Goal: Task Accomplishment & Management: Manage account settings

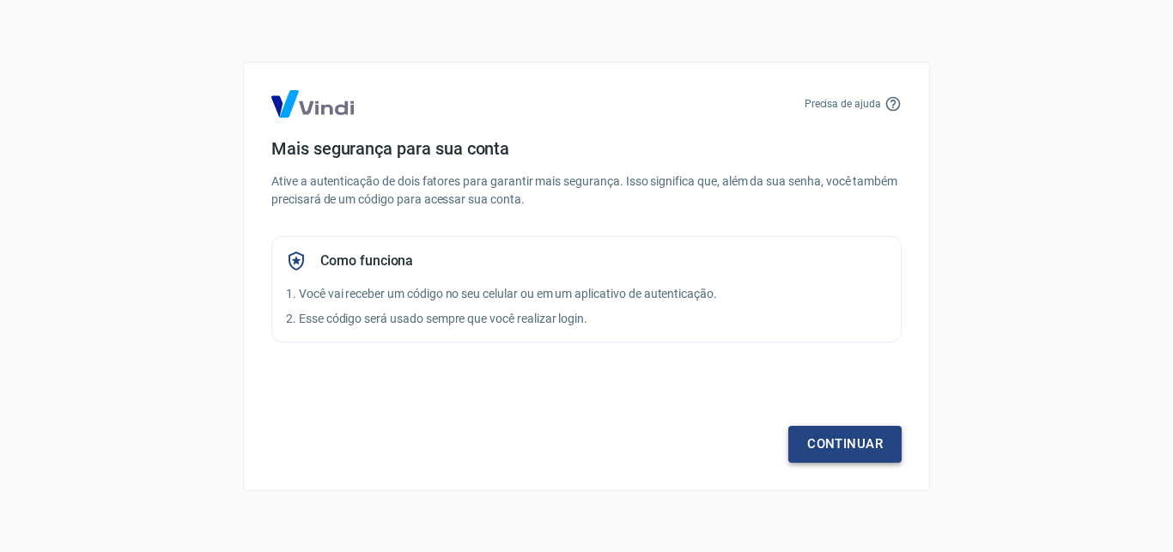
click at [837, 443] on link "Continuar" at bounding box center [844, 444] width 113 height 36
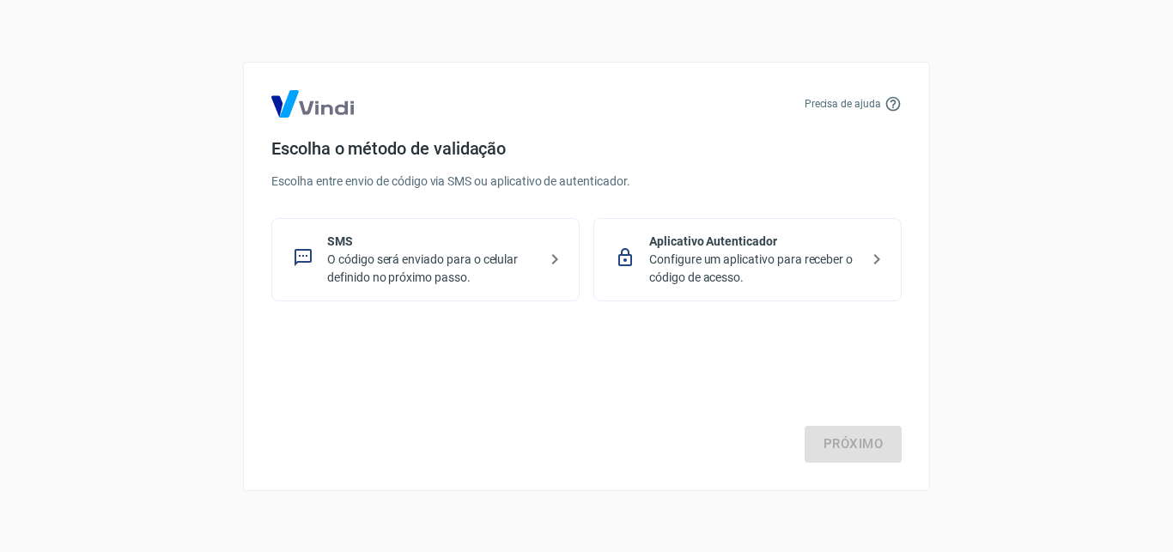
click at [499, 275] on p "O código será enviado para o celular definido no próximo passo." at bounding box center [432, 269] width 210 height 36
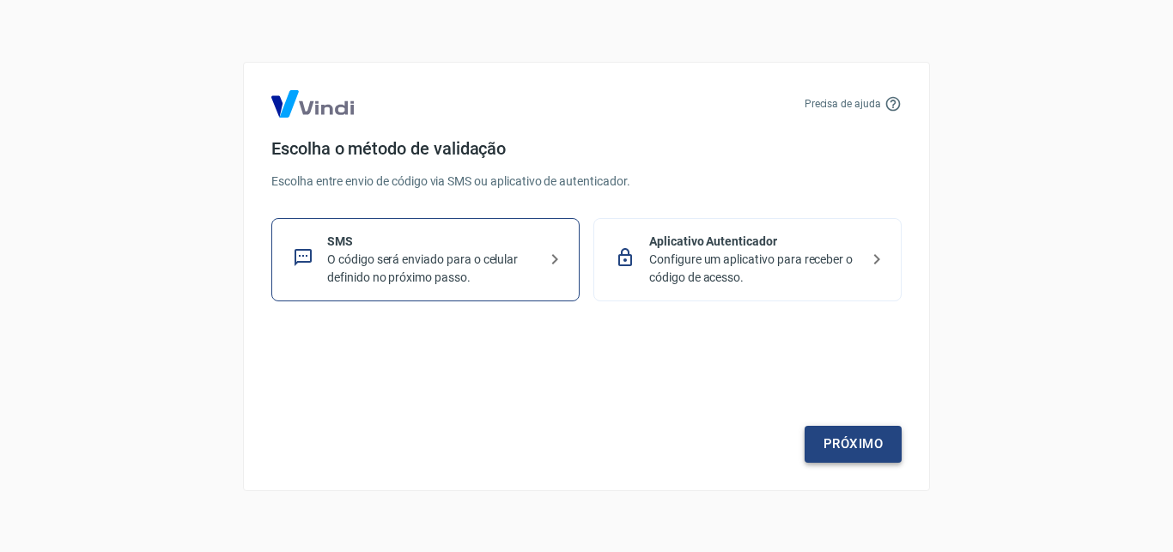
click at [875, 449] on link "Próximo" at bounding box center [853, 444] width 97 height 36
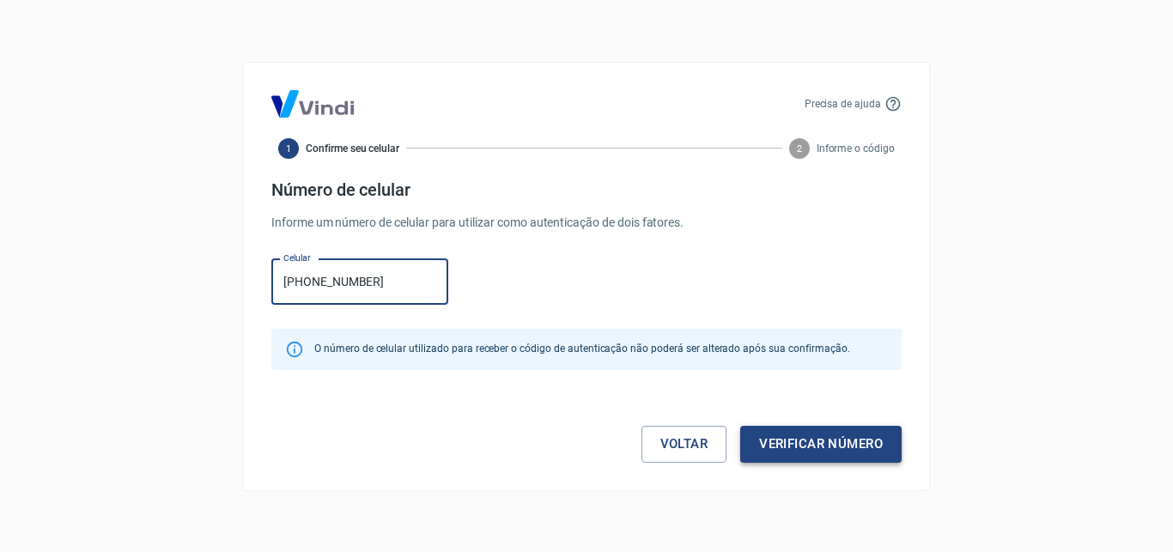
type input "[PHONE_NUMBER]"
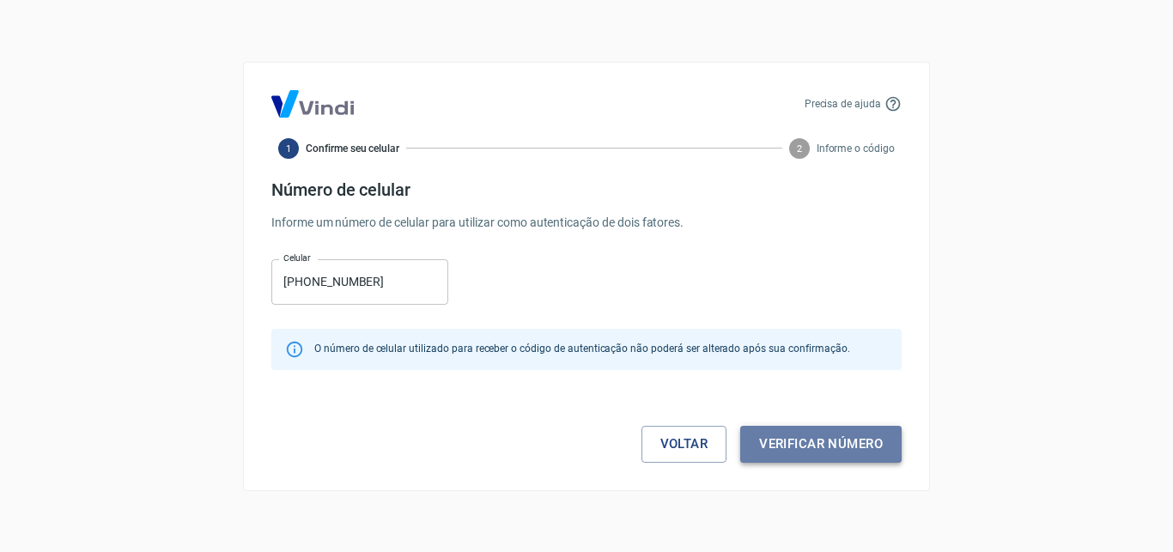
click at [778, 447] on button "Verificar número" at bounding box center [820, 444] width 161 height 36
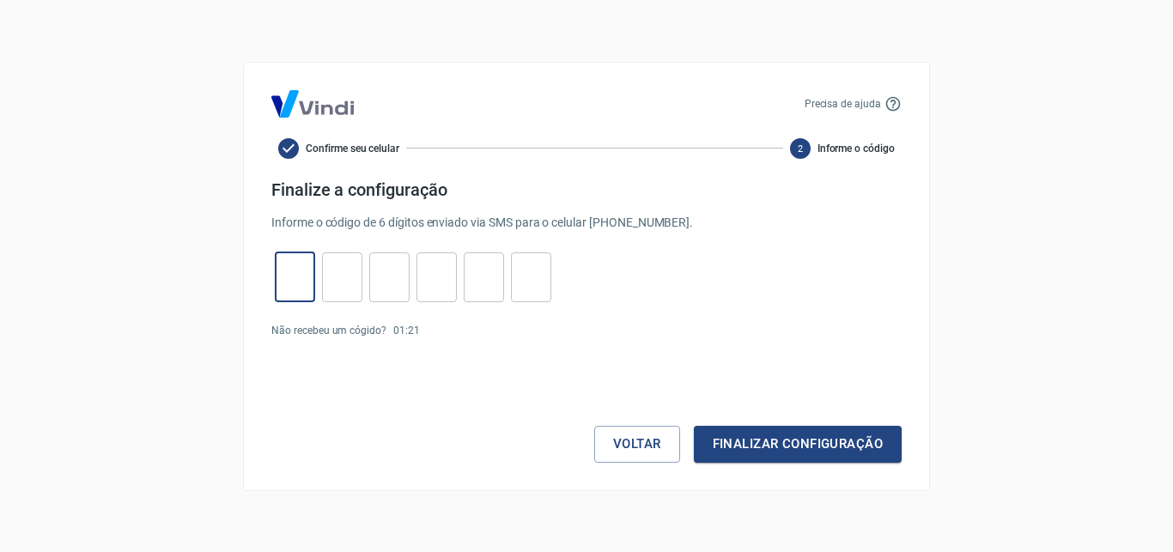
click at [305, 279] on input "tel" at bounding box center [295, 277] width 40 height 37
type input "6"
type input "1"
type input "3"
type input "5"
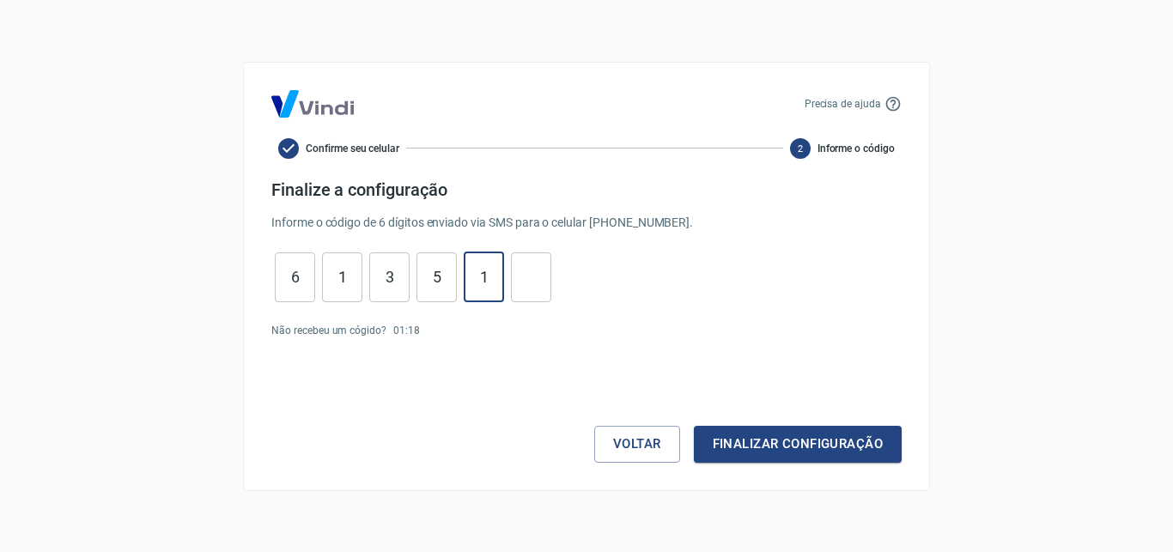
type input "1"
type input "5"
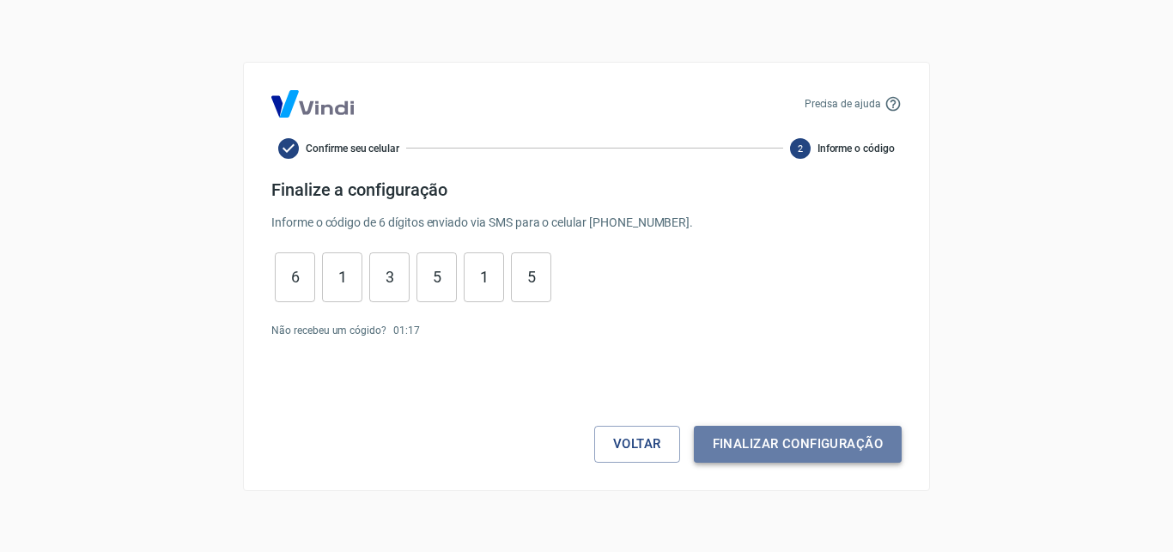
click at [798, 434] on button "Finalizar configuração" at bounding box center [798, 444] width 208 height 36
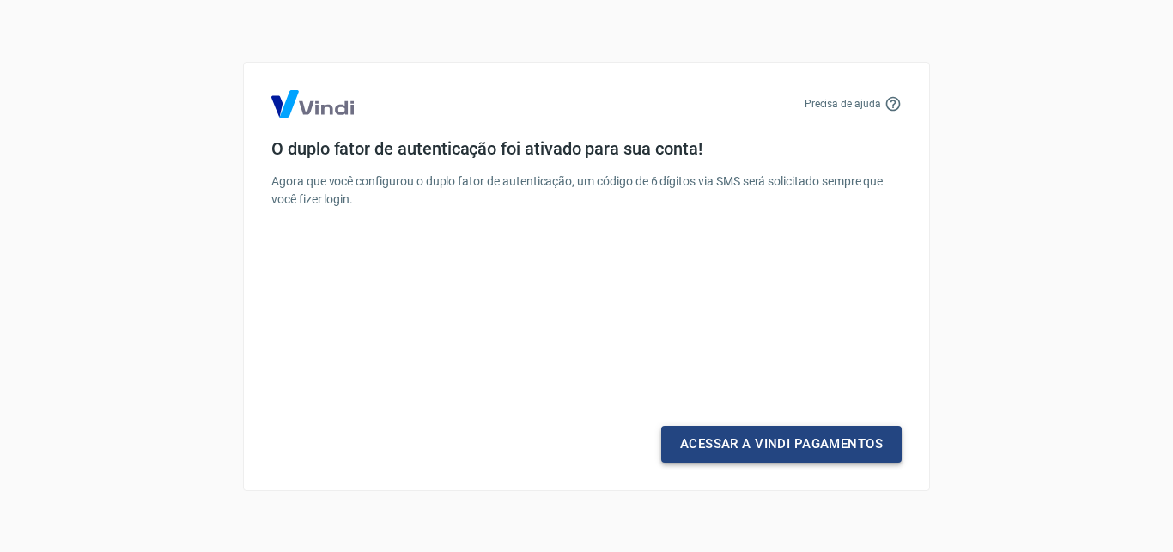
click at [779, 445] on link "Acessar a Vindi Pagamentos" at bounding box center [781, 444] width 240 height 36
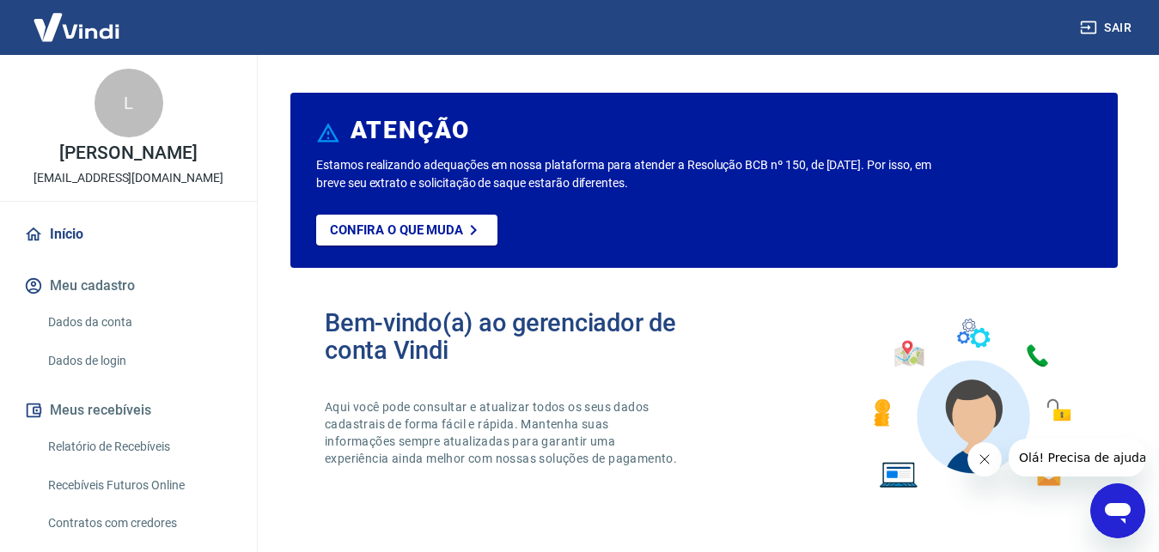
click at [182, 306] on link "Dados da conta" at bounding box center [138, 322] width 195 height 35
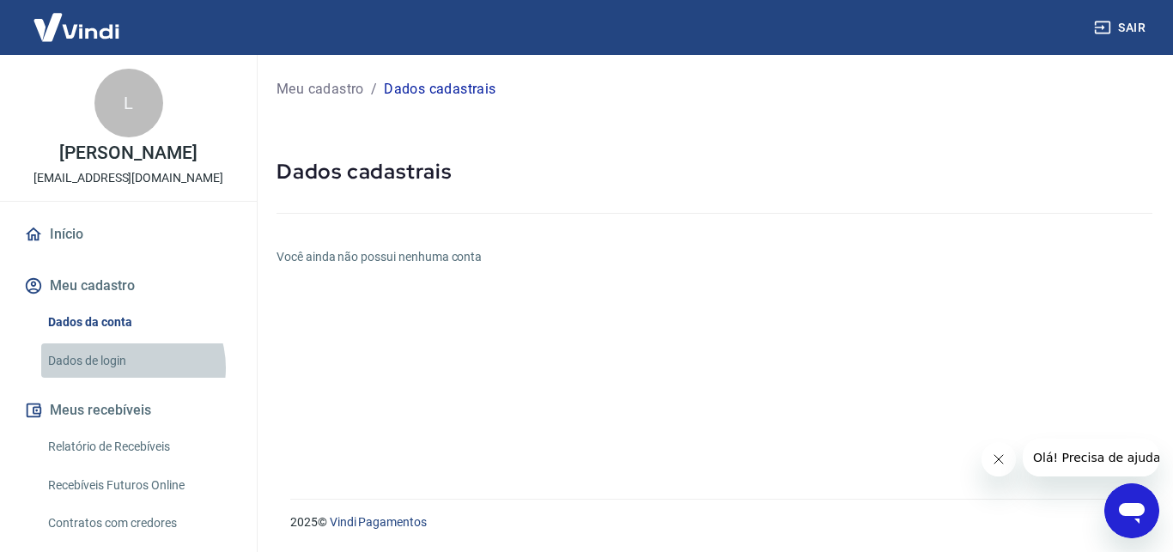
click at [121, 368] on link "Dados de login" at bounding box center [138, 361] width 195 height 35
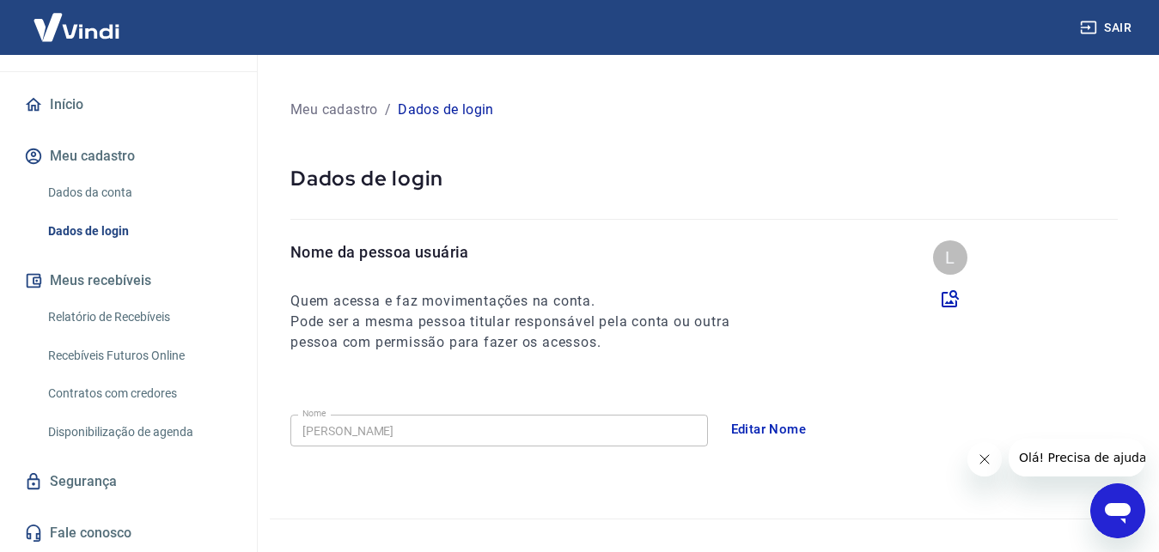
click at [136, 150] on button "Meu cadastro" at bounding box center [129, 156] width 216 height 38
click at [109, 101] on link "Início" at bounding box center [129, 105] width 216 height 38
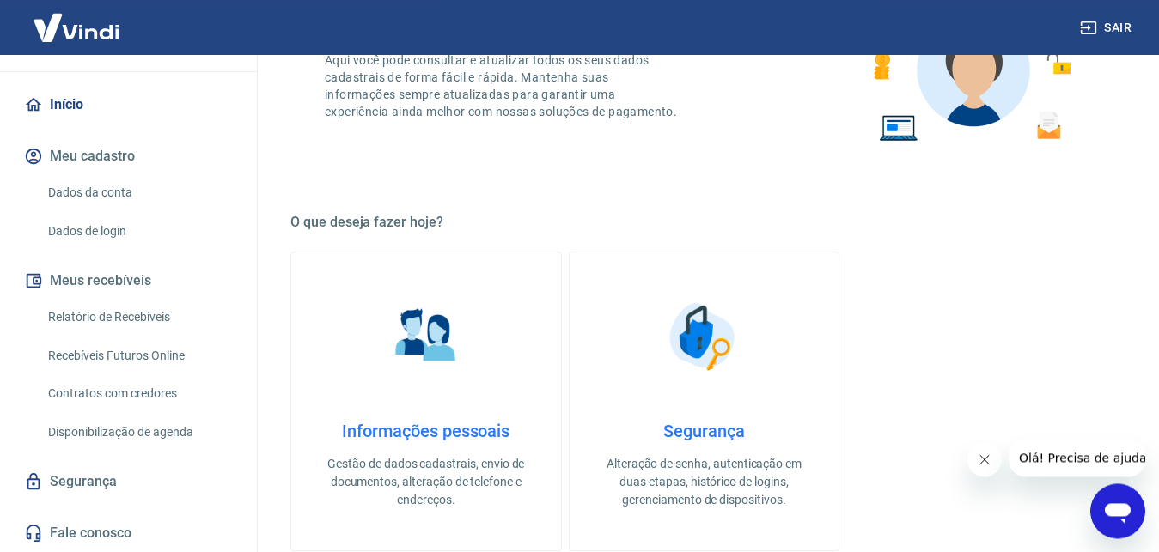
scroll to position [438, 0]
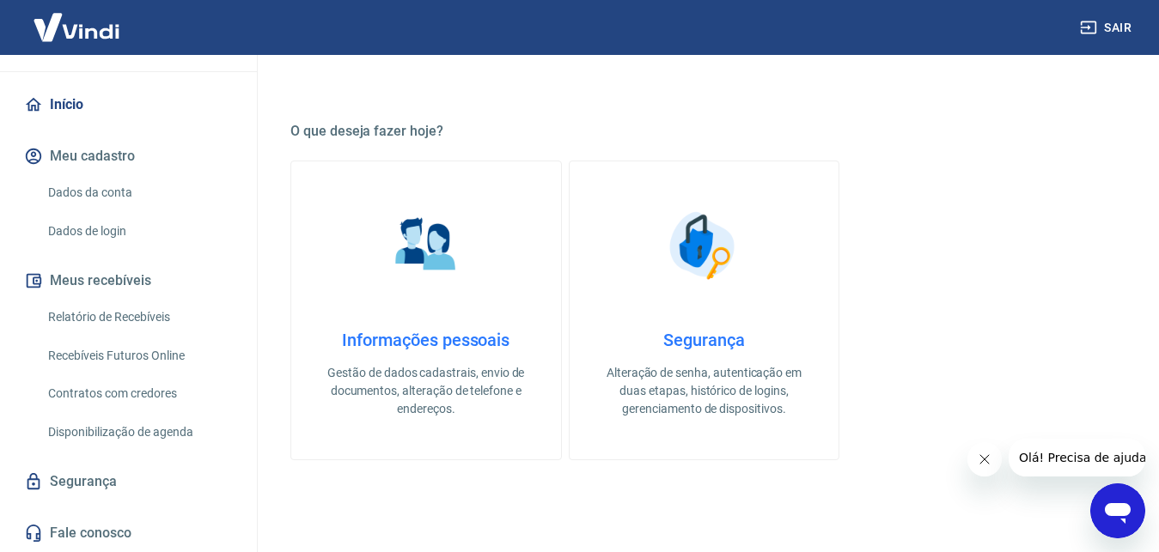
click at [496, 334] on h4 "Informações pessoais" at bounding box center [426, 340] width 215 height 21
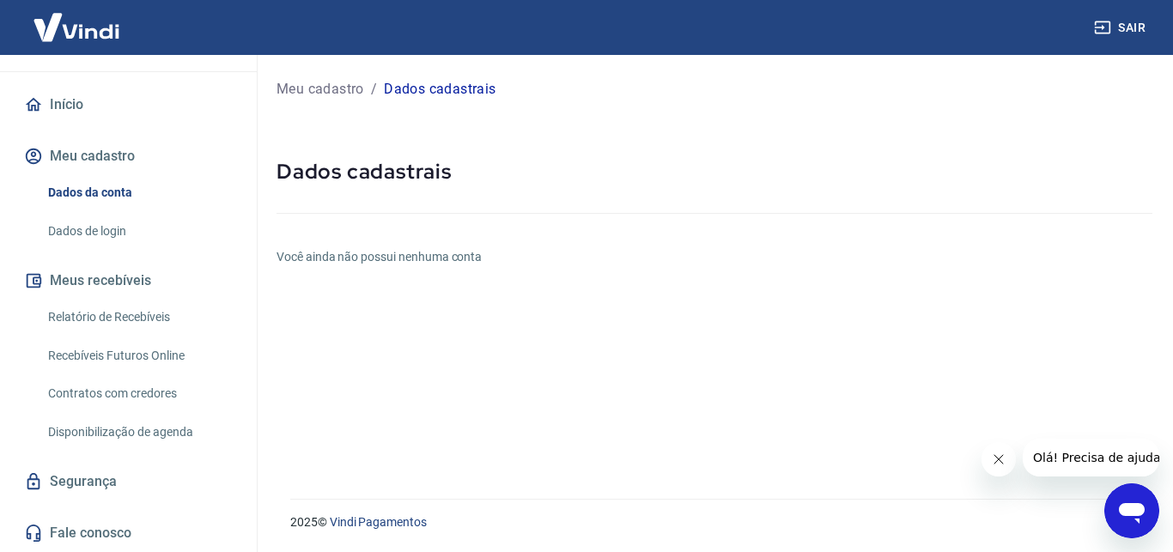
click at [323, 85] on p "Meu cadastro" at bounding box center [321, 89] width 88 height 21
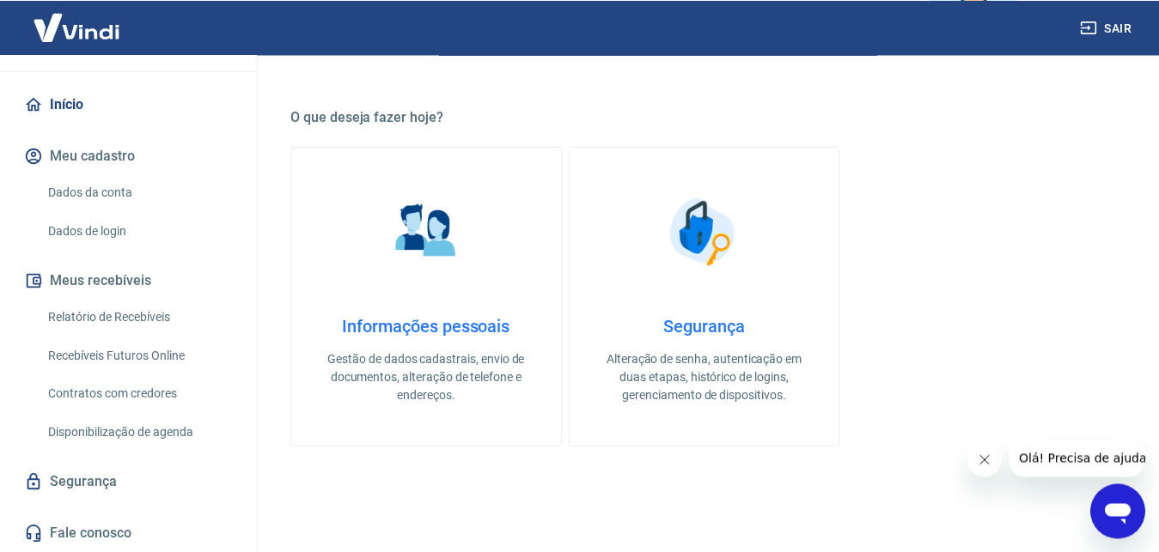
scroll to position [526, 0]
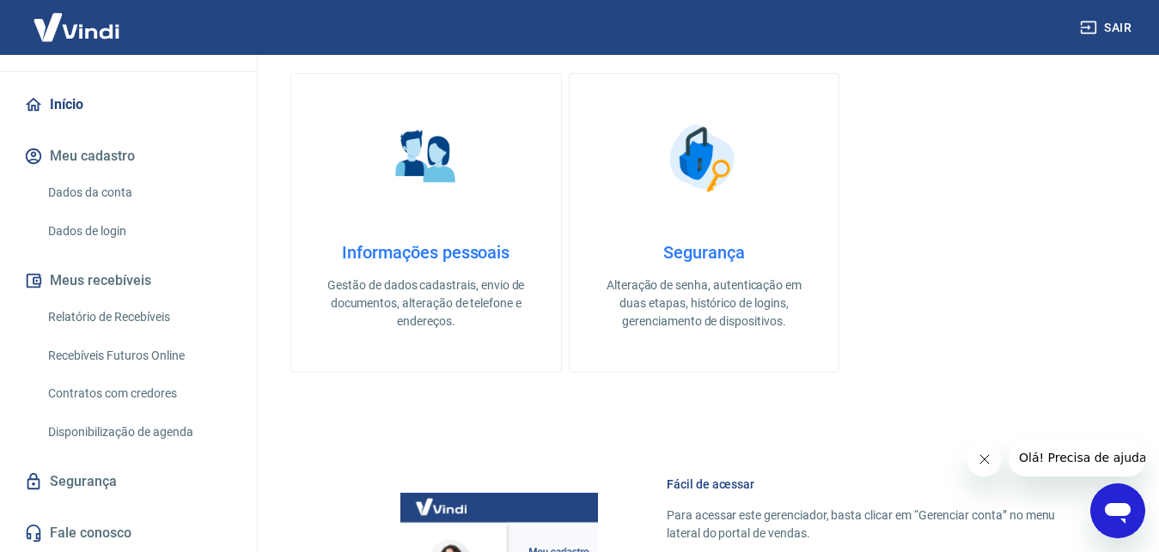
click at [752, 260] on h4 "Segurança" at bounding box center [704, 252] width 215 height 21
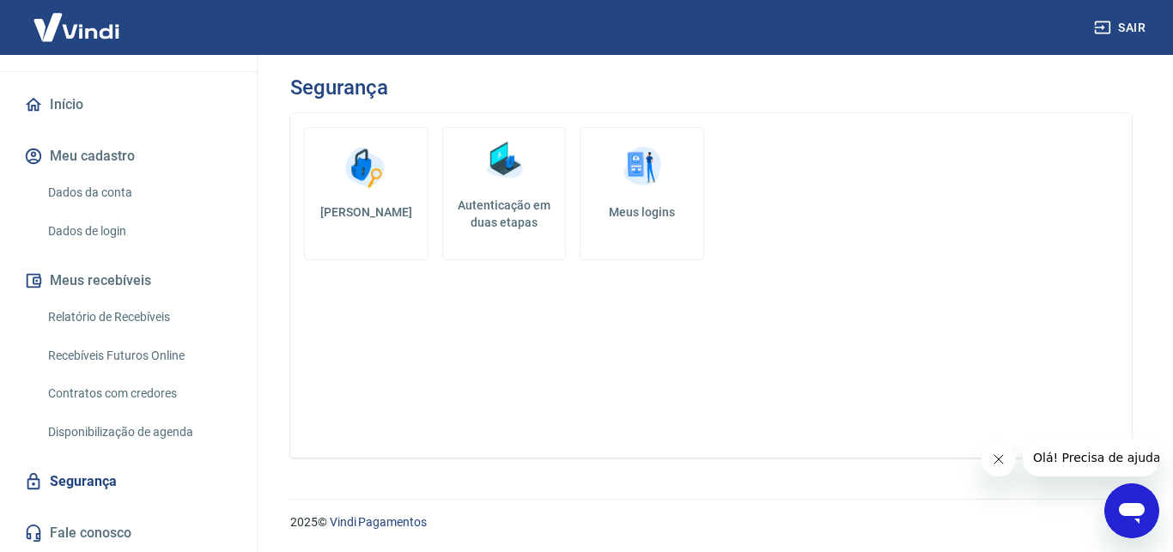
click at [618, 206] on h5 "Meus logins" at bounding box center [641, 212] width 95 height 17
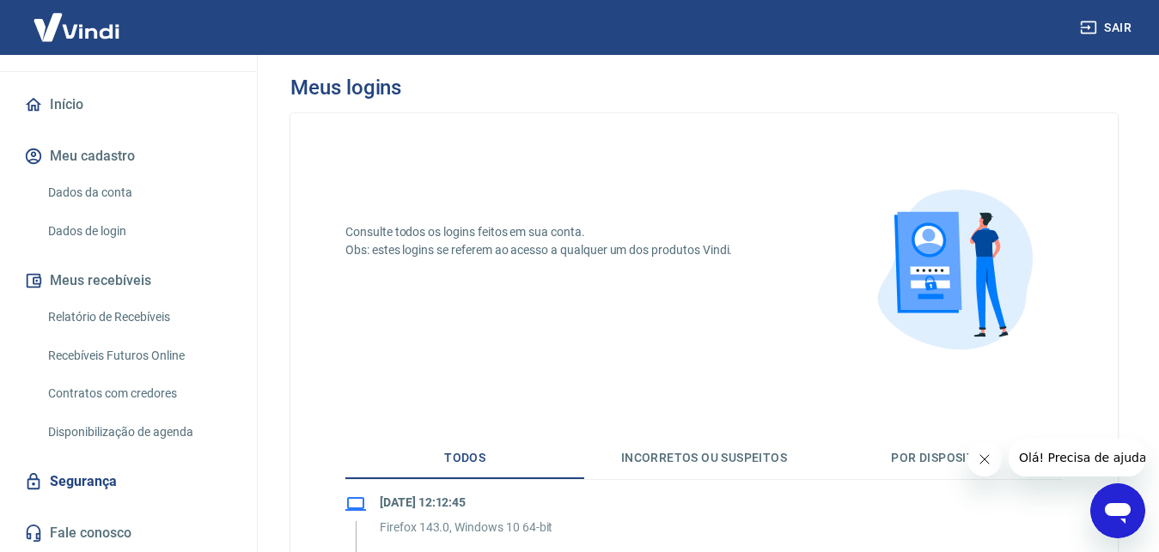
click at [95, 107] on link "Início" at bounding box center [129, 105] width 216 height 38
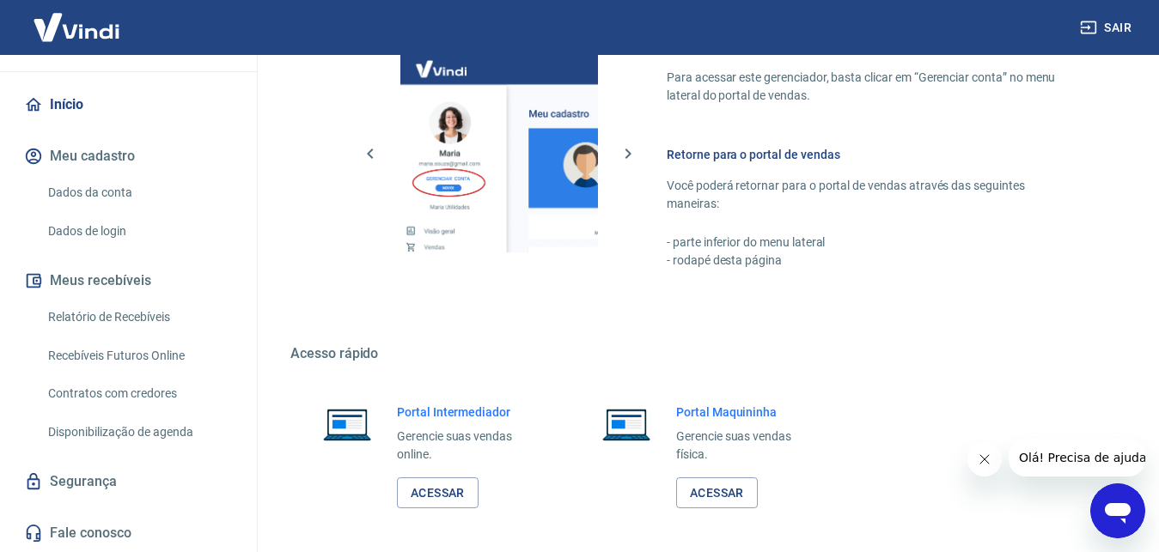
scroll to position [1035, 0]
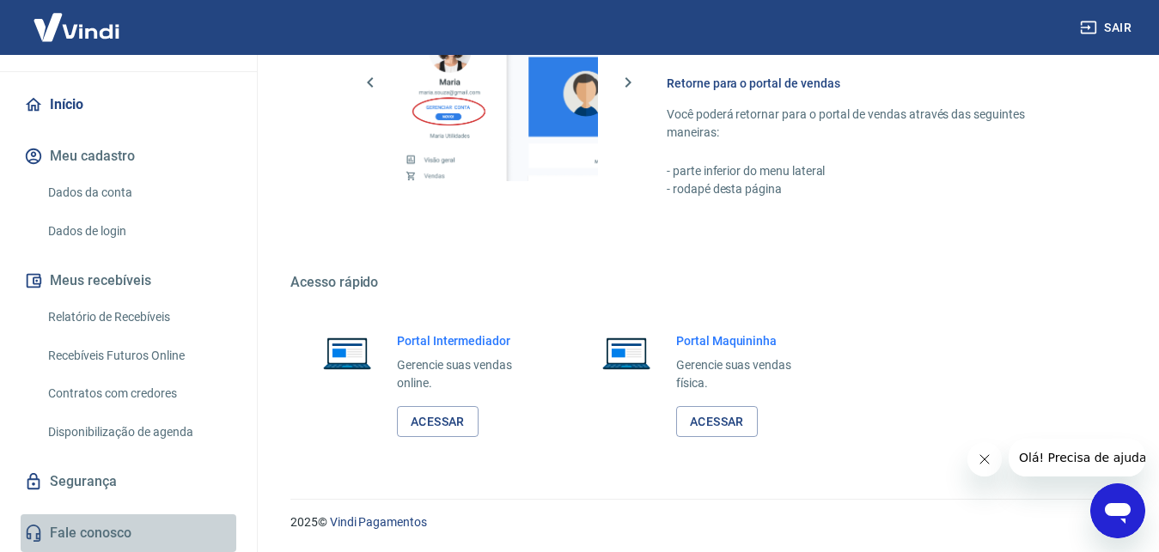
click at [132, 539] on link "Fale conosco" at bounding box center [129, 533] width 216 height 38
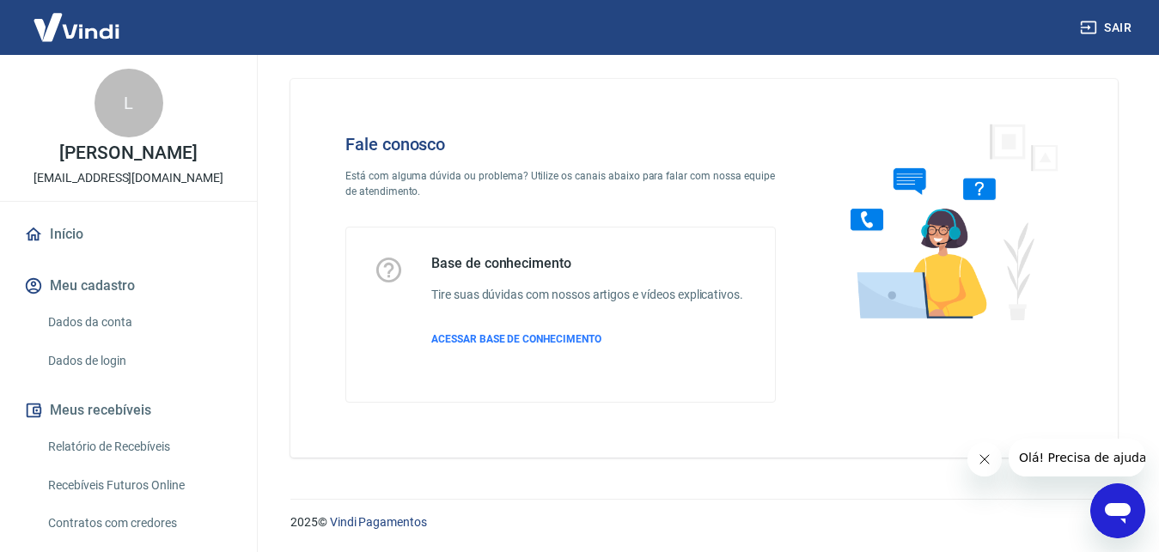
click at [156, 152] on p "[PERSON_NAME]" at bounding box center [127, 153] width 137 height 18
click at [109, 99] on div "L" at bounding box center [128, 103] width 69 height 69
click at [85, 25] on img at bounding box center [77, 27] width 112 height 52
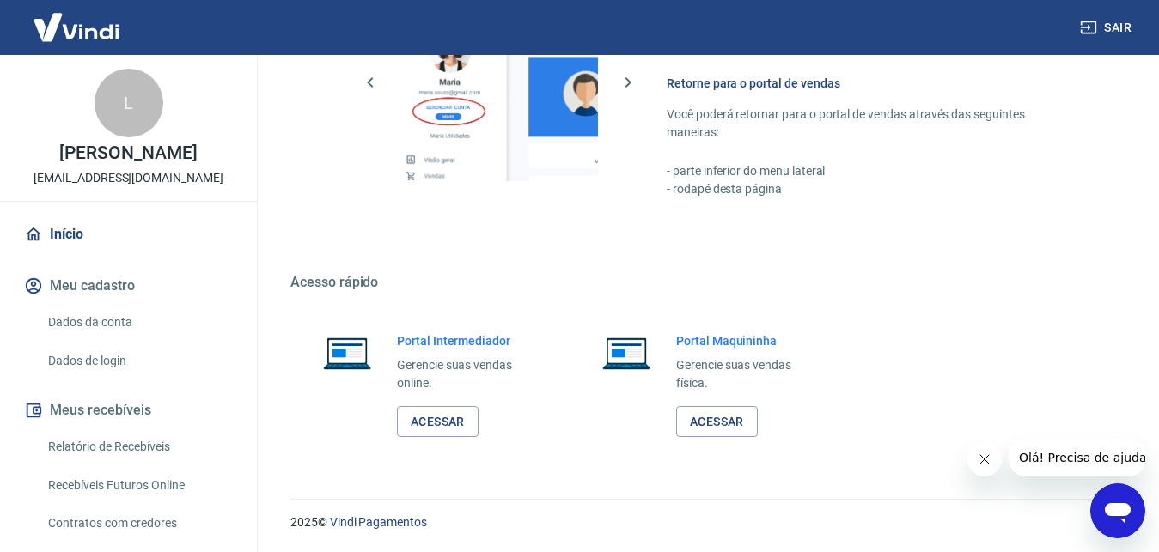
scroll to position [130, 0]
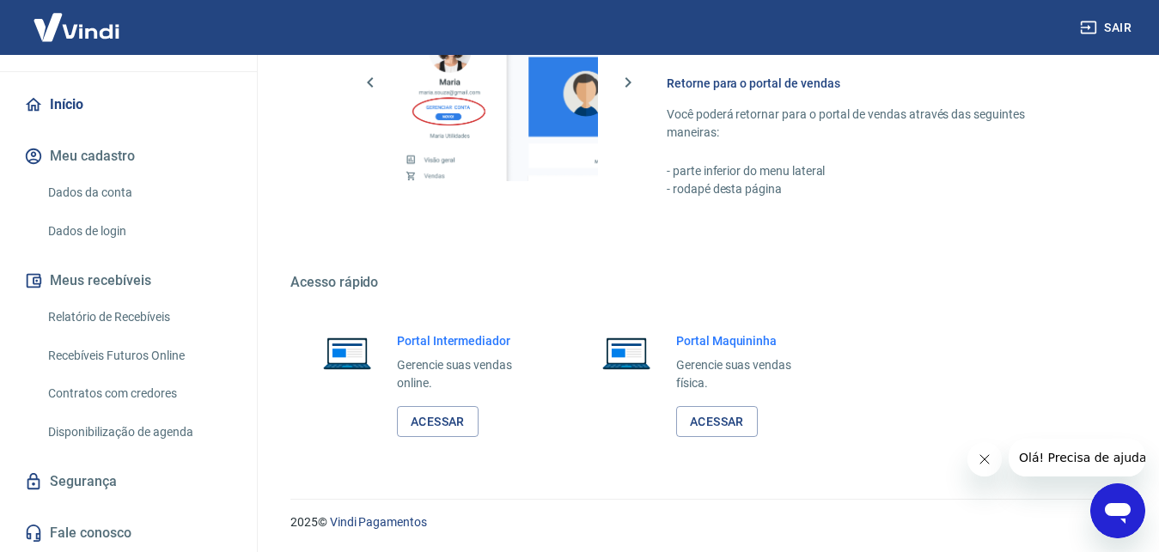
click at [132, 478] on link "Segurança" at bounding box center [129, 482] width 216 height 38
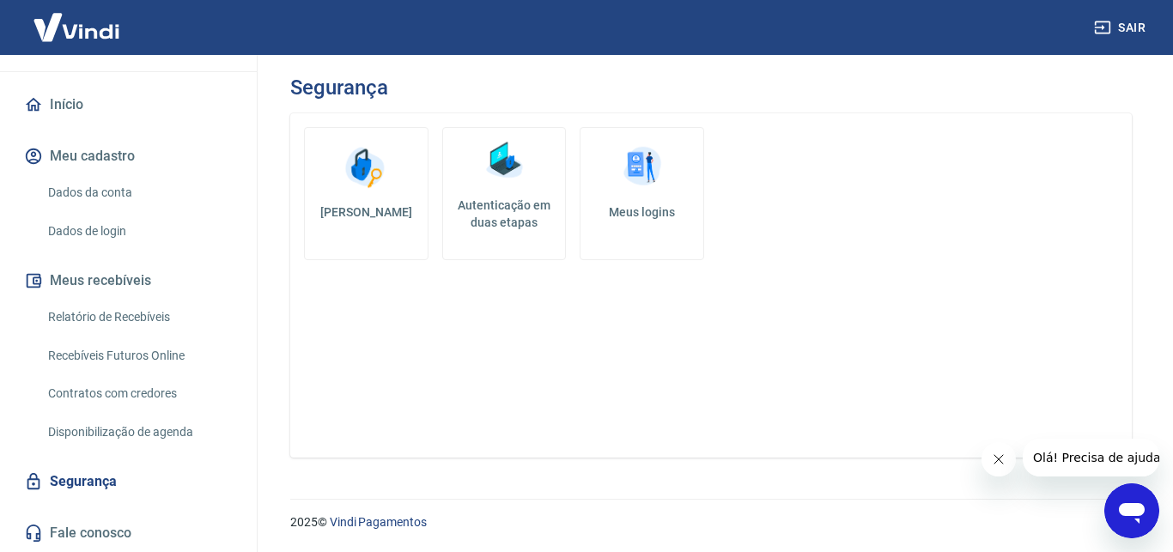
click at [119, 534] on link "Fale conosco" at bounding box center [129, 533] width 216 height 38
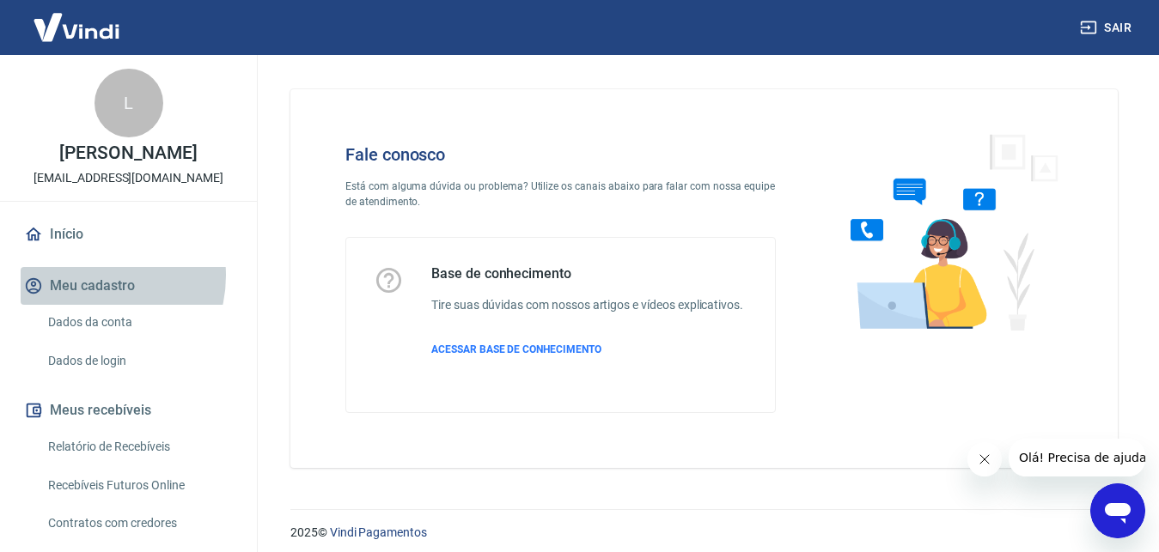
click at [89, 276] on button "Meu cadastro" at bounding box center [129, 286] width 216 height 38
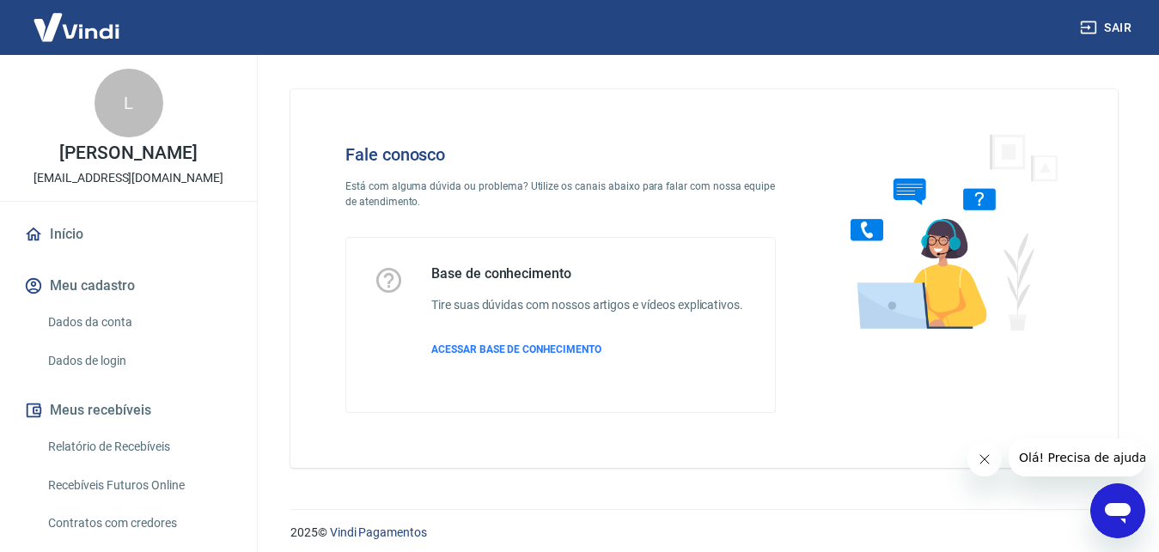
click at [89, 276] on button "Meu cadastro" at bounding box center [129, 286] width 216 height 38
click at [88, 234] on link "Início" at bounding box center [129, 235] width 216 height 38
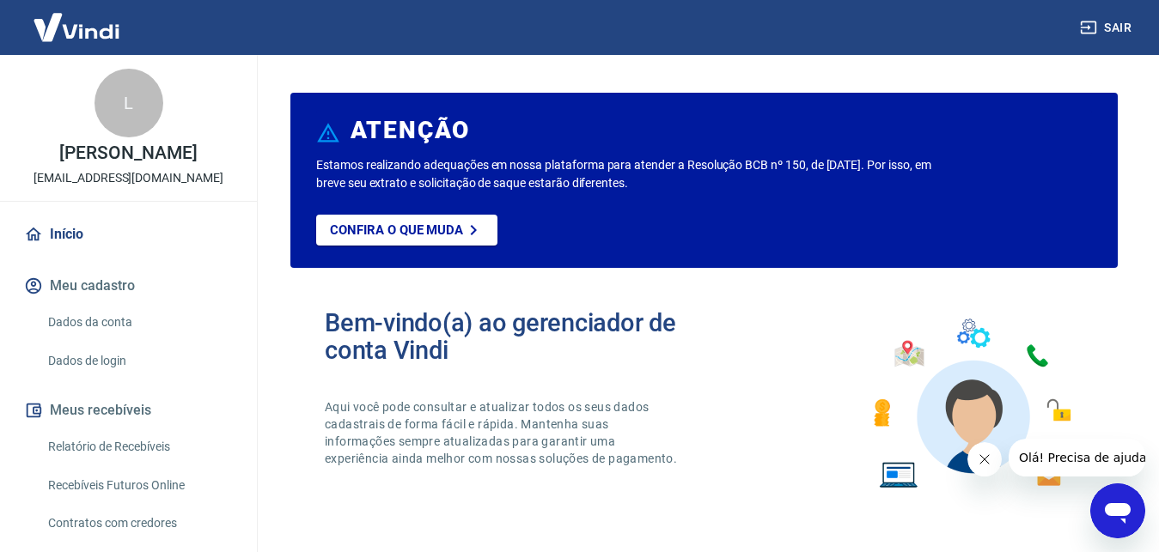
click at [94, 321] on link "Dados da conta" at bounding box center [138, 322] width 195 height 35
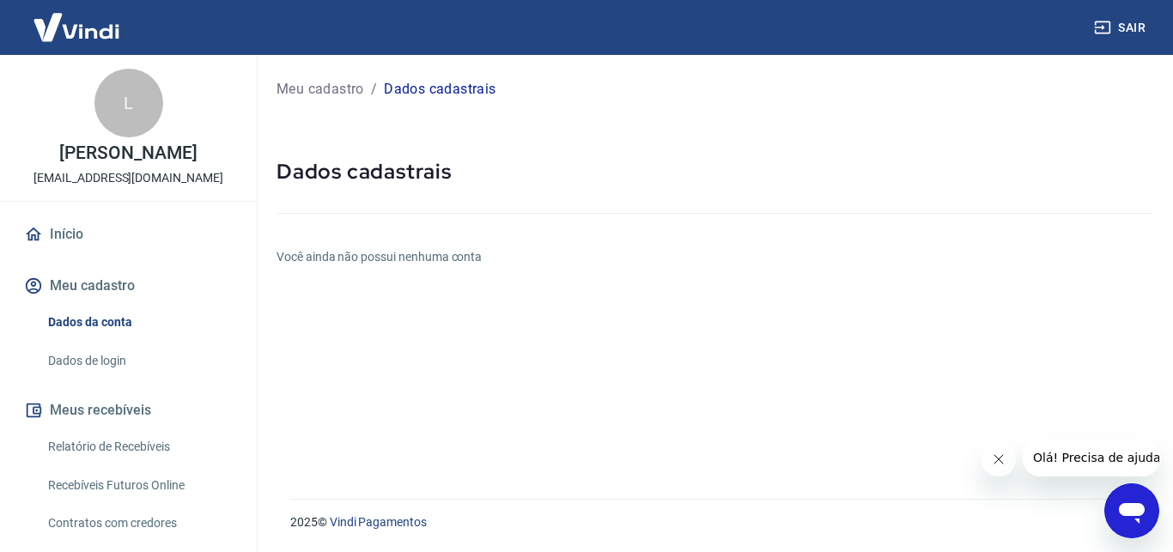
click at [329, 83] on p "Meu cadastro" at bounding box center [321, 89] width 88 height 21
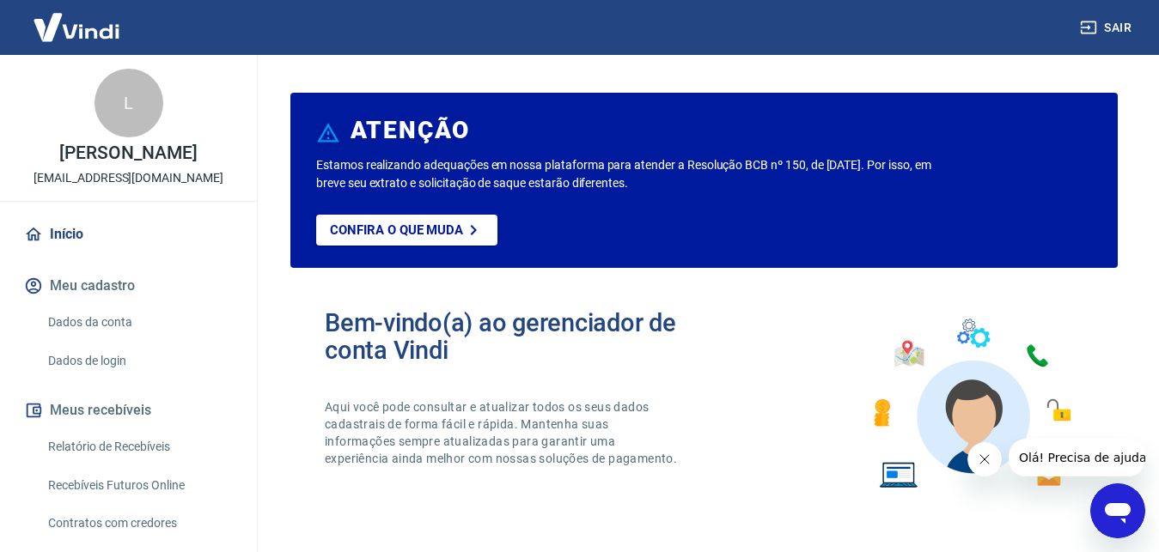
click at [113, 315] on link "Dados da conta" at bounding box center [138, 322] width 195 height 35
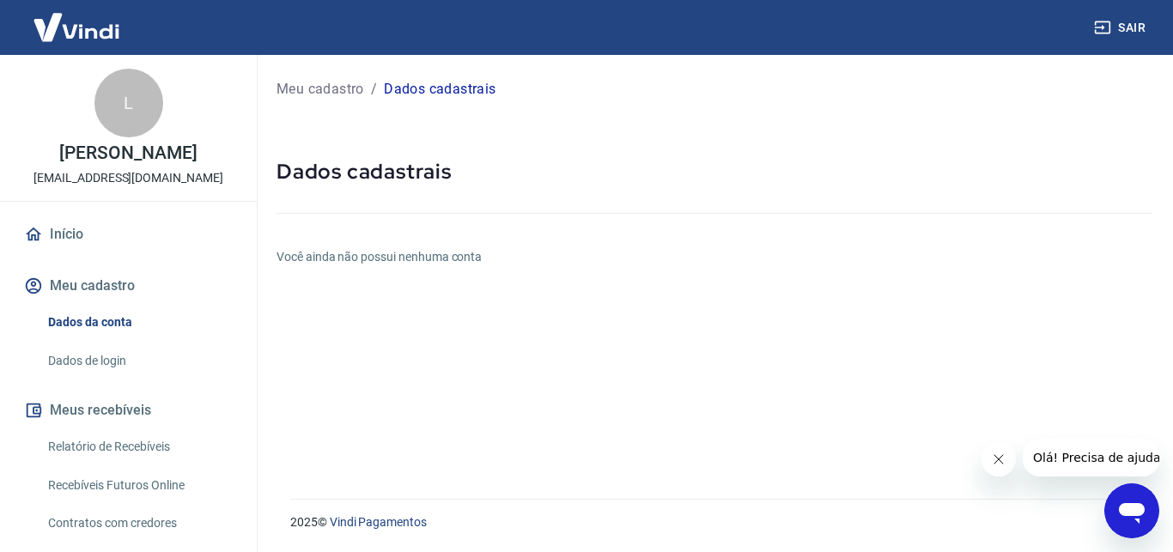
click at [460, 94] on p "Dados cadastrais" at bounding box center [440, 89] width 112 height 21
click at [65, 350] on link "Dados de login" at bounding box center [138, 361] width 195 height 35
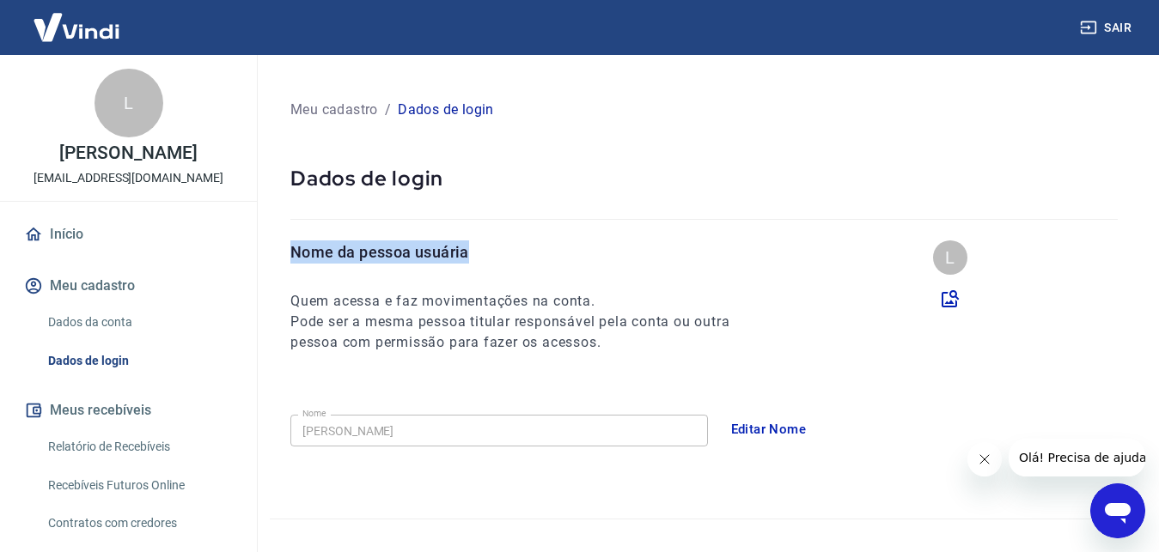
drag, startPoint x: 291, startPoint y: 247, endPoint x: 484, endPoint y: 252, distance: 192.4
click at [484, 252] on p "Nome da pessoa usuária" at bounding box center [525, 251] width 471 height 23
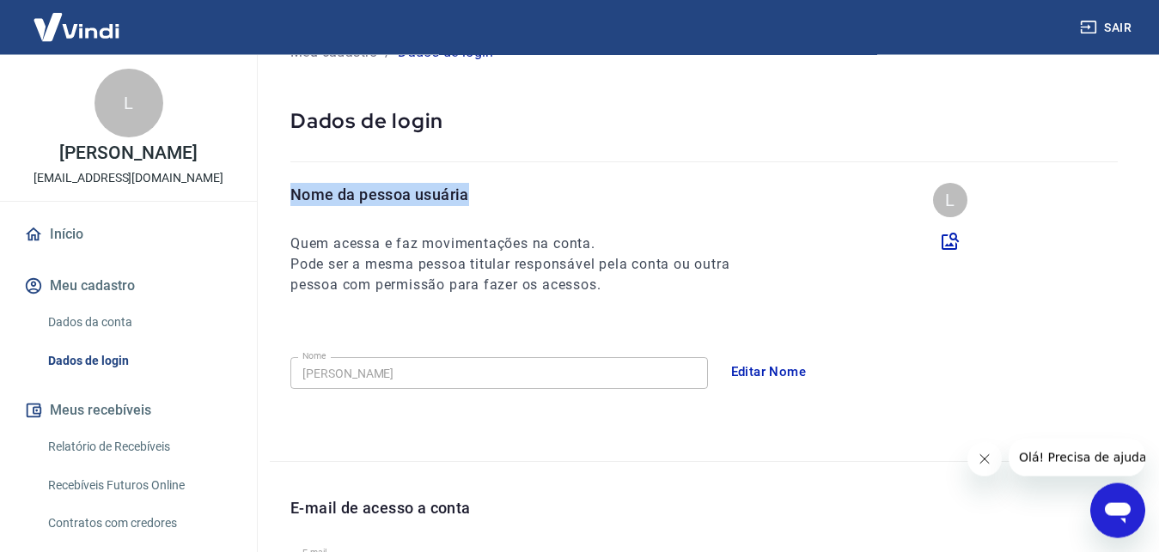
scroll to position [88, 0]
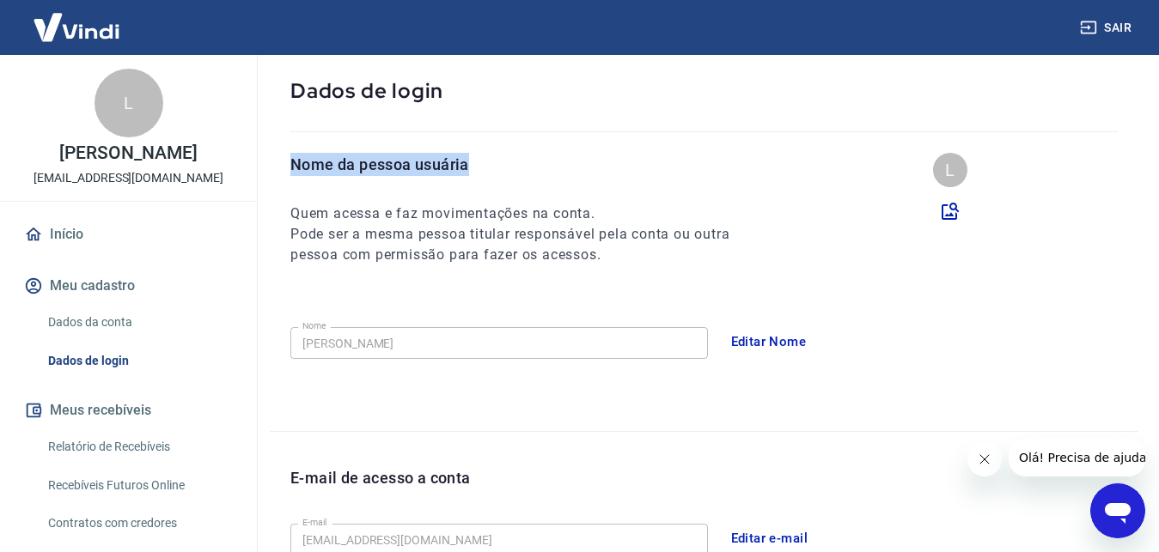
click at [955, 164] on div "L" at bounding box center [950, 170] width 34 height 34
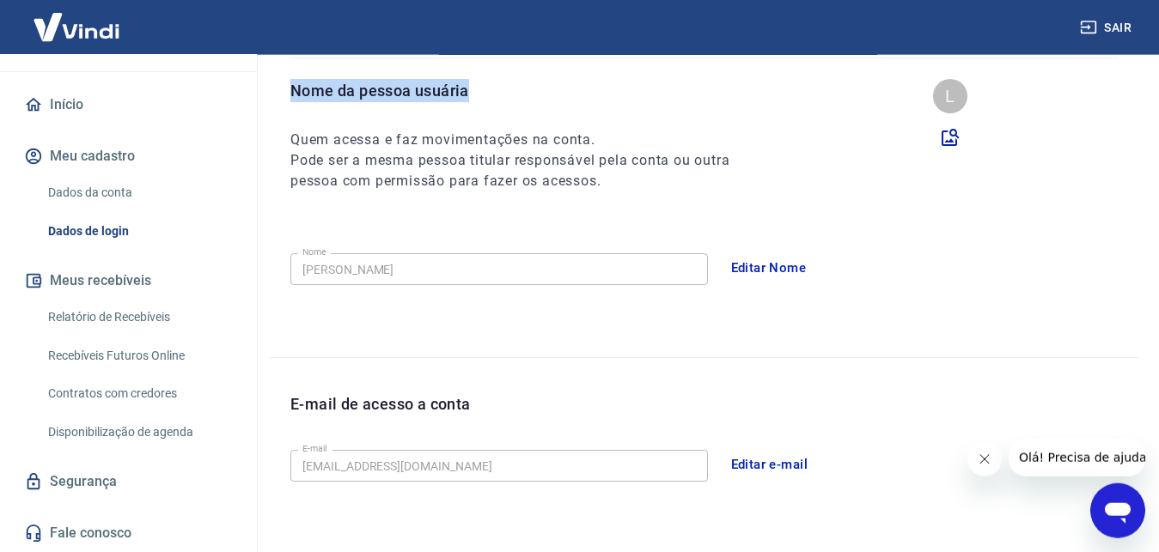
scroll to position [263, 0]
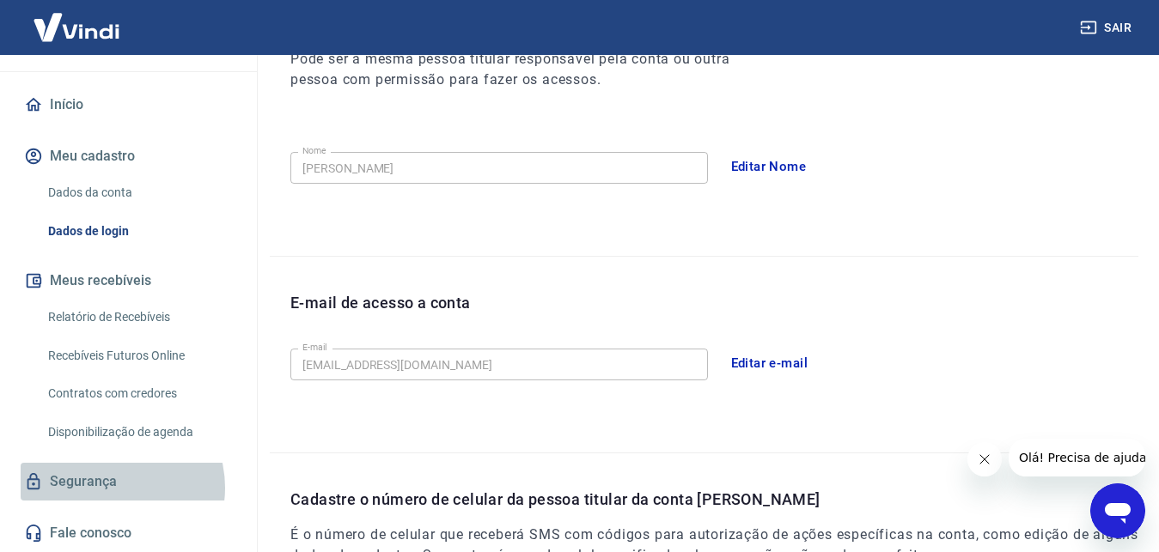
click at [109, 488] on link "Segurança" at bounding box center [129, 482] width 216 height 38
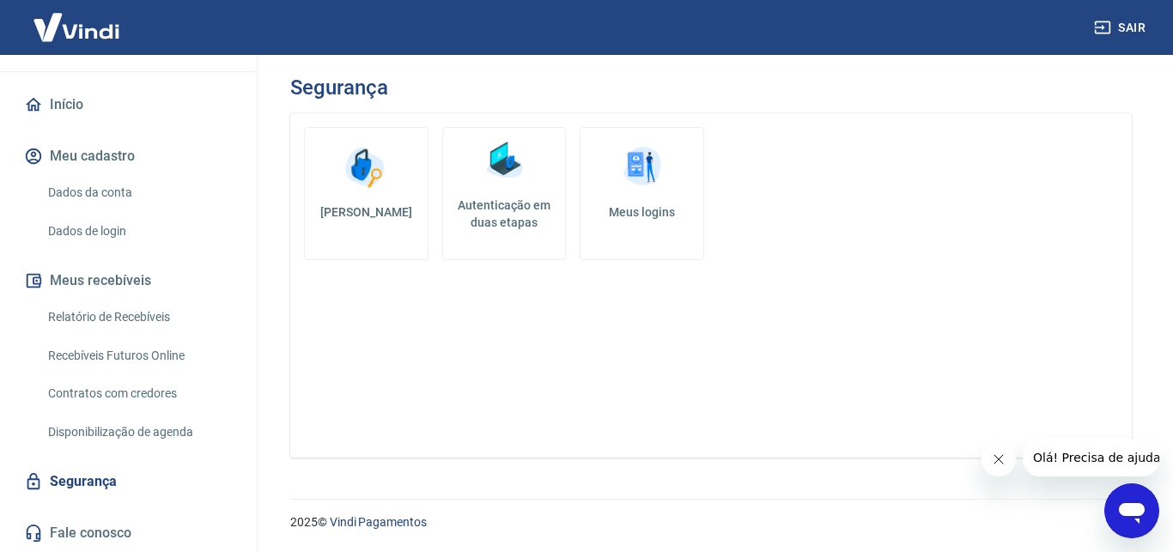
click at [653, 193] on link "Meus logins" at bounding box center [642, 193] width 125 height 133
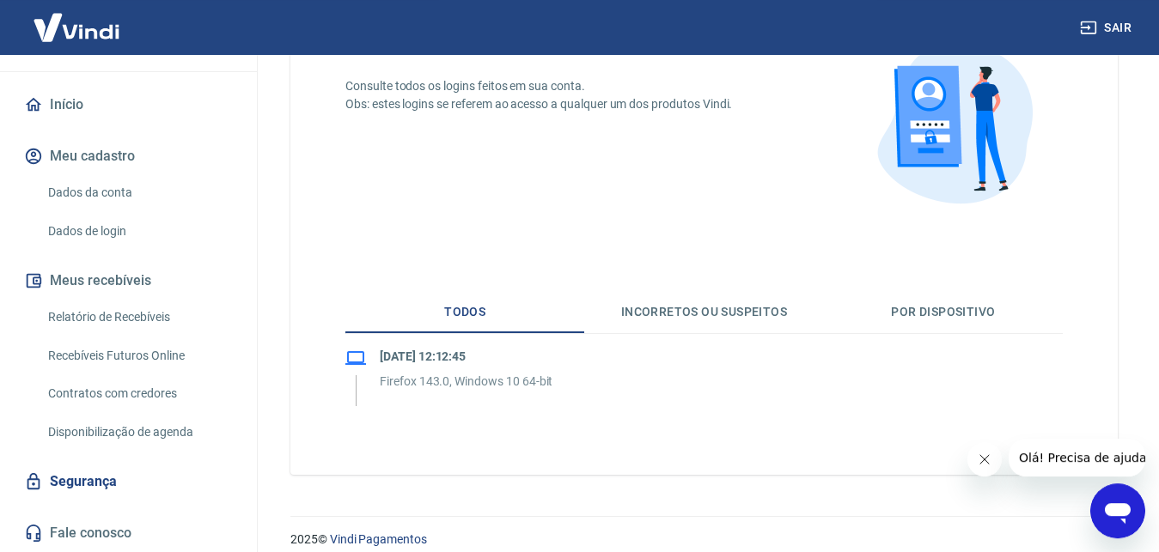
scroll to position [163, 0]
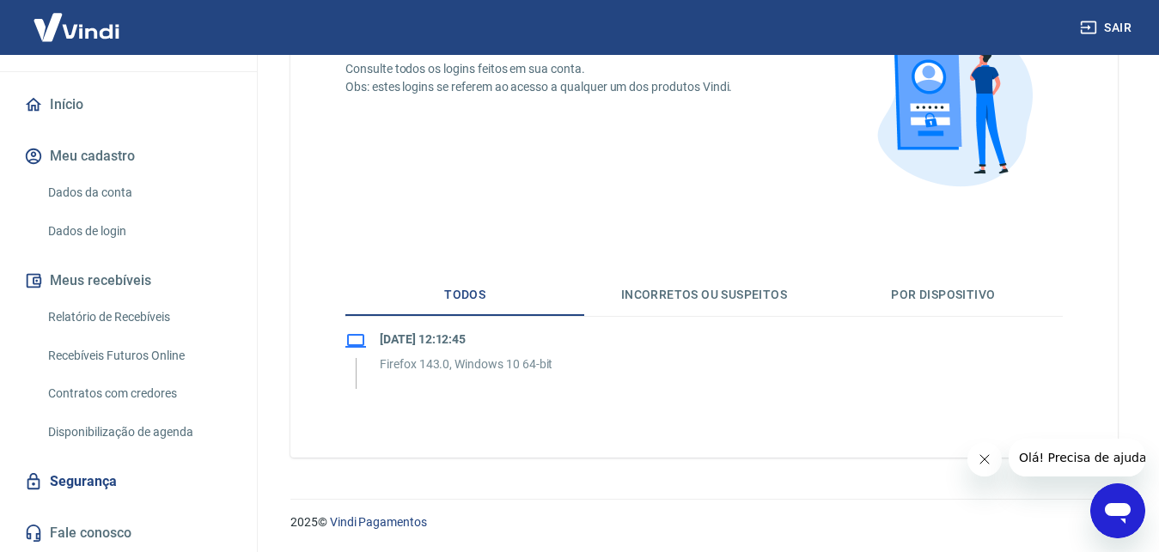
click at [143, 524] on link "Fale conosco" at bounding box center [129, 533] width 216 height 38
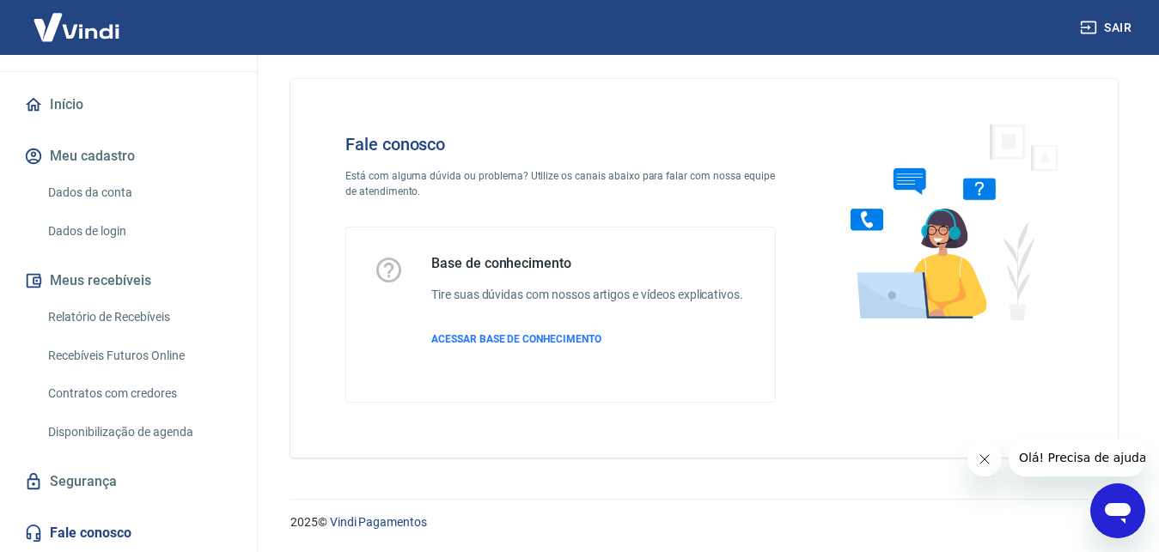
scroll to position [28, 0]
click at [1090, 508] on div "2025 © Vindi Pagamentos" at bounding box center [704, 515] width 868 height 74
click at [1110, 500] on icon "Abrir janela de mensagens" at bounding box center [1117, 511] width 31 height 31
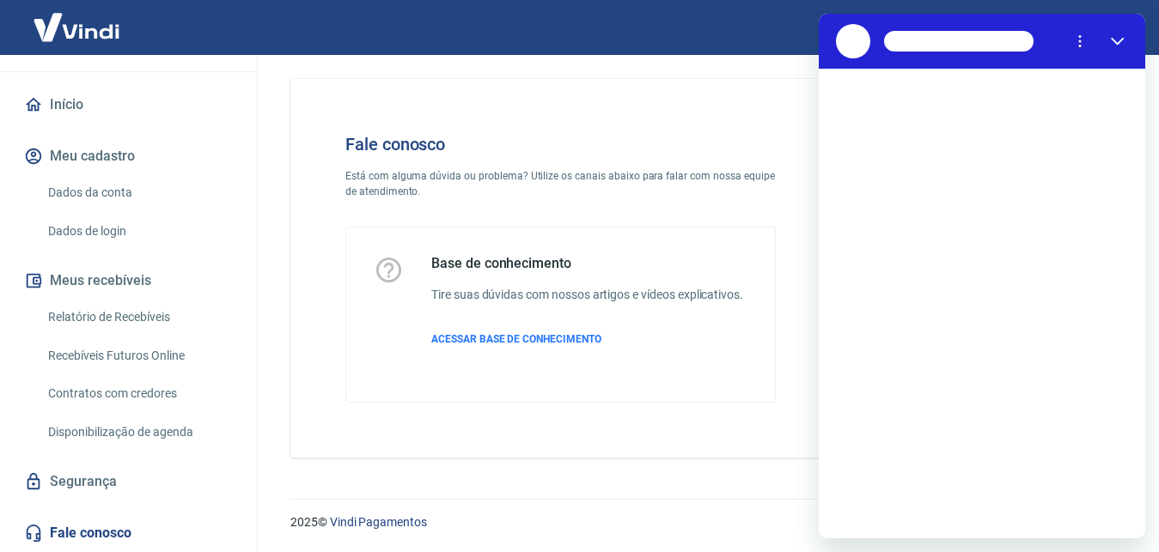
scroll to position [0, 0]
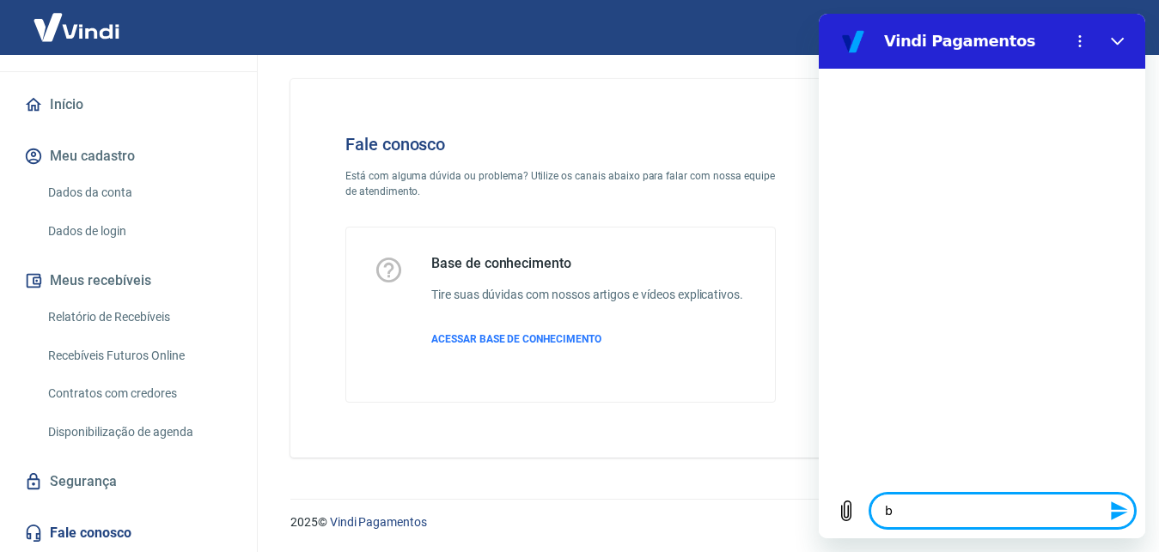
type textarea "b"
type textarea "x"
type textarea "bo"
type textarea "x"
type textarea "boa"
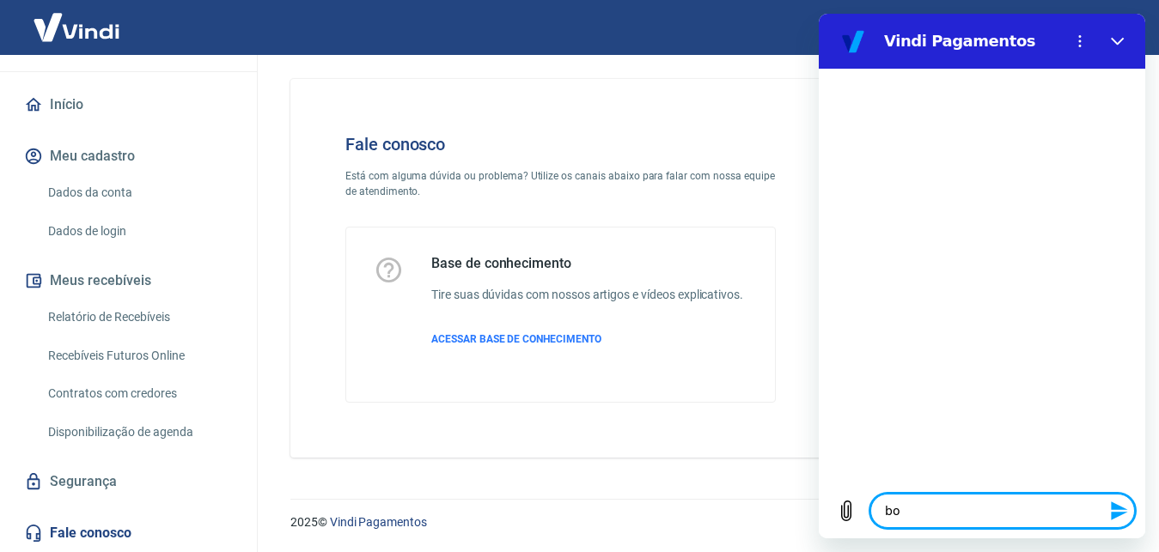
type textarea "x"
type textarea "boa"
type textarea "x"
type textarea "boa t"
type textarea "x"
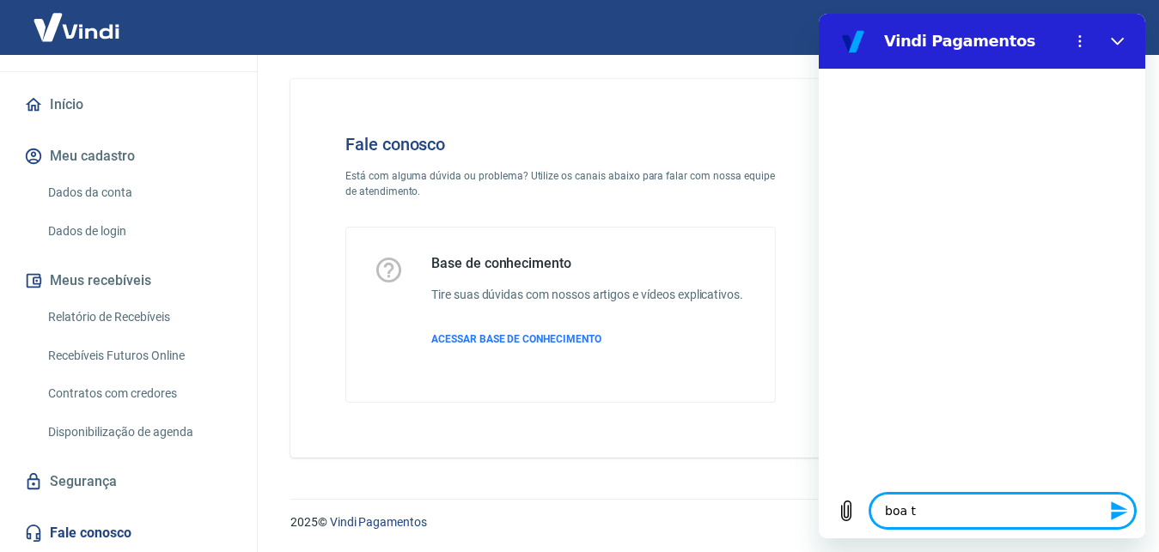
type textarea "boa ta"
type textarea "x"
type textarea "boa tar"
type textarea "x"
type textarea "boa tard"
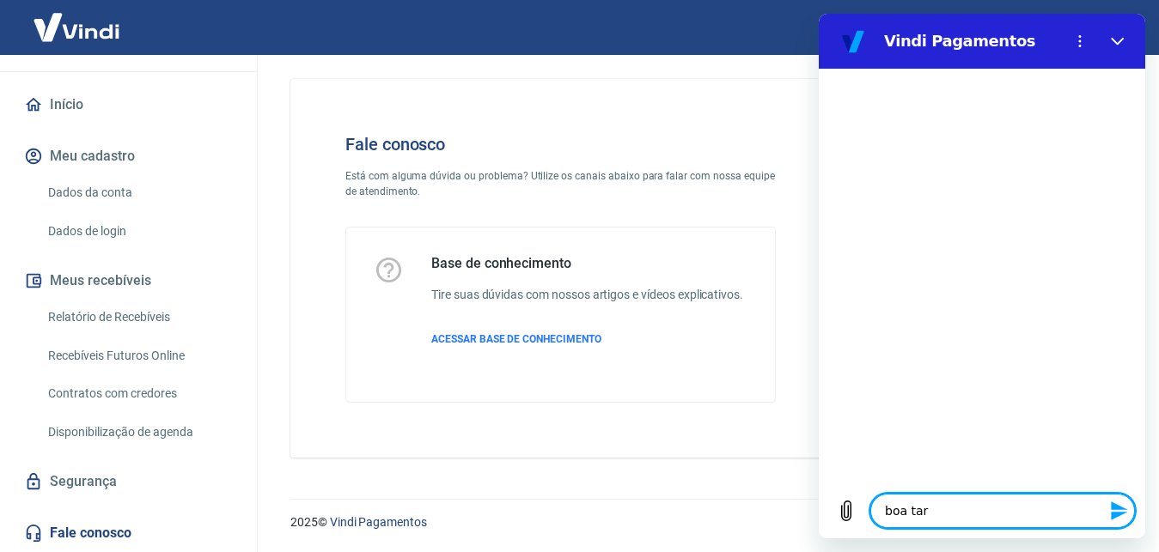
type textarea "x"
type textarea "boa tarde"
type textarea "x"
type textarea "boa tarde!"
type textarea "x"
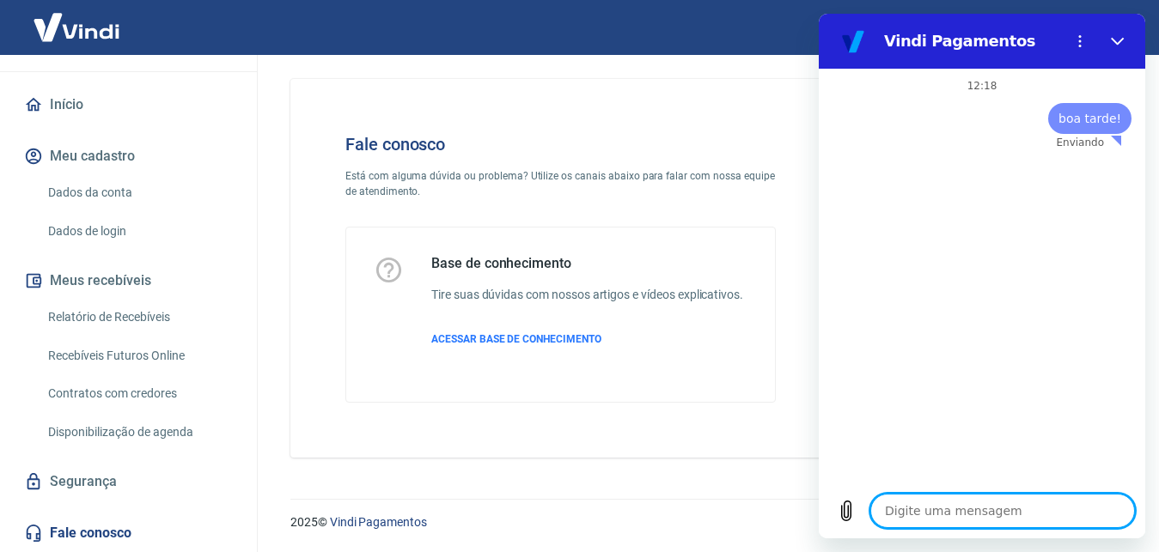
type textarea "x"
type textarea "E"
type textarea "x"
type textarea "Ex"
type textarea "x"
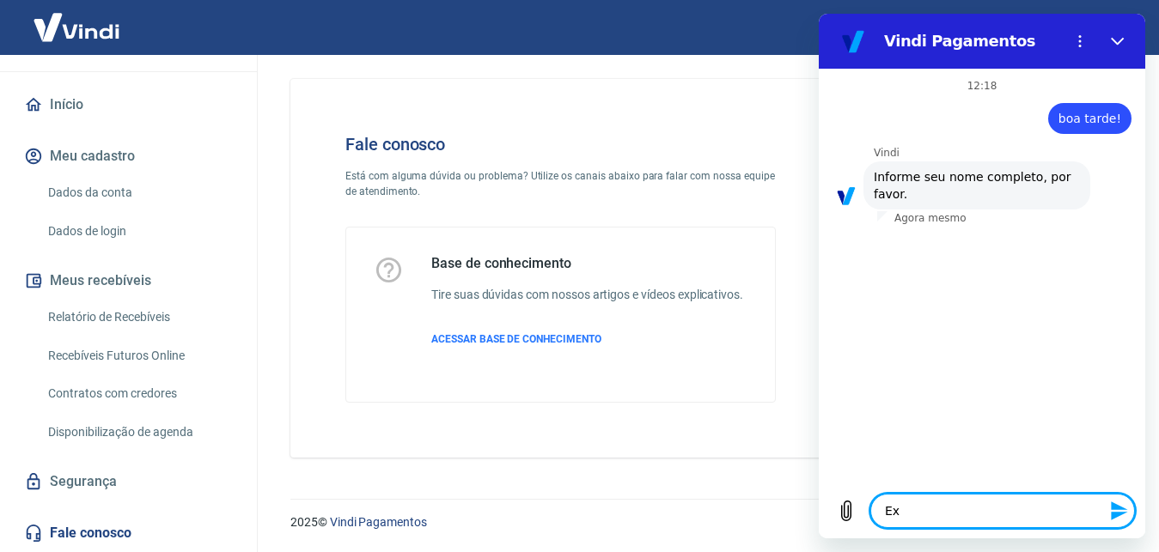
type textarea "Exc"
type textarea "x"
type textarea "Excl"
type textarea "x"
type textarea "Exclu"
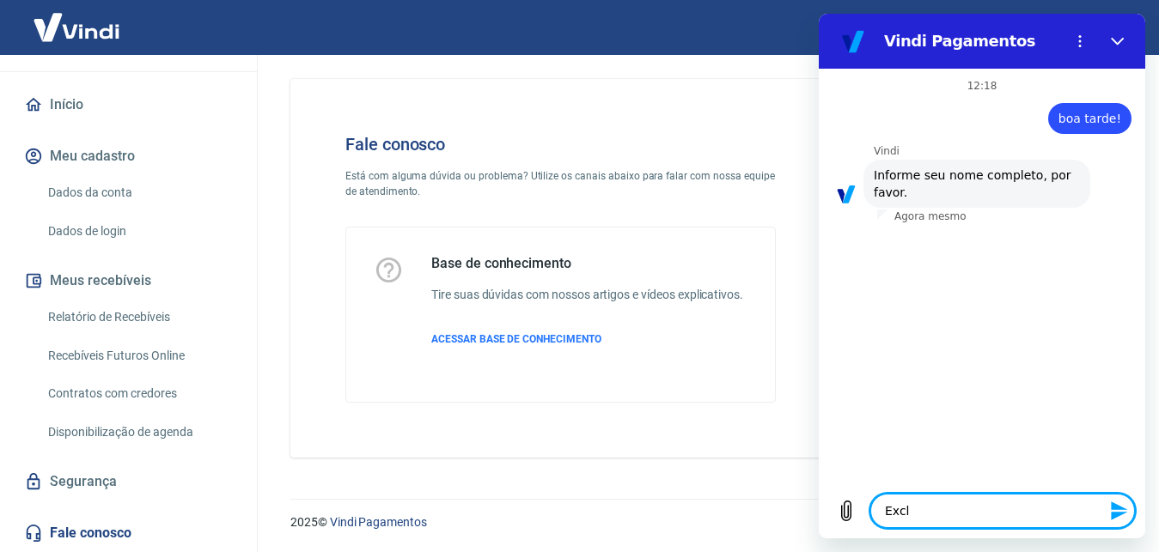
type textarea "x"
type textarea "Exclui"
type textarea "x"
type textarea "Excluir"
type textarea "x"
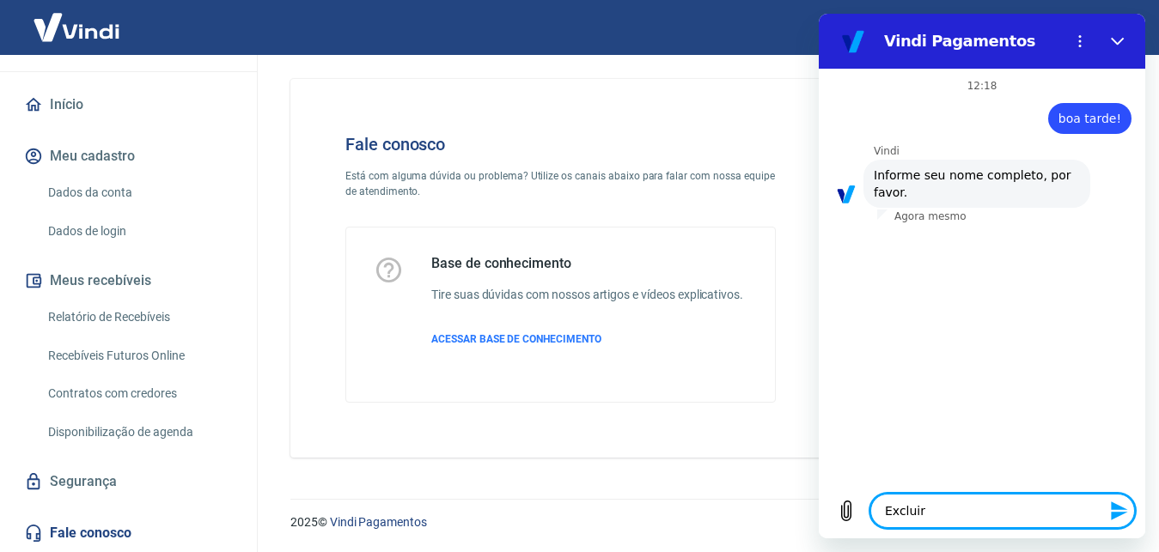
type textarea "Excluir"
type textarea "x"
type textarea "Excluir c"
type textarea "x"
type textarea "Excluir co"
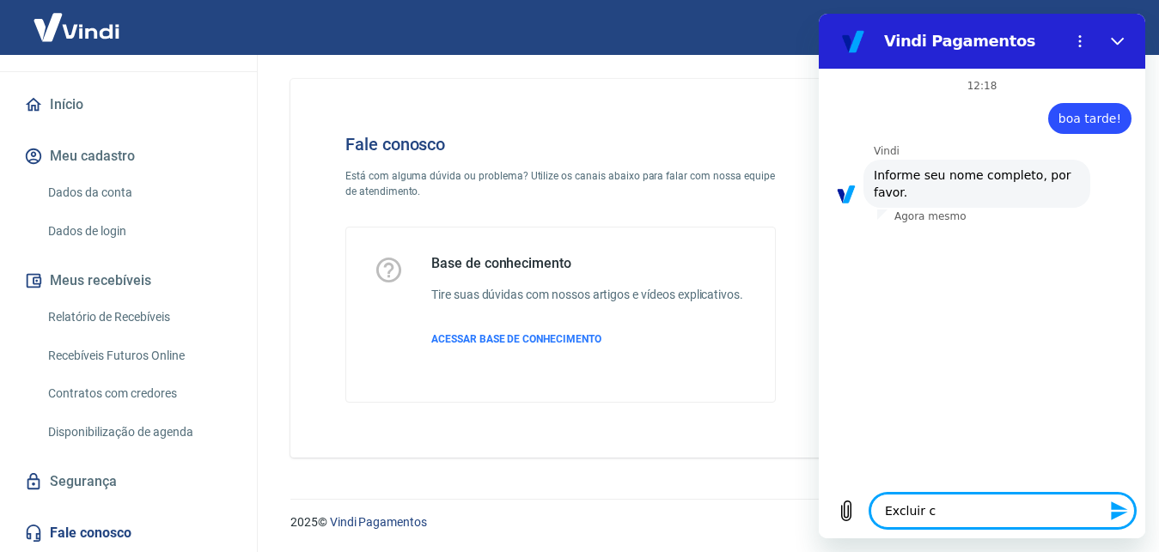
type textarea "x"
type textarea "Excluir c"
type textarea "x"
type textarea "Excluir"
type textarea "x"
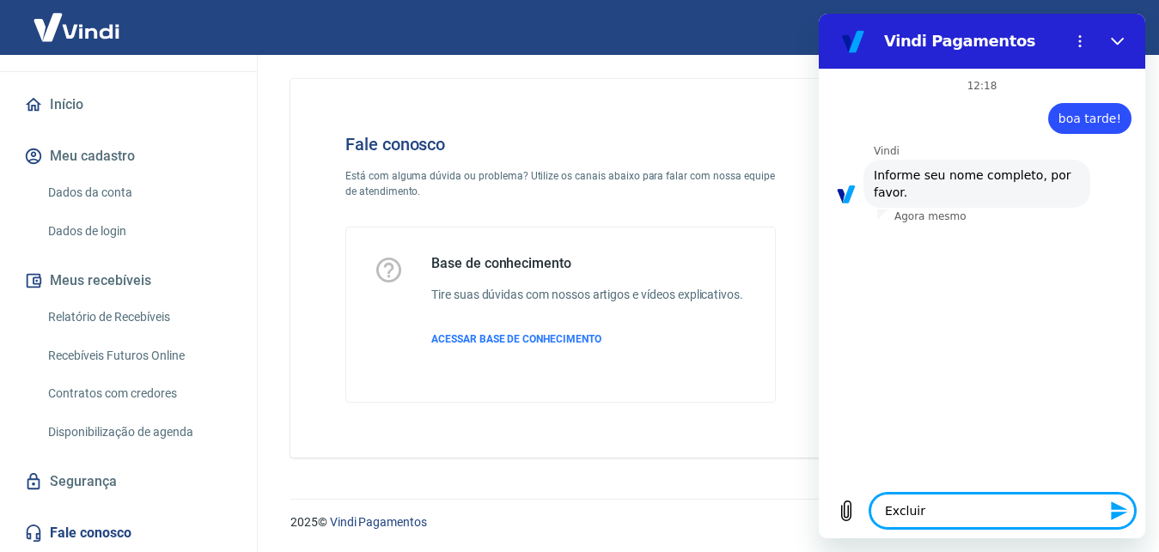
type textarea "Excluir"
type textarea "x"
type textarea "Exclui"
type textarea "x"
type textarea "Exclu"
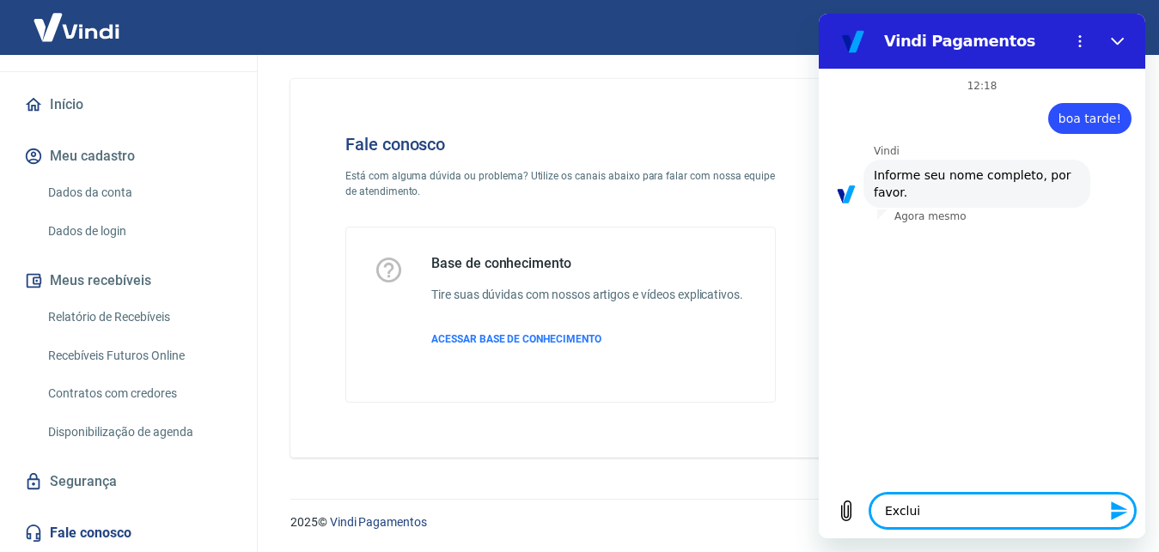
type textarea "x"
type textarea "Excl"
type textarea "x"
type textarea "Exc"
type textarea "x"
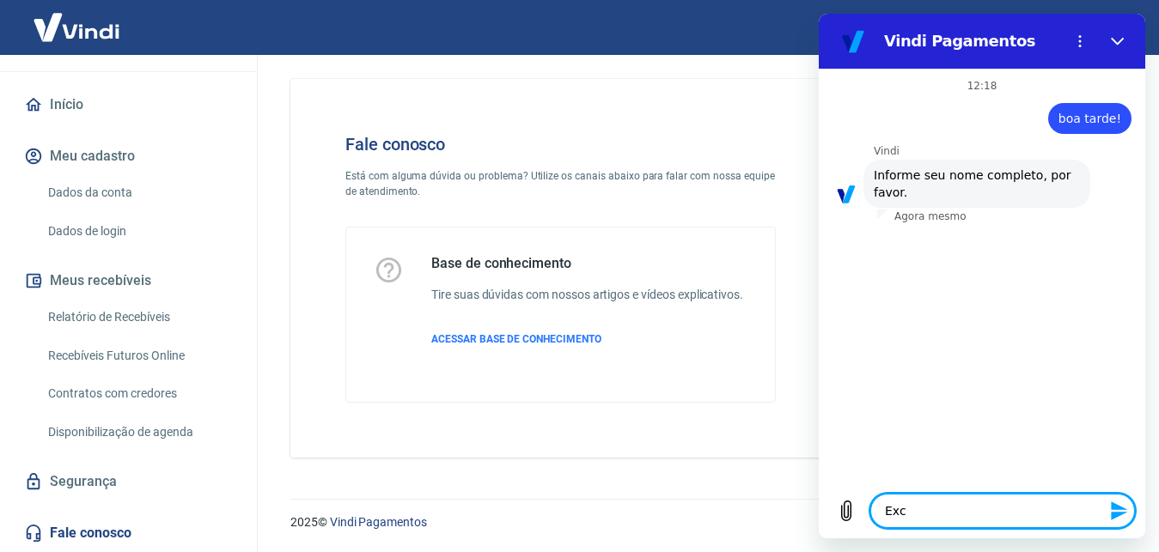
type textarea "Ex"
type textarea "x"
type textarea "E"
type textarea "x"
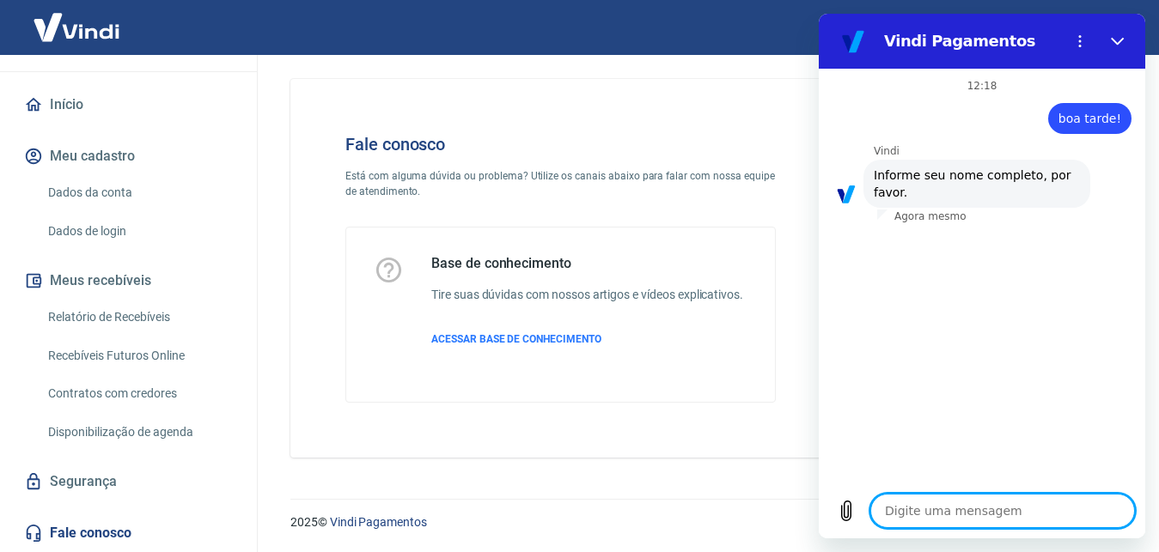
type textarea "L"
type textarea "x"
type textarea "Lu"
type textarea "x"
type textarea "Lua"
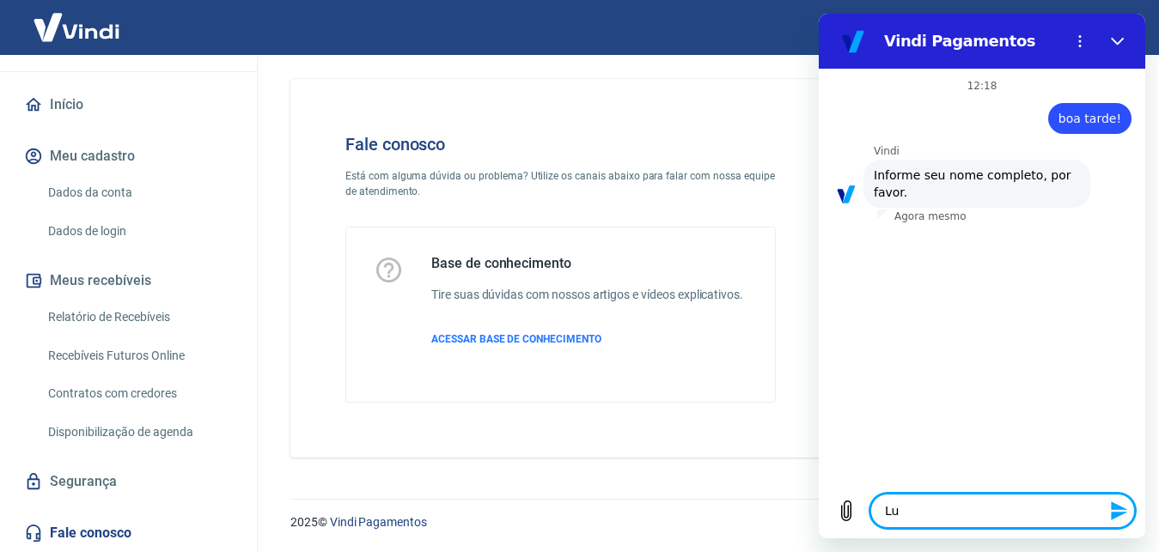
type textarea "x"
type textarea "Luan"
type textarea "x"
type textarea "Luan"
type textarea "x"
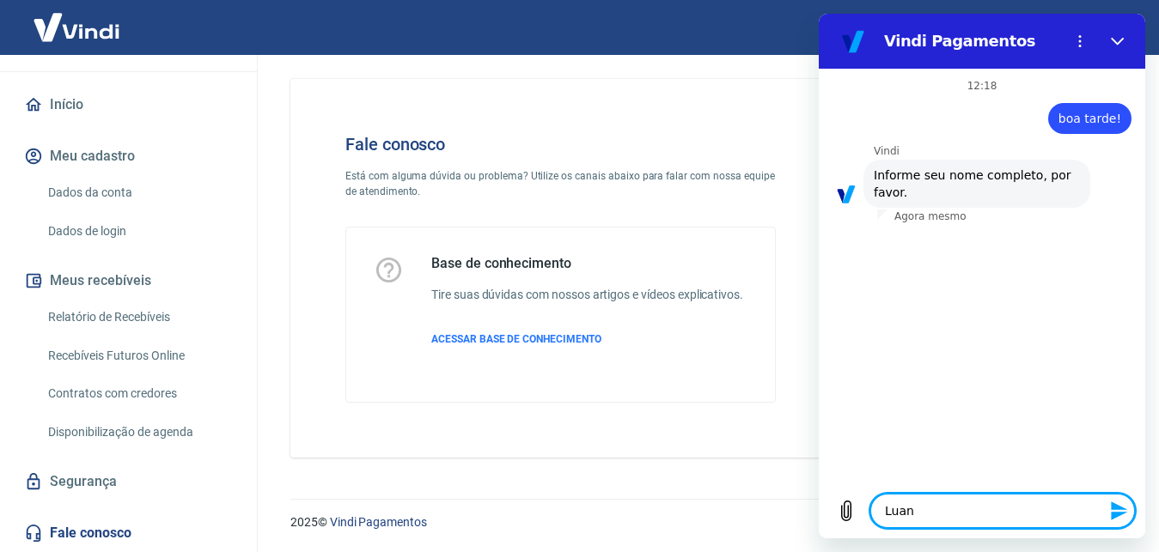
type textarea "[PERSON_NAME]"
type textarea "x"
type textarea "[PERSON_NAME]"
type textarea "x"
type textarea "[PERSON_NAME]"
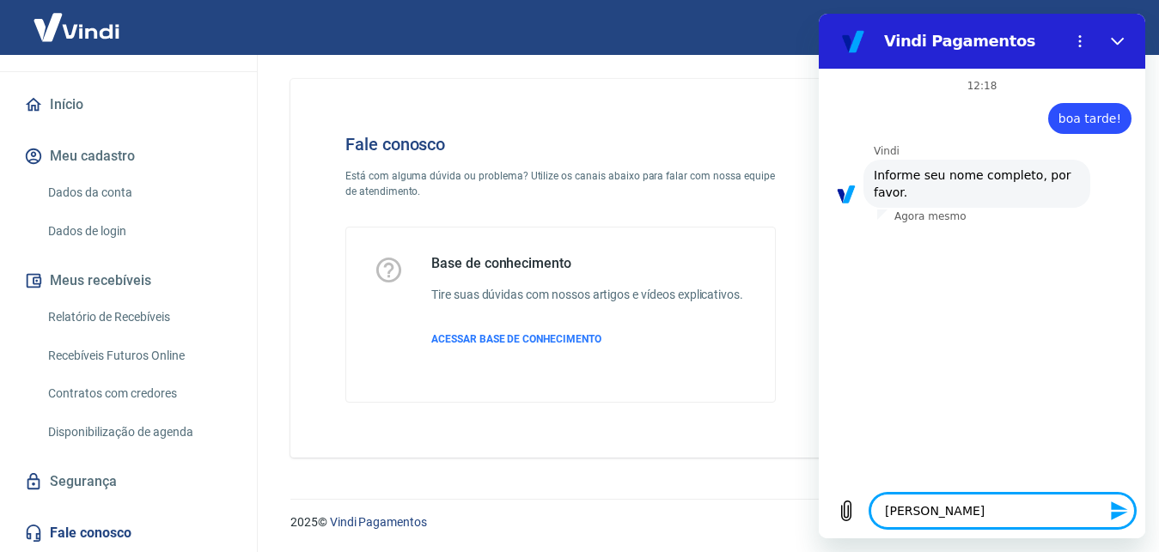
type textarea "x"
type textarea "[PERSON_NAME]"
type textarea "x"
type textarea "[PERSON_NAME]"
type textarea "x"
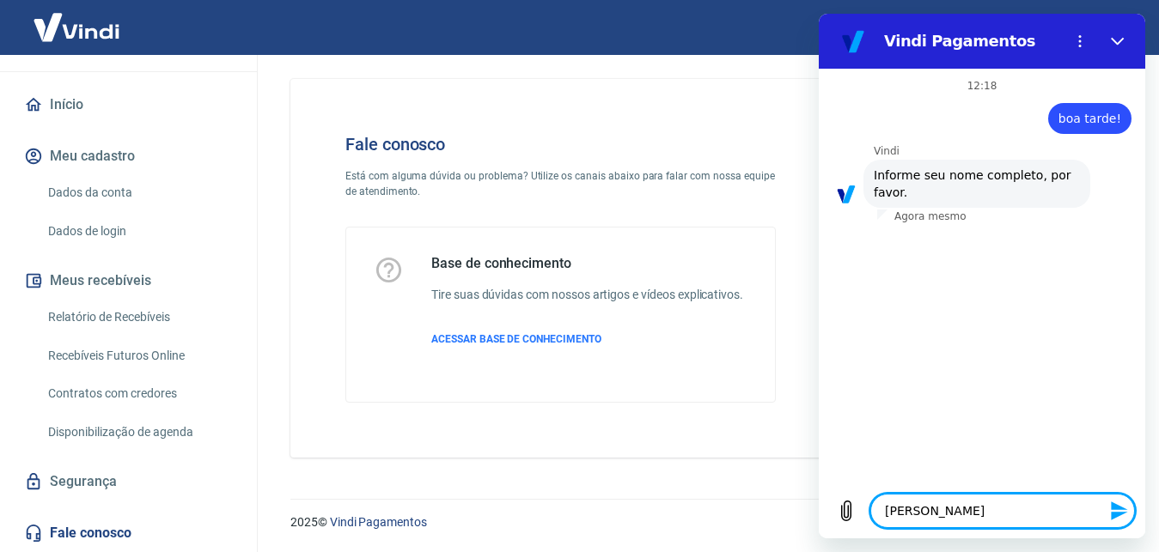
type textarea "[PERSON_NAME]"
type textarea "x"
type textarea "[PERSON_NAME]"
type textarea "x"
type textarea "[PERSON_NAME]"
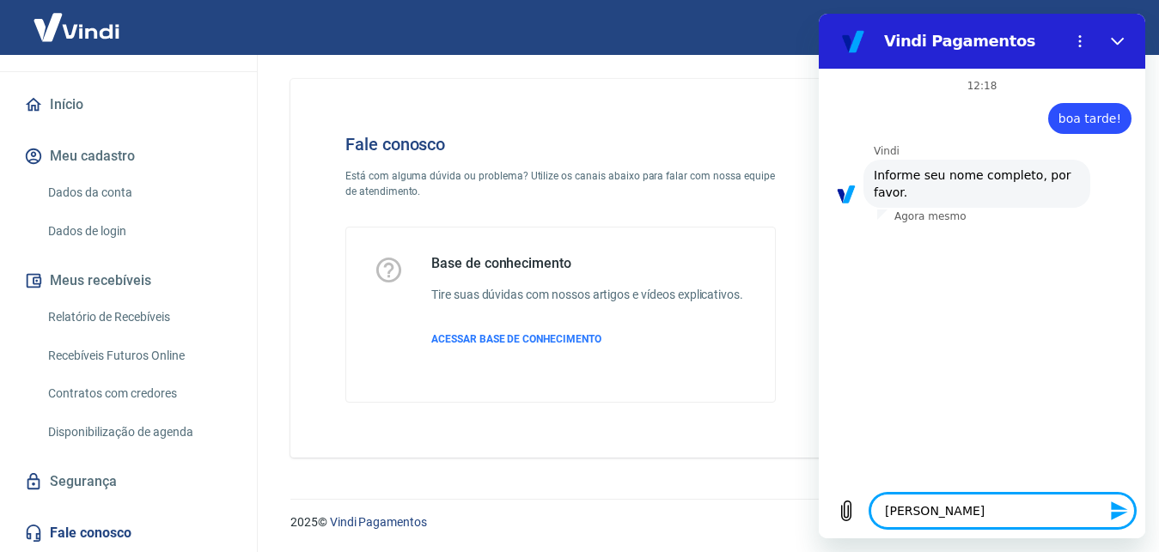
type textarea "x"
type textarea "[PERSON_NAME]"
type textarea "x"
type textarea "[PERSON_NAME] F"
type textarea "x"
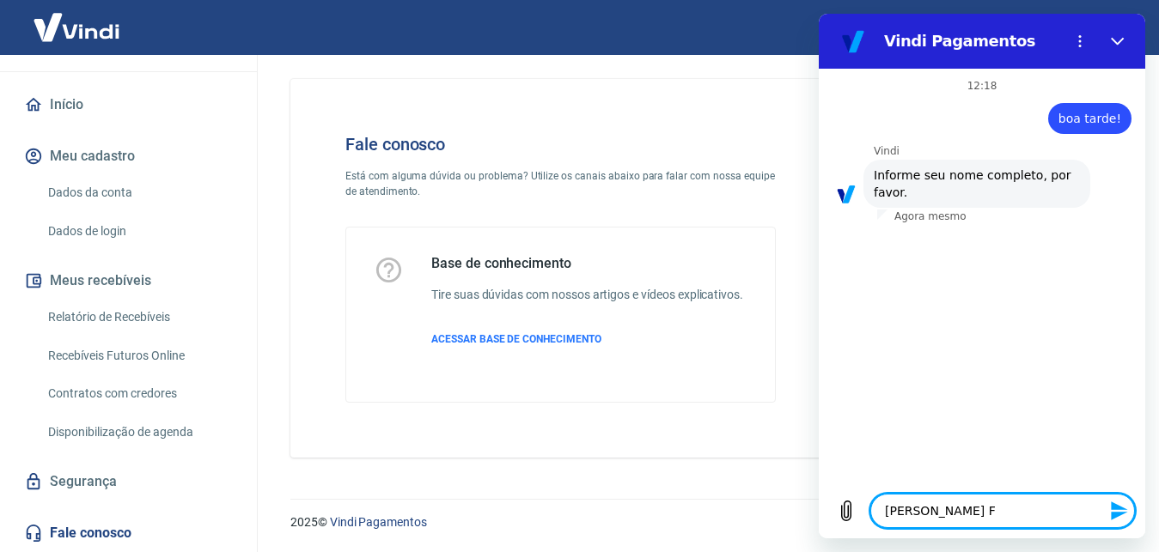
type textarea "[PERSON_NAME] Fe"
type textarea "x"
type textarea "[PERSON_NAME] Fer"
type textarea "x"
type textarea "[PERSON_NAME] Ferr"
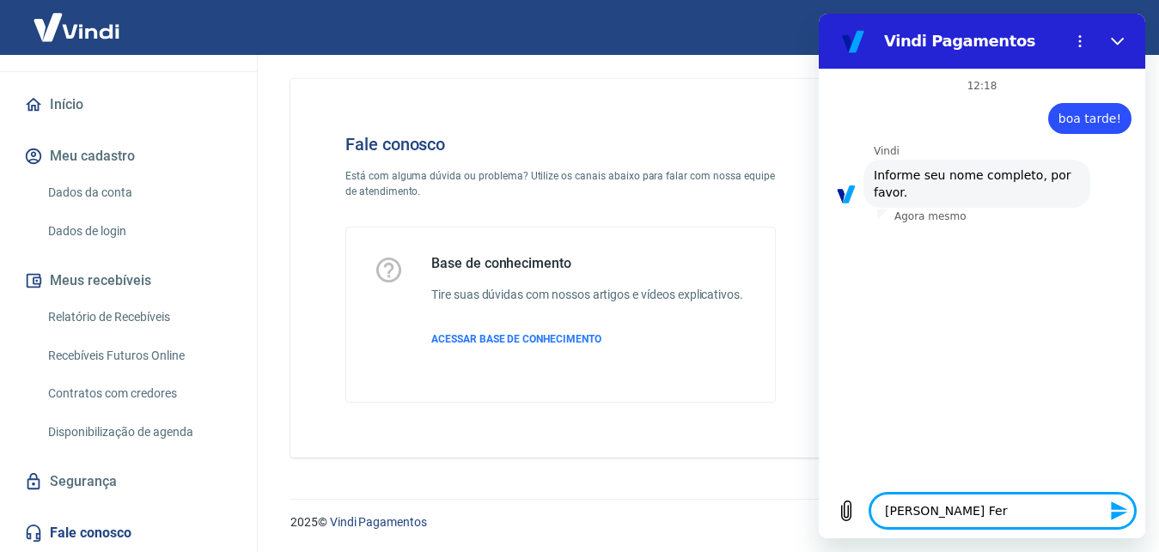
type textarea "x"
type textarea "[PERSON_NAME]"
type textarea "x"
type textarea "[PERSON_NAME]"
type textarea "x"
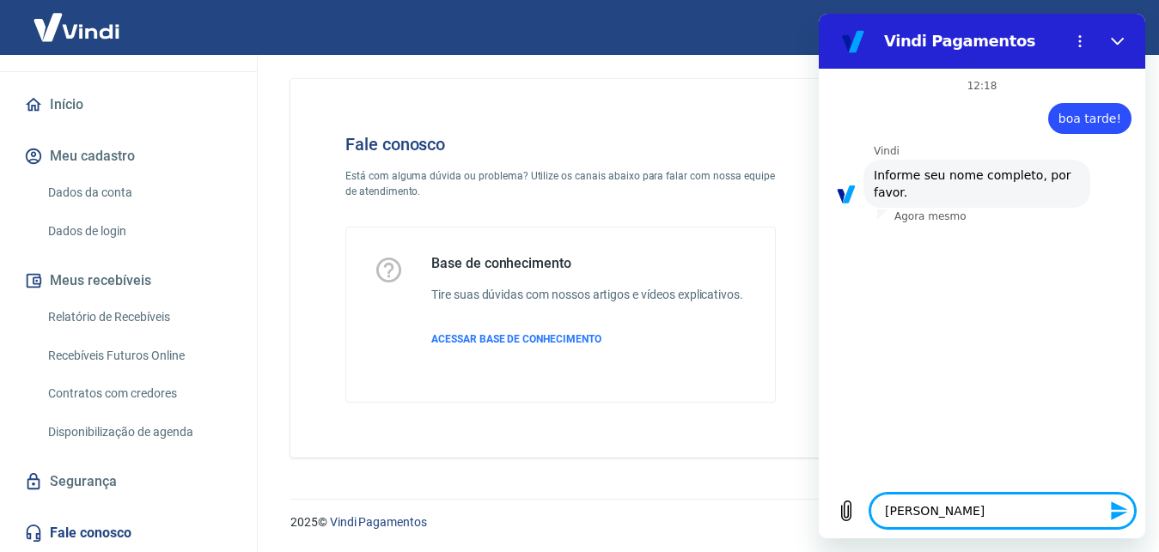
type textarea "[PERSON_NAME] [PERSON_NAME]"
type textarea "x"
type textarea "[PERSON_NAME] [PERSON_NAME]"
type textarea "x"
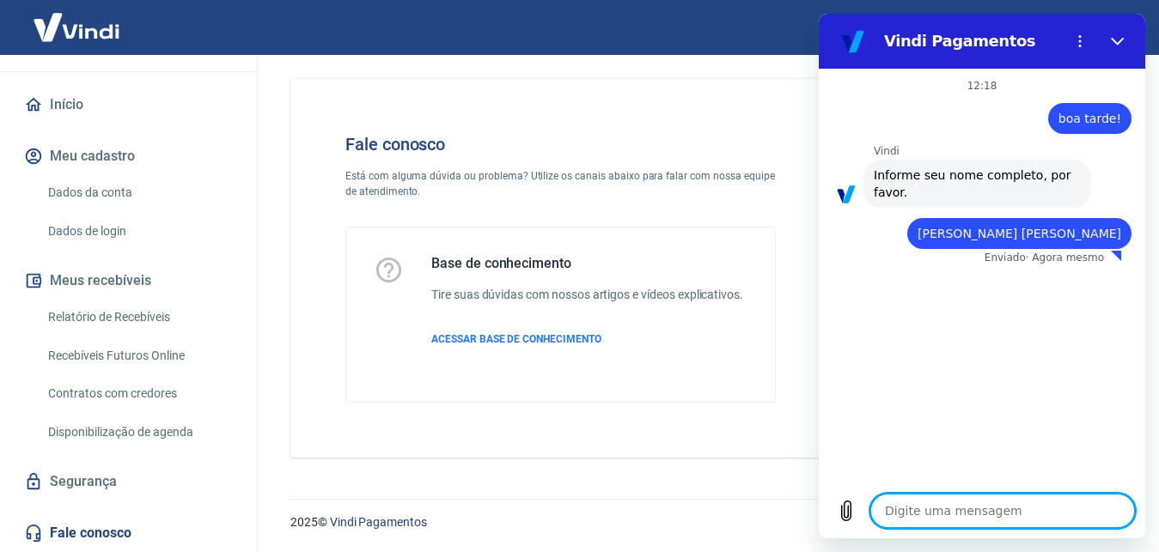
type textarea "x"
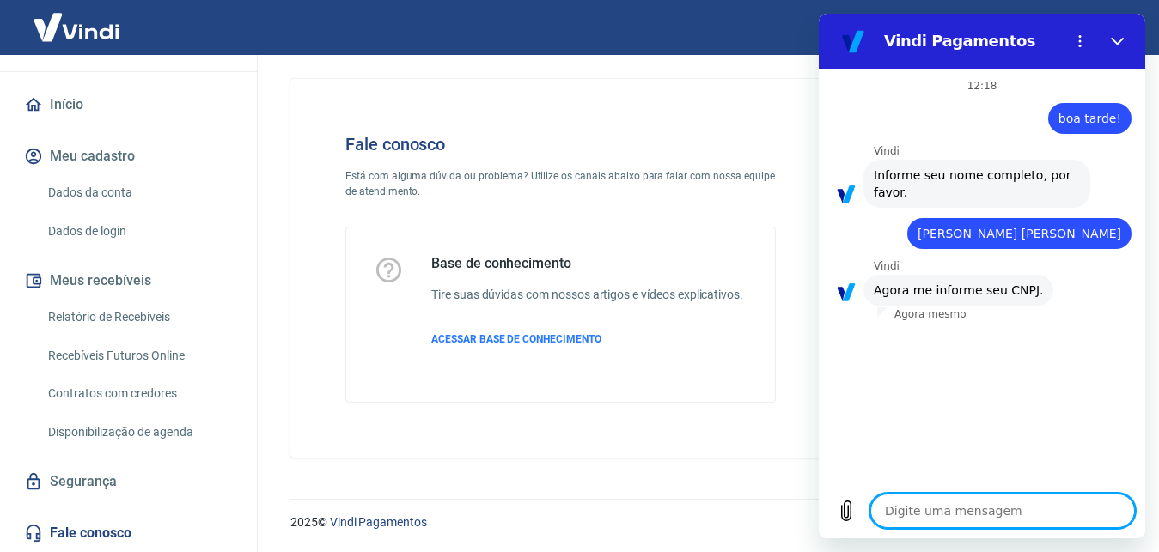
type textarea "8"
type textarea "x"
type textarea "86"
type textarea "x"
type textarea "864"
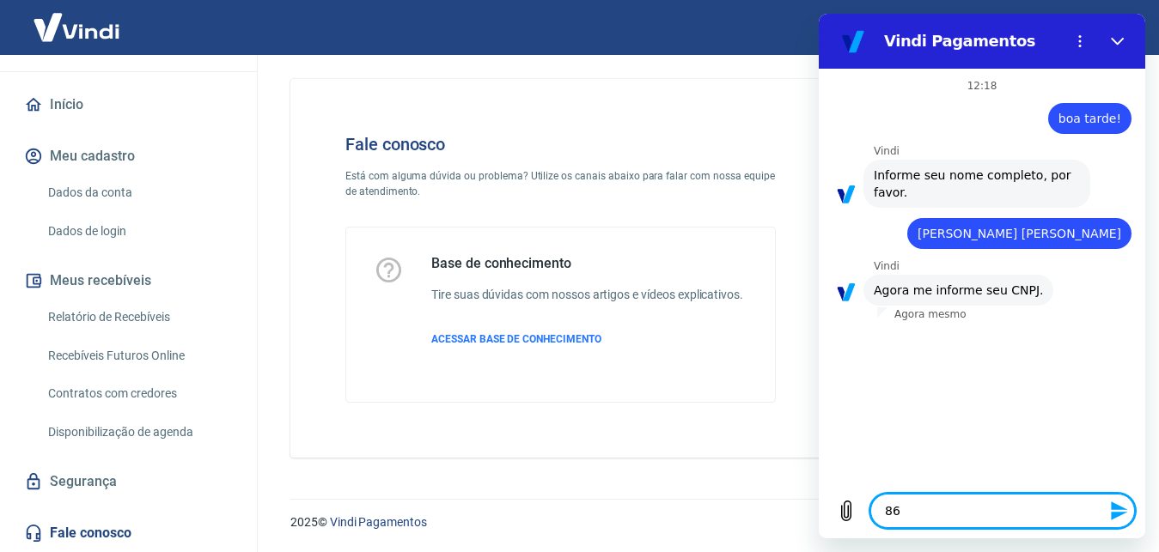
type textarea "x"
type textarea "864."
type textarea "x"
type textarea "864.0"
type textarea "x"
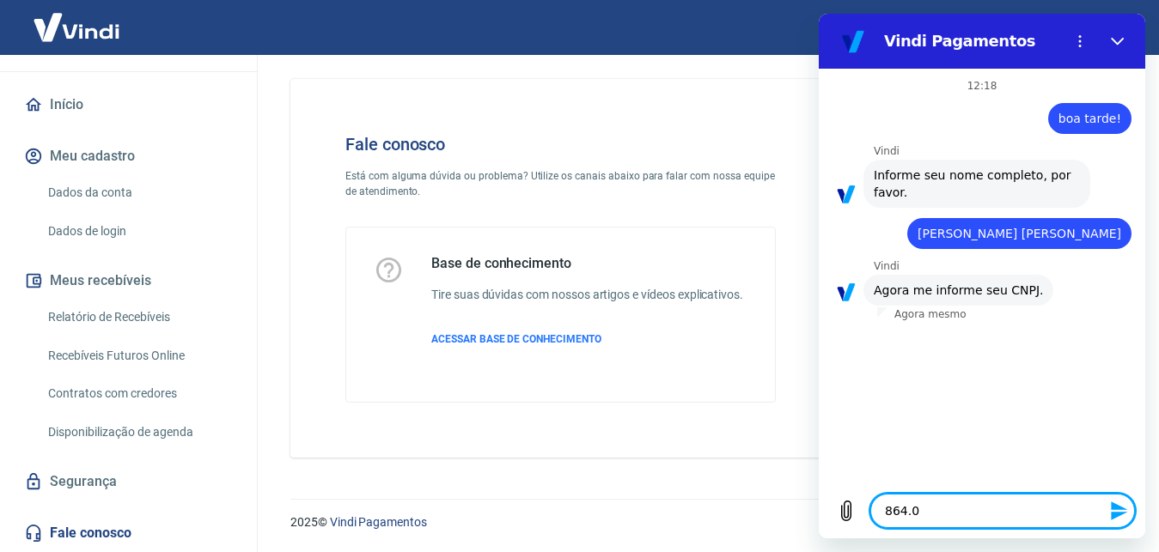
type textarea "864.01"
type textarea "x"
type textarea "864.014"
type textarea "x"
type textarea "864.014."
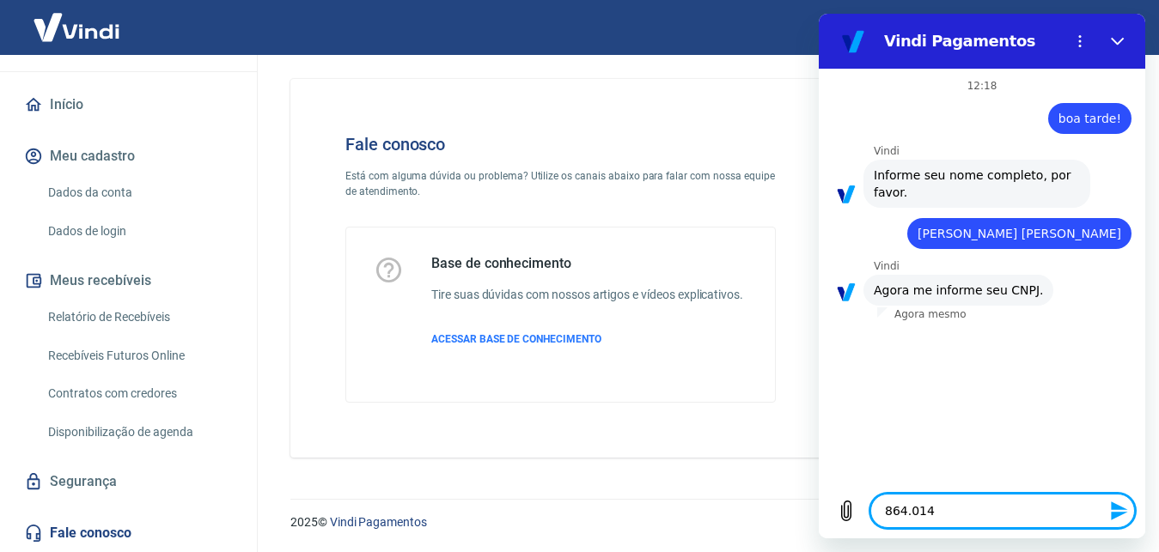
type textarea "x"
type textarea "864.014.7"
type textarea "x"
type textarea "864.014.78"
type textarea "x"
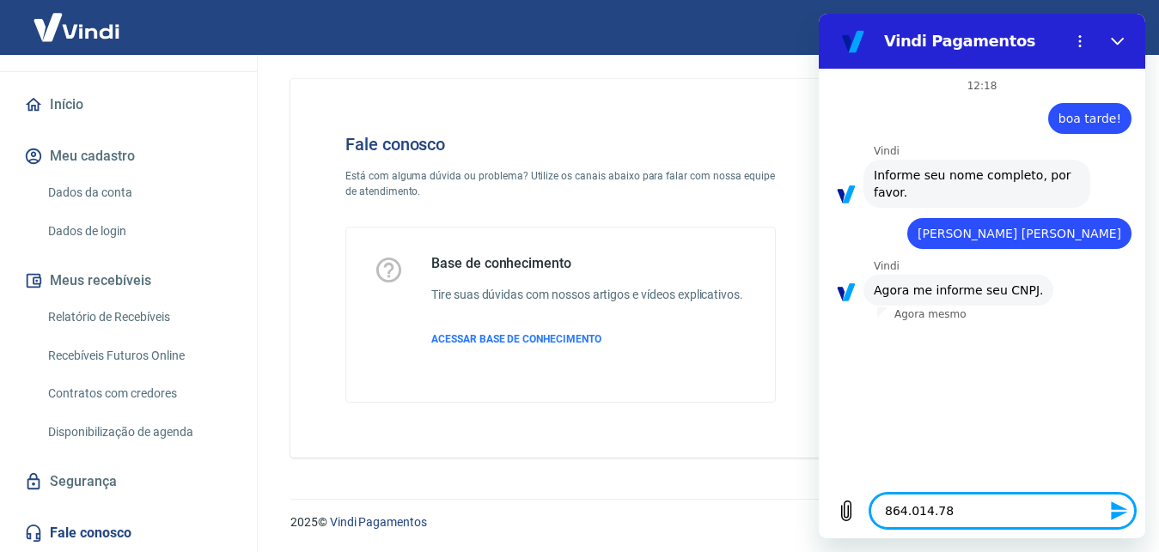
type textarea "864.014.785"
type textarea "x"
type textarea "864.014.785."
type textarea "x"
type textarea "864.014.785.0"
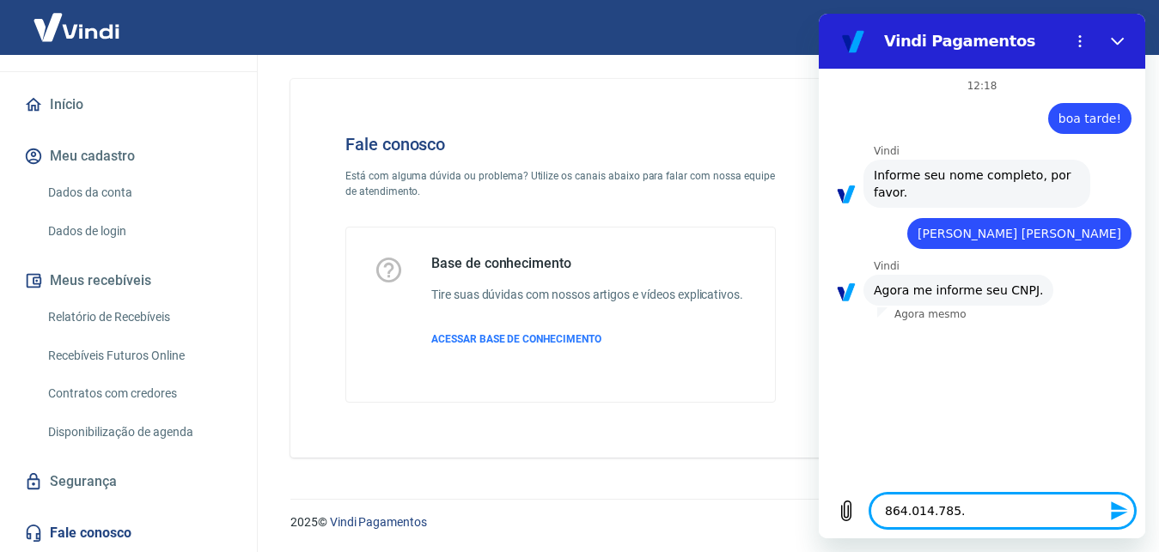
type textarea "x"
type textarea "864.014.785.00"
type textarea "x"
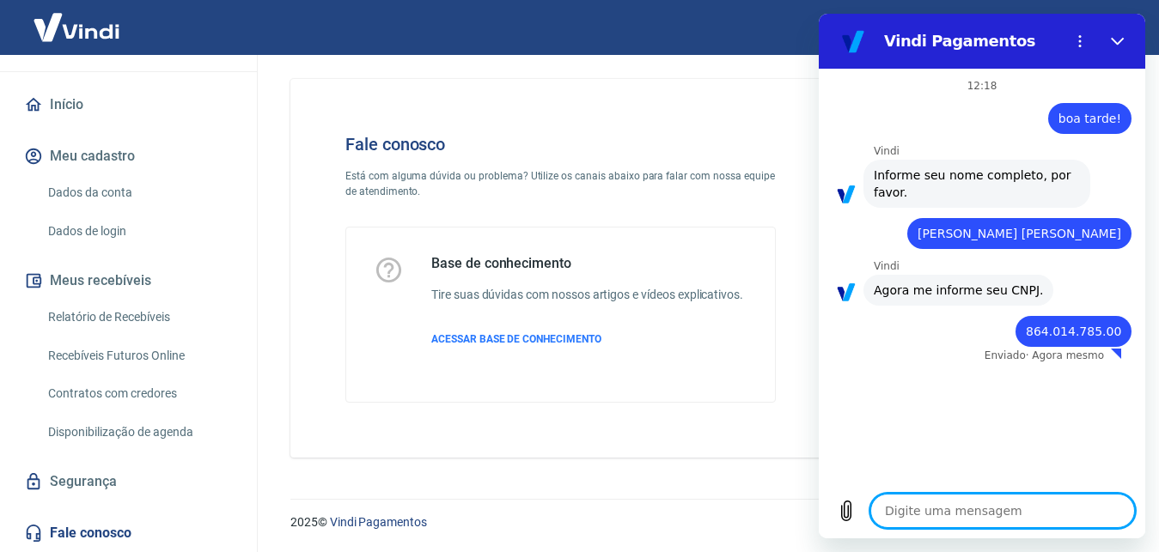
type textarea "x"
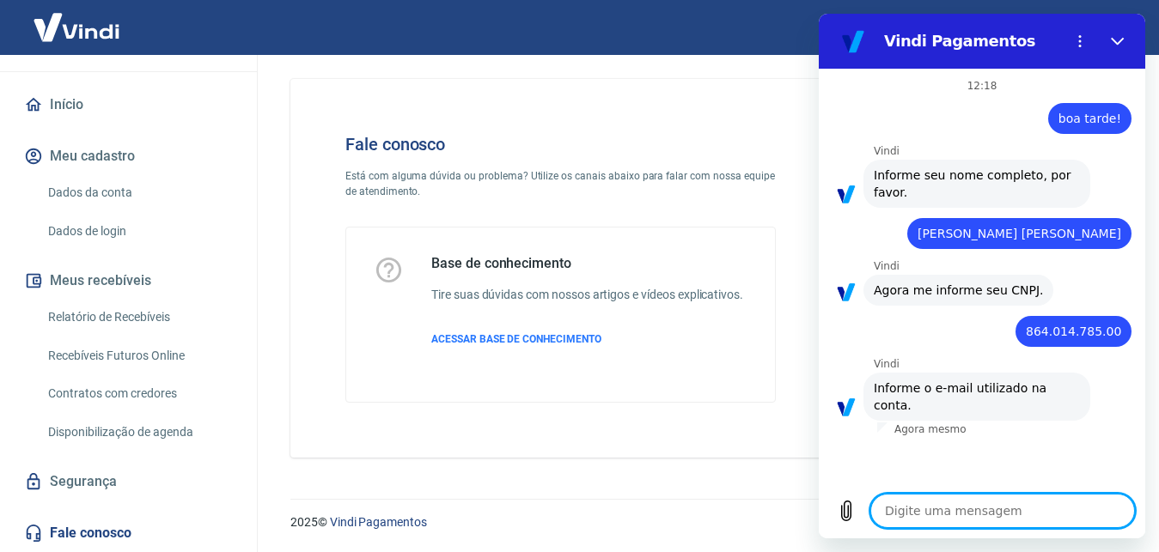
type textarea "l"
type textarea "x"
type textarea "lu"
type textarea "x"
type textarea "lua"
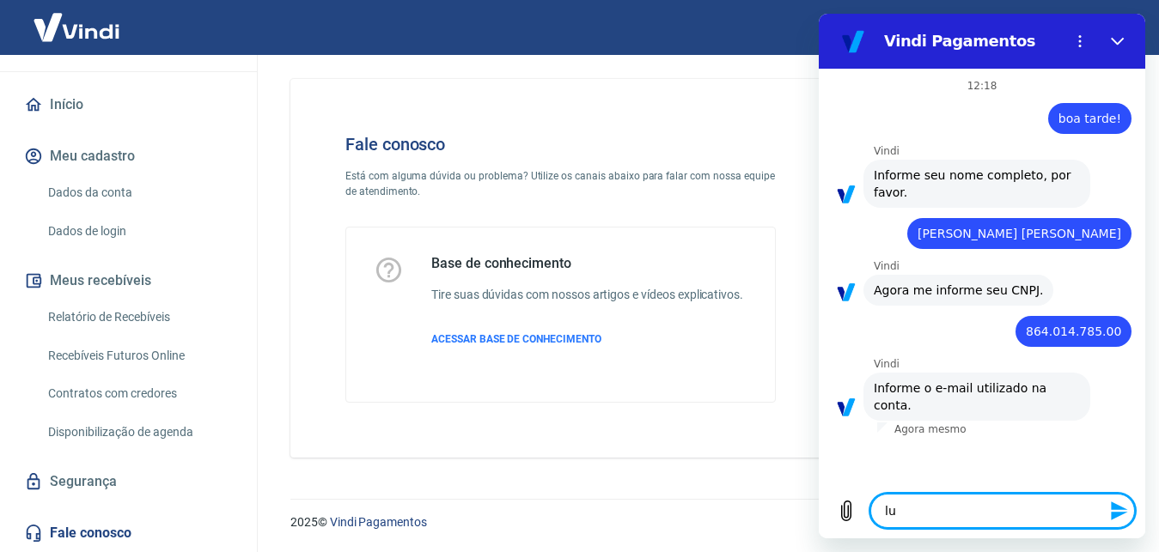
type textarea "x"
type textarea "luaa"
type textarea "x"
type textarea "[PERSON_NAME]"
type textarea "x"
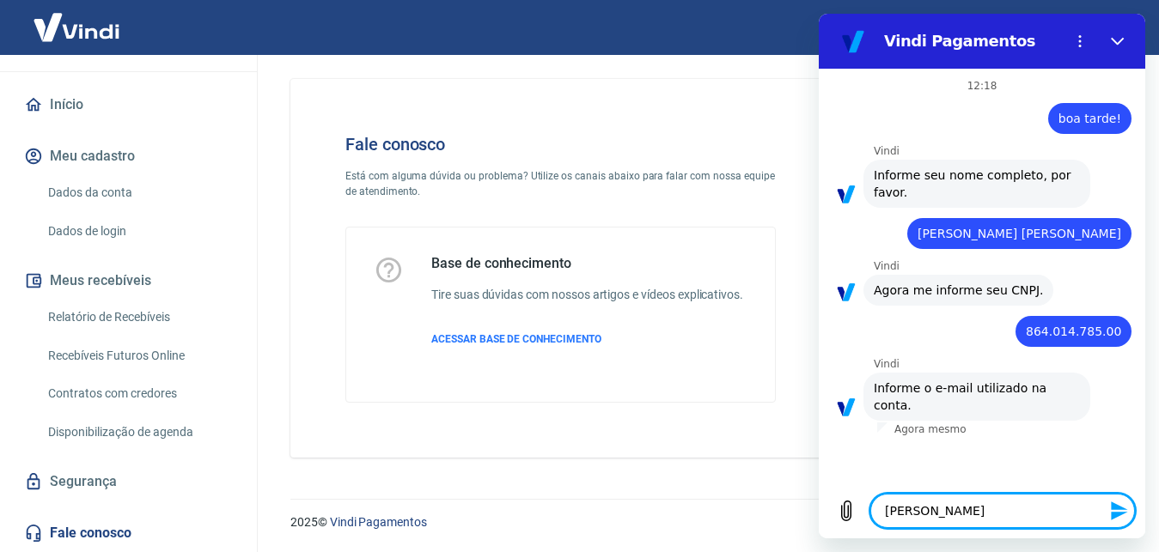
type textarea "luaano"
type textarea "x"
type textarea "luaanol"
type textarea "x"
type textarea "luaanoli"
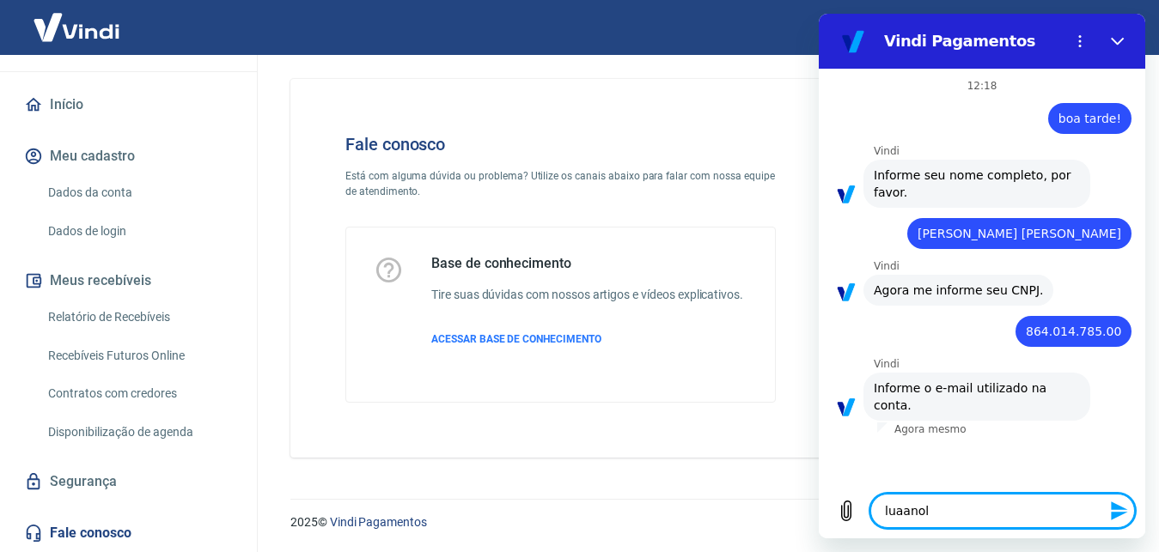
type textarea "x"
type textarea "luaanoliv"
type textarea "x"
type textarea "luaanolive"
type textarea "x"
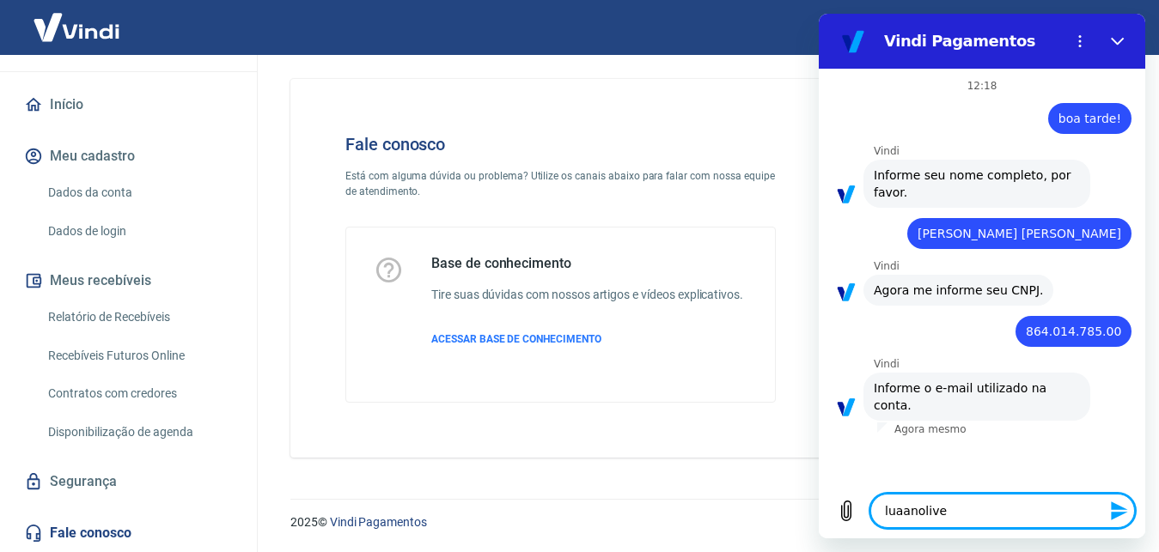
type textarea "luaanolivei"
type textarea "x"
type textarea "luaanoliveir"
type textarea "x"
type textarea "luaanoliveira"
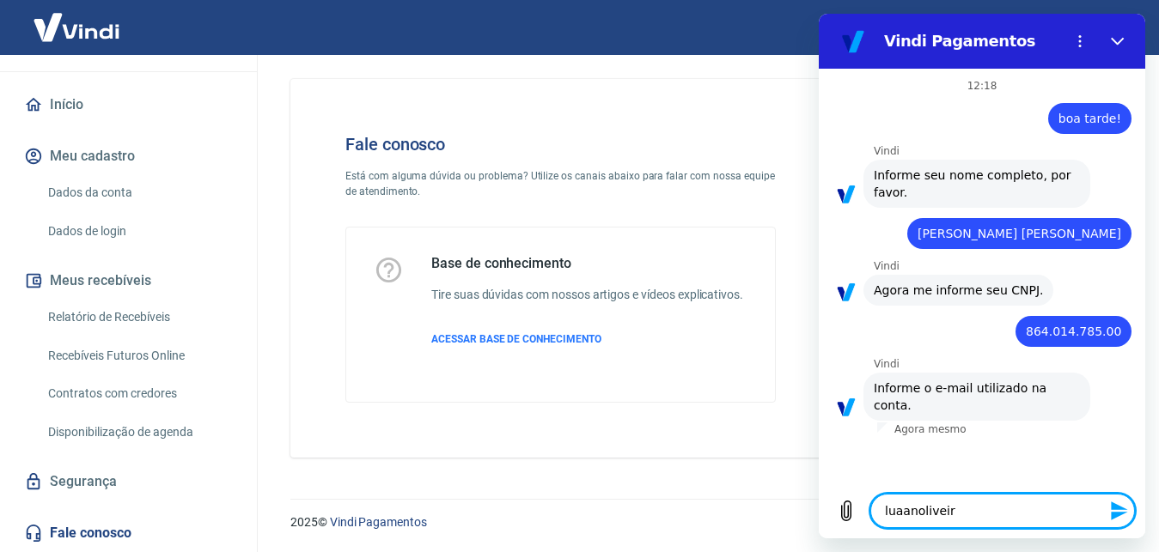
type textarea "x"
type textarea "luaanoliveira2"
type textarea "x"
type textarea "luaanoliveira20"
type textarea "x"
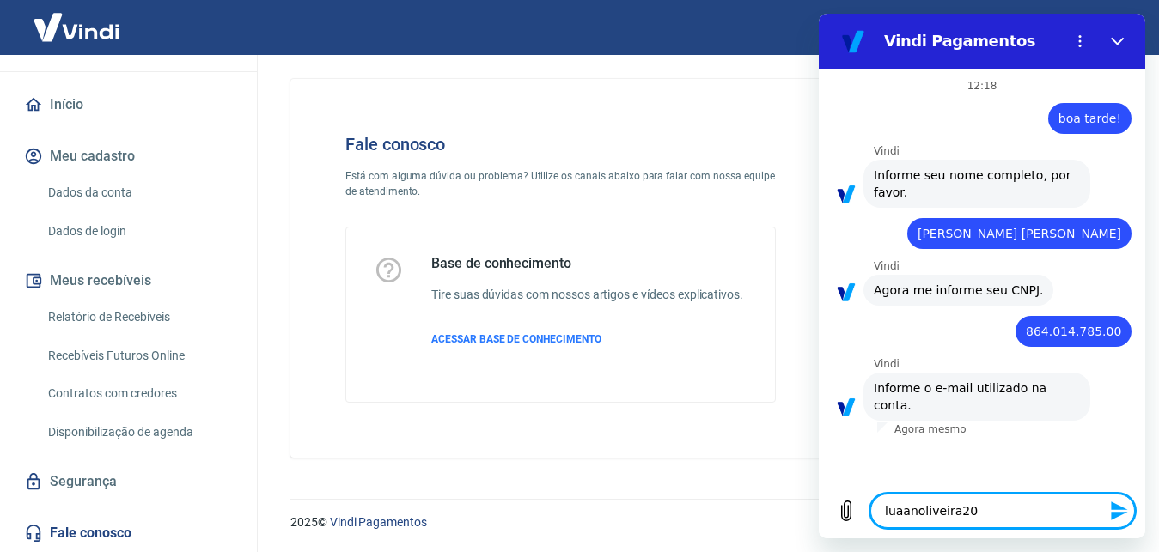
type textarea "luaanoliveira200"
type textarea "x"
type textarea "luaanoliveira2001"
type textarea "x"
type textarea "luaanoliveira2001@"
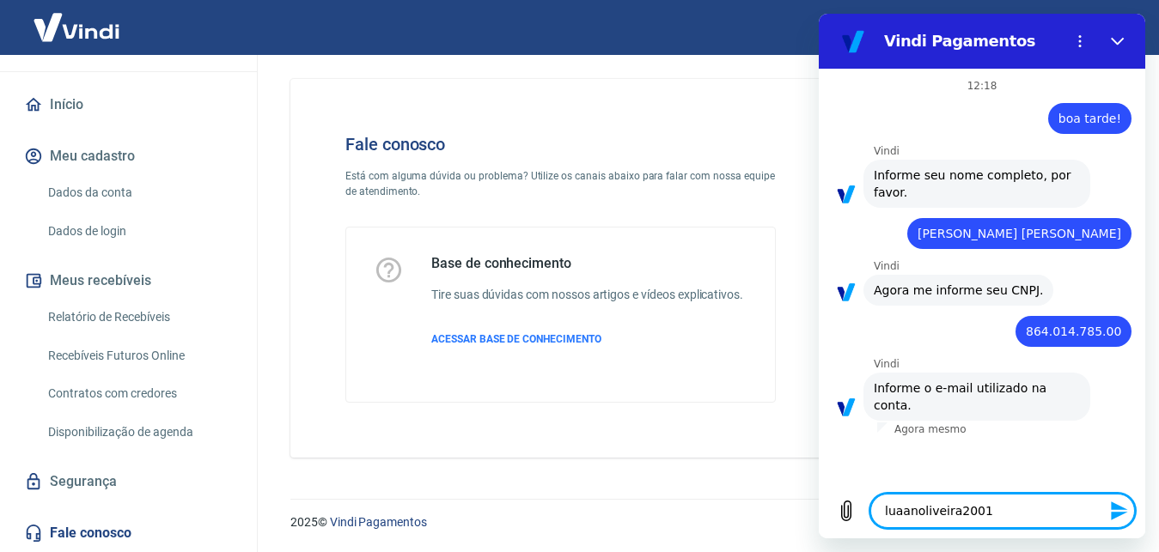
type textarea "x"
type textarea "luaanoliveira2001@g"
type textarea "x"
type textarea "luaanoliveira2001@gm"
type textarea "x"
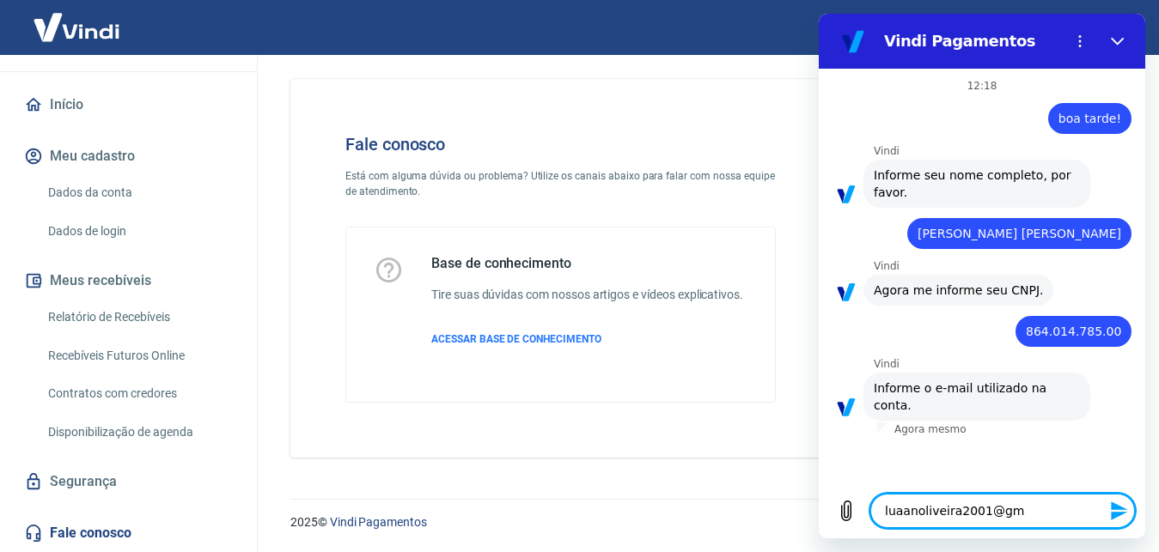
type textarea "luaanoliveira2001@gma"
type textarea "x"
type textarea "luaanoliveira2001@gmai"
type textarea "x"
type textarea "[EMAIL_ADDRESS]"
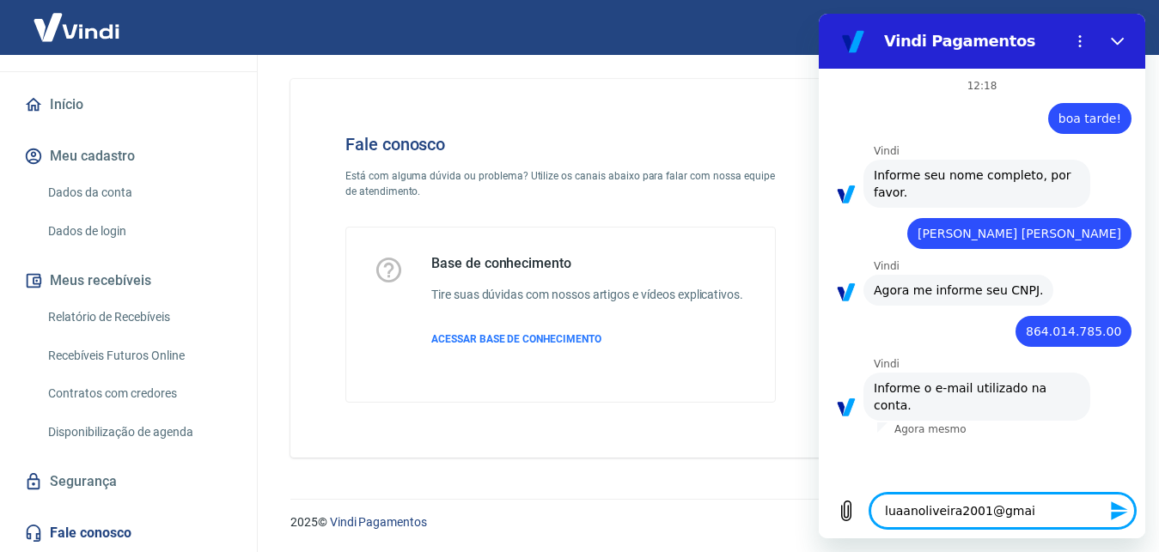
type textarea "x"
type textarea "[EMAIL_ADDRESS]."
type textarea "x"
type textarea "luaanoliveira2001@gmail.c"
type textarea "x"
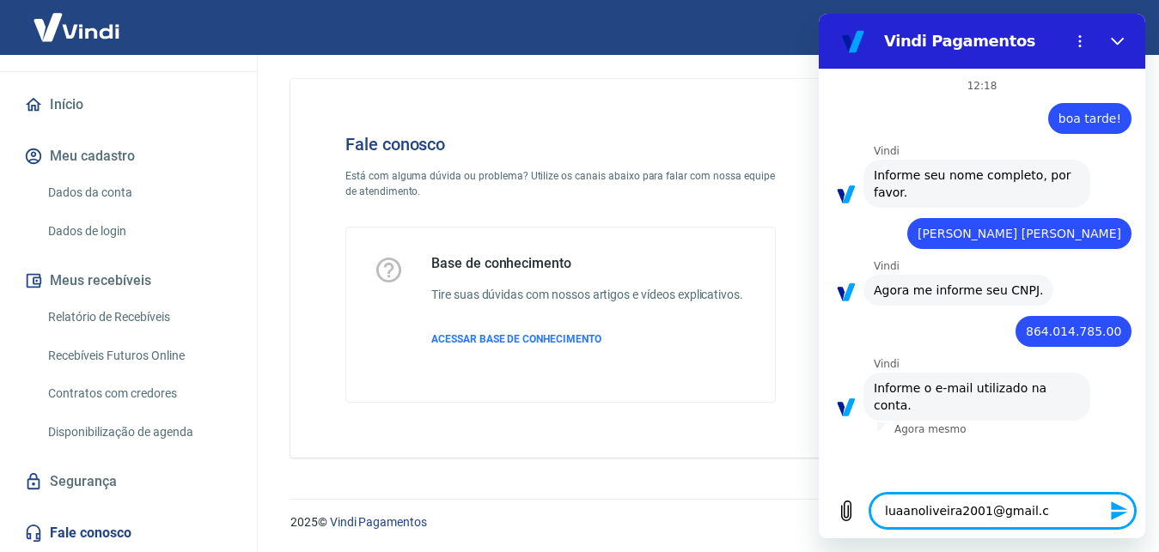
type textarea "[EMAIL_ADDRESS][DOMAIN_NAME]"
type textarea "x"
type textarea "[EMAIL_ADDRESS][DOMAIN_NAME]"
type textarea "x"
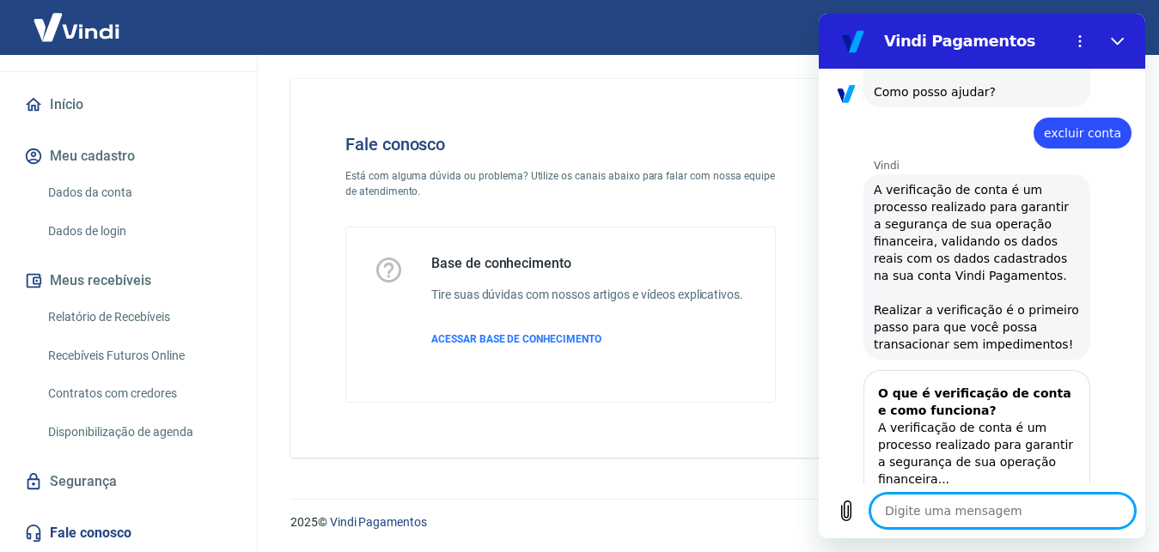
scroll to position [735, 0]
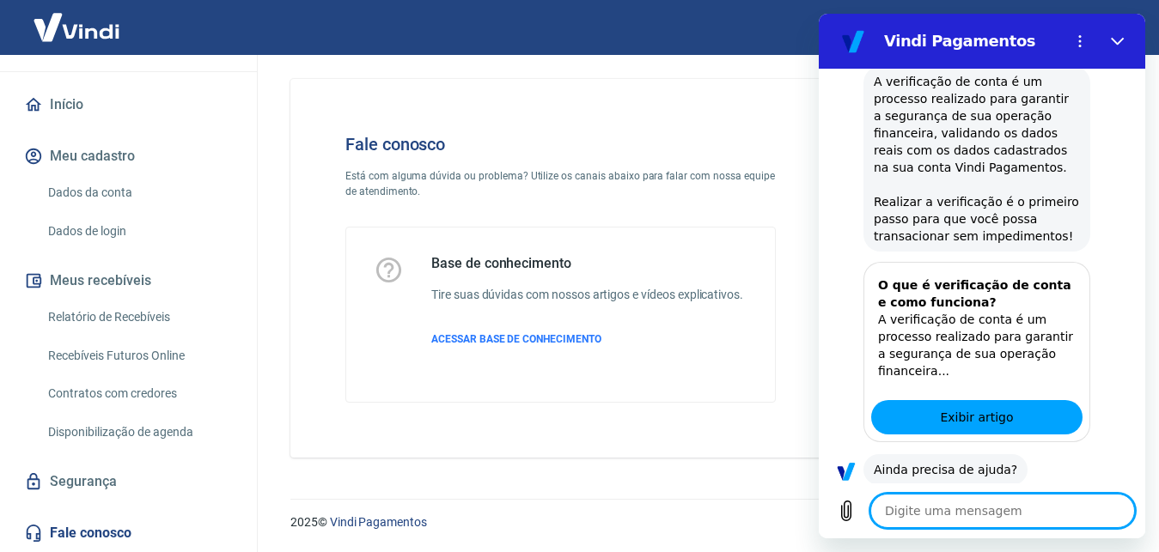
click at [1040, 508] on button "Sim" at bounding box center [1047, 524] width 50 height 33
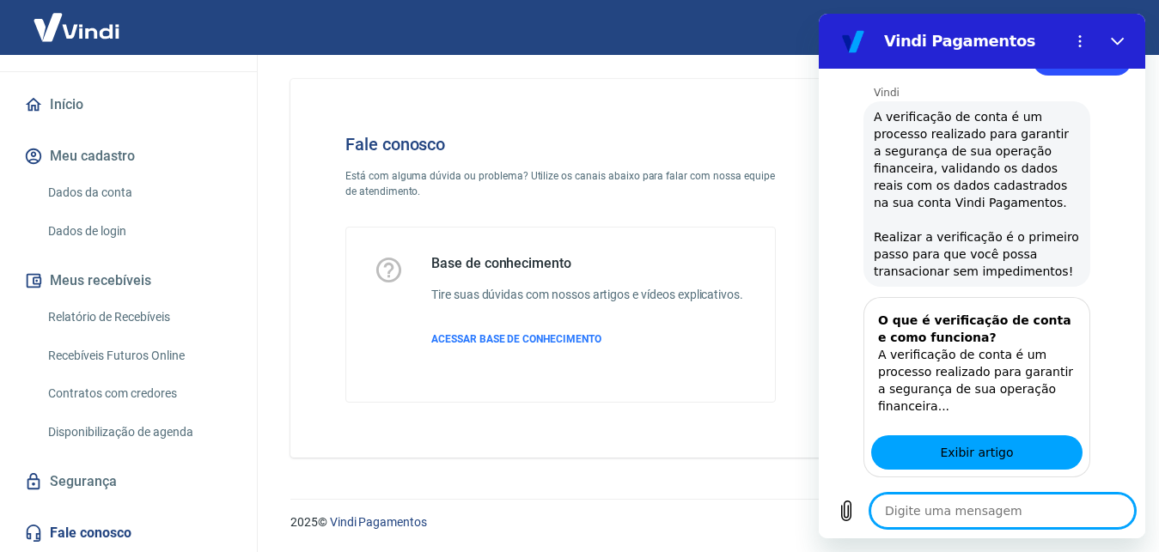
scroll to position [1491, 0]
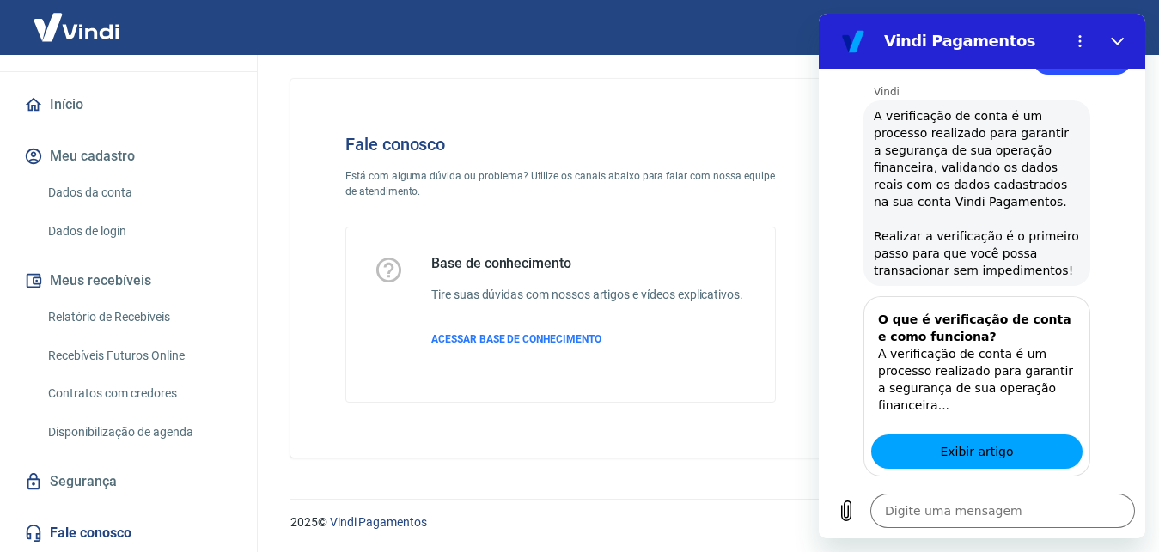
click at [1043, 542] on button "Sim" at bounding box center [1047, 558] width 50 height 33
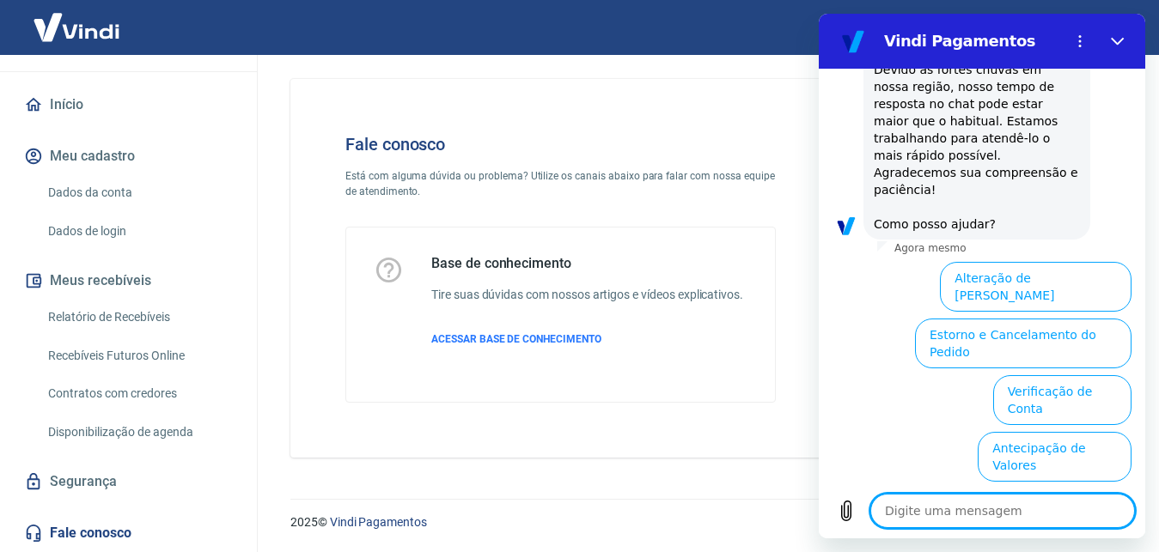
scroll to position [2077, 0]
click at [656, 255] on h5 "Base de conhecimento" at bounding box center [587, 263] width 312 height 17
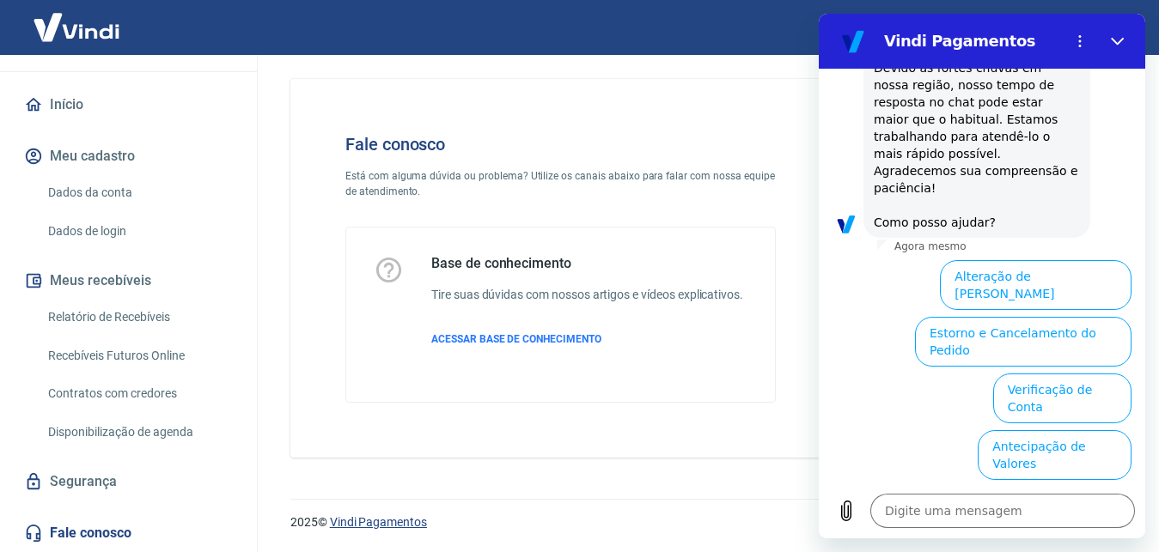
click at [382, 515] on link "Vindi Pagamentos" at bounding box center [378, 522] width 97 height 14
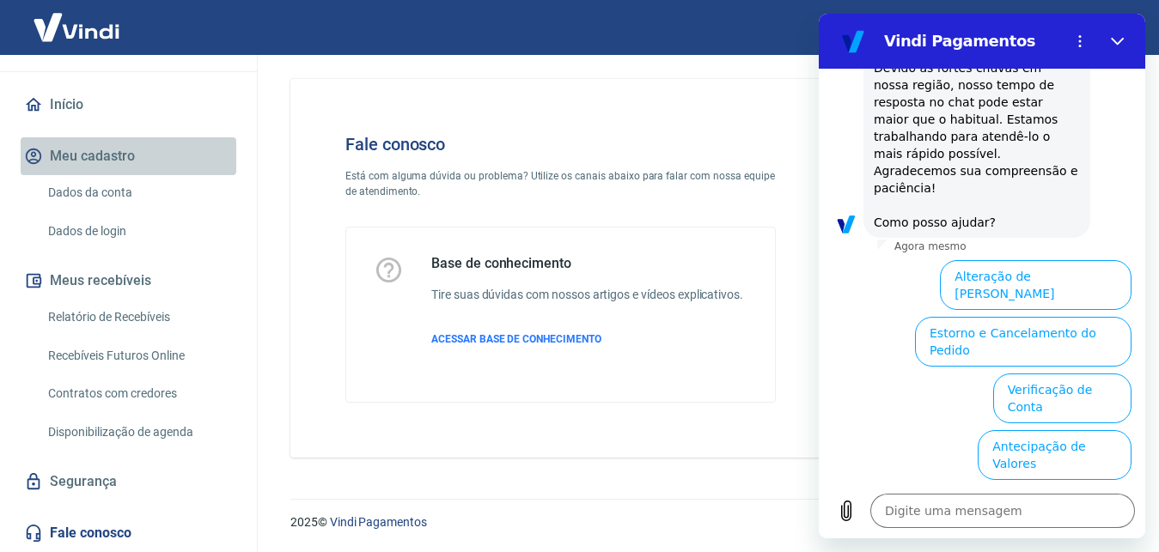
click at [136, 156] on button "Meu cadastro" at bounding box center [129, 156] width 216 height 38
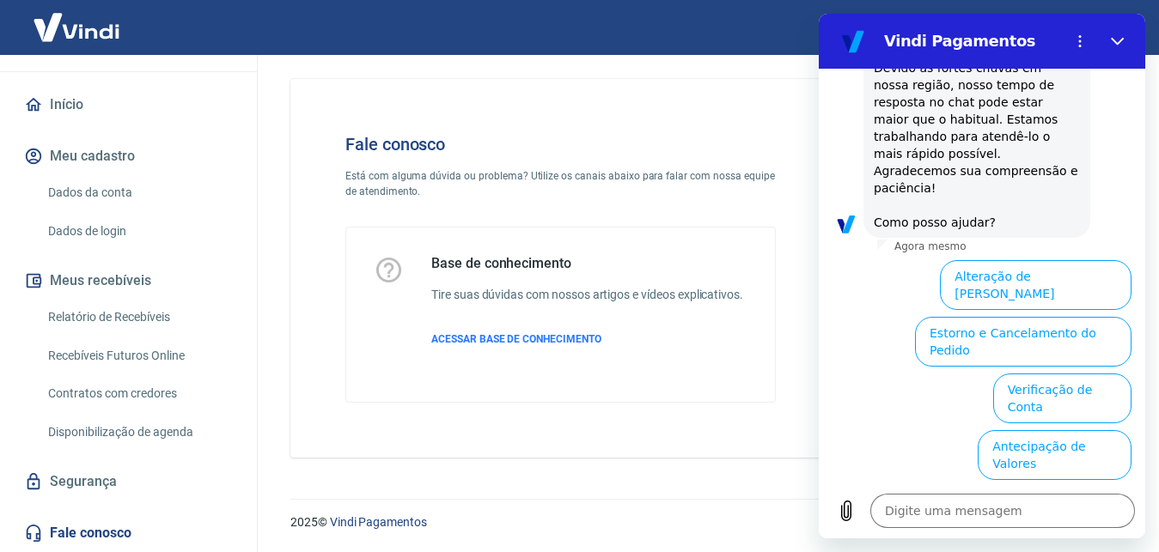
click at [127, 181] on link "Dados da conta" at bounding box center [138, 192] width 195 height 35
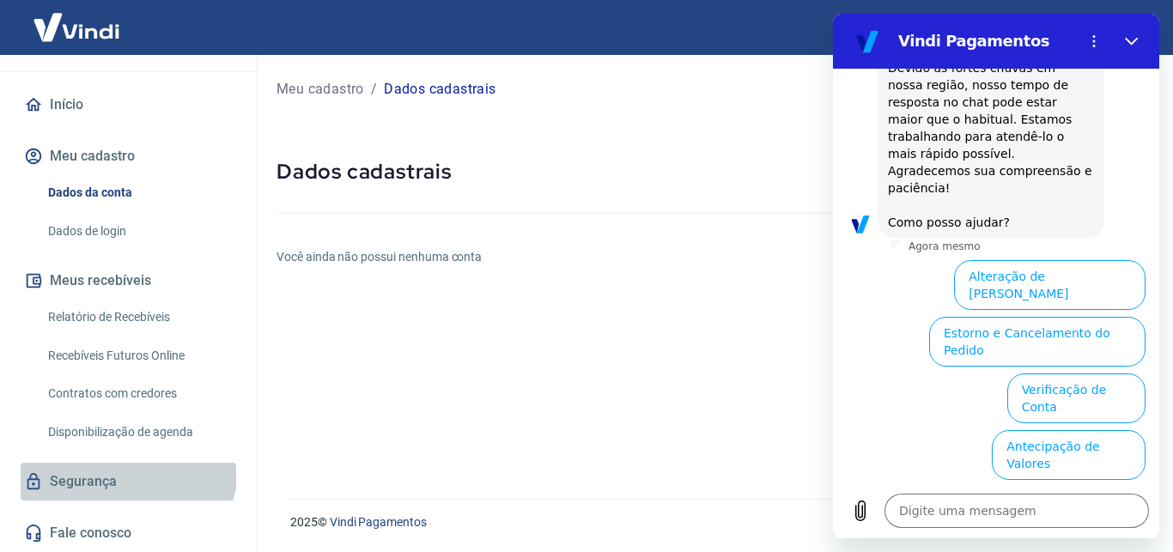
click at [126, 465] on link "Segurança" at bounding box center [129, 482] width 216 height 38
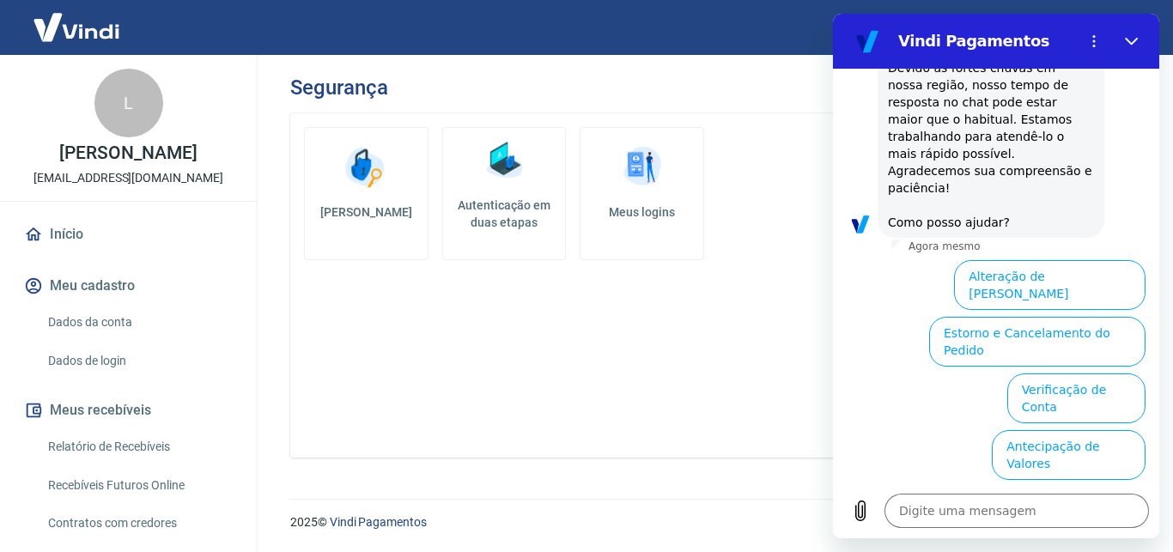
click at [114, 320] on link "Dados da conta" at bounding box center [138, 322] width 195 height 35
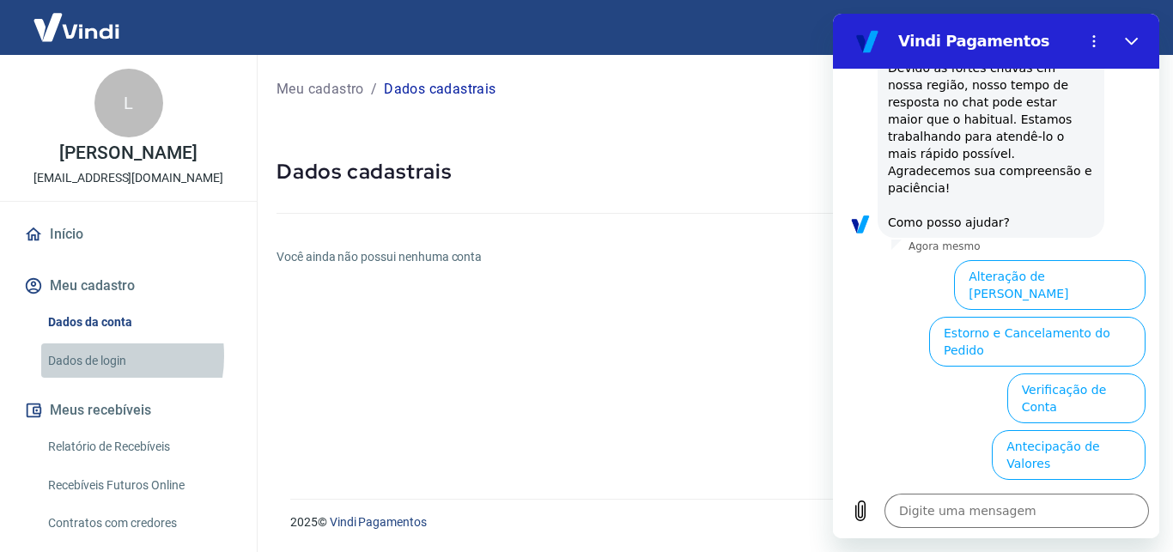
click at [88, 356] on link "Dados de login" at bounding box center [138, 361] width 195 height 35
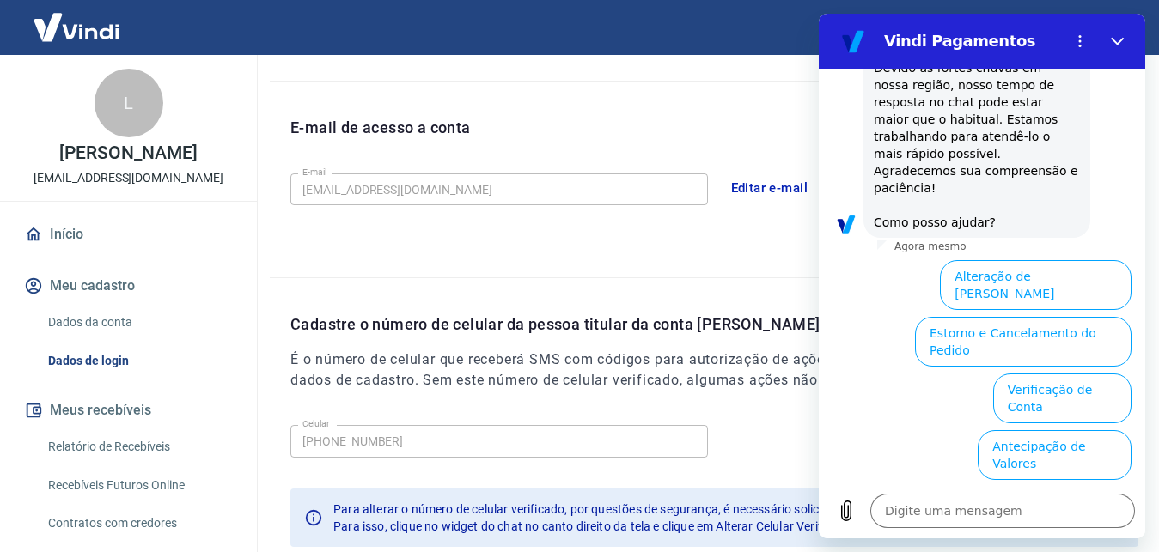
scroll to position [548, 0]
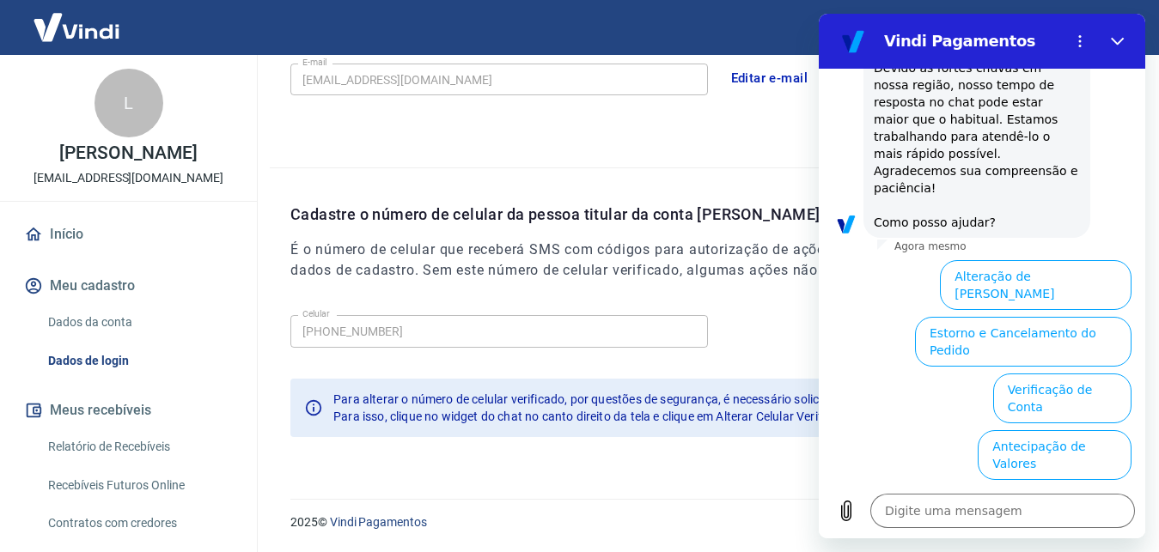
click at [1111, 43] on icon "Fechar" at bounding box center [1118, 41] width 14 height 14
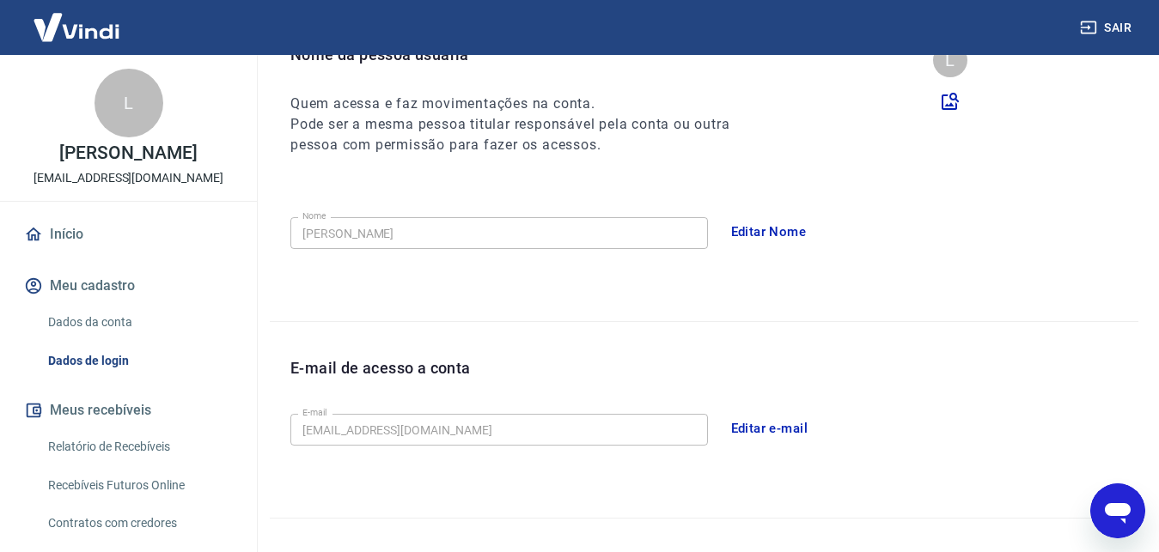
scroll to position [0, 0]
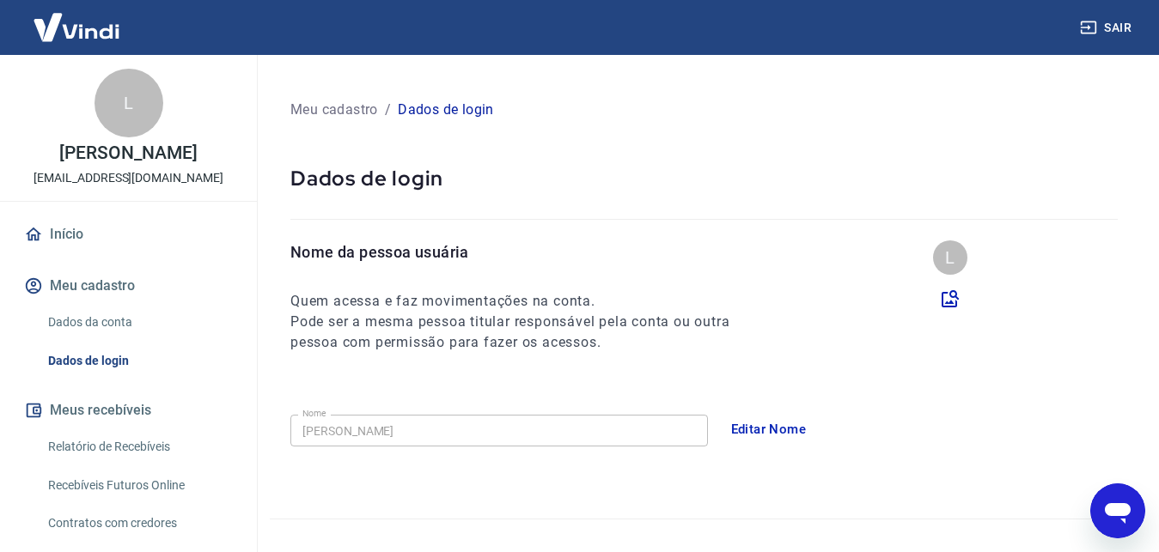
click at [83, 186] on p "[EMAIL_ADDRESS][DOMAIN_NAME]" at bounding box center [128, 178] width 190 height 18
click at [117, 161] on p "[PERSON_NAME]" at bounding box center [127, 153] width 137 height 18
click at [121, 154] on p "[PERSON_NAME]" at bounding box center [127, 153] width 137 height 18
click at [132, 112] on div "L" at bounding box center [128, 103] width 69 height 69
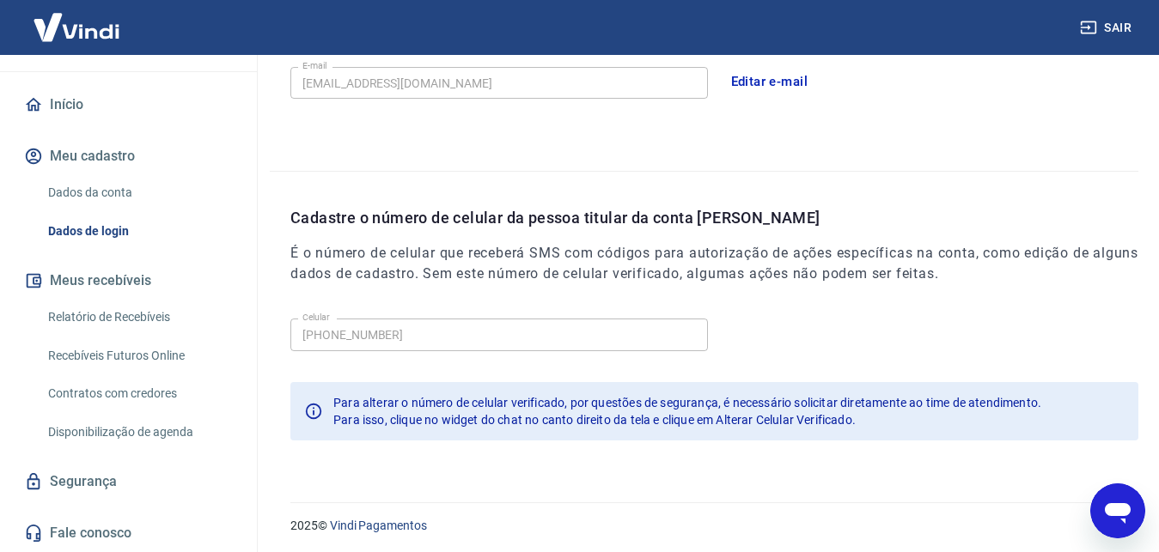
scroll to position [548, 0]
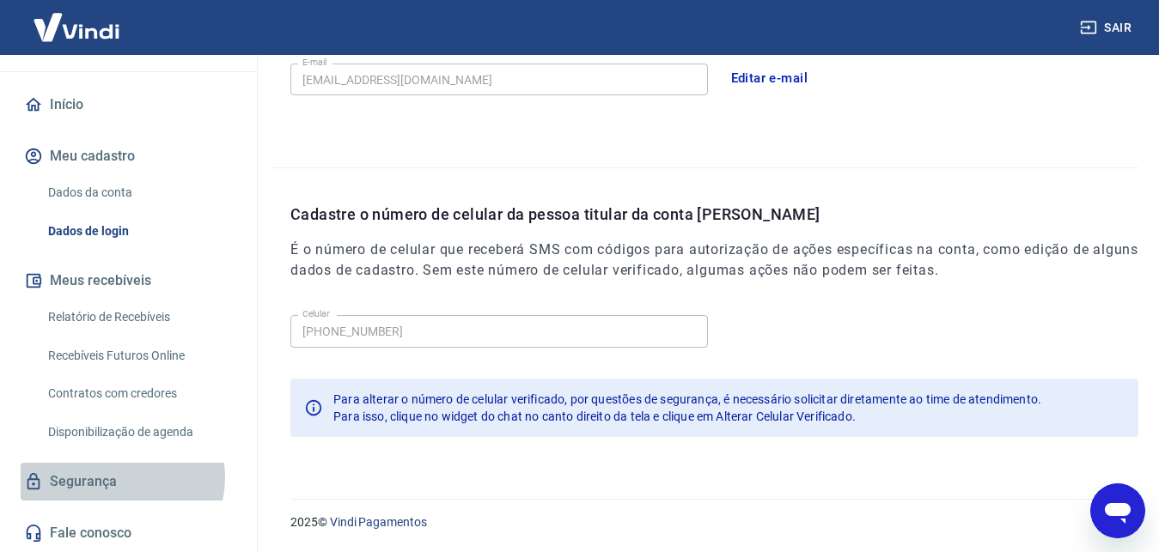
click at [112, 478] on link "Segurança" at bounding box center [129, 482] width 216 height 38
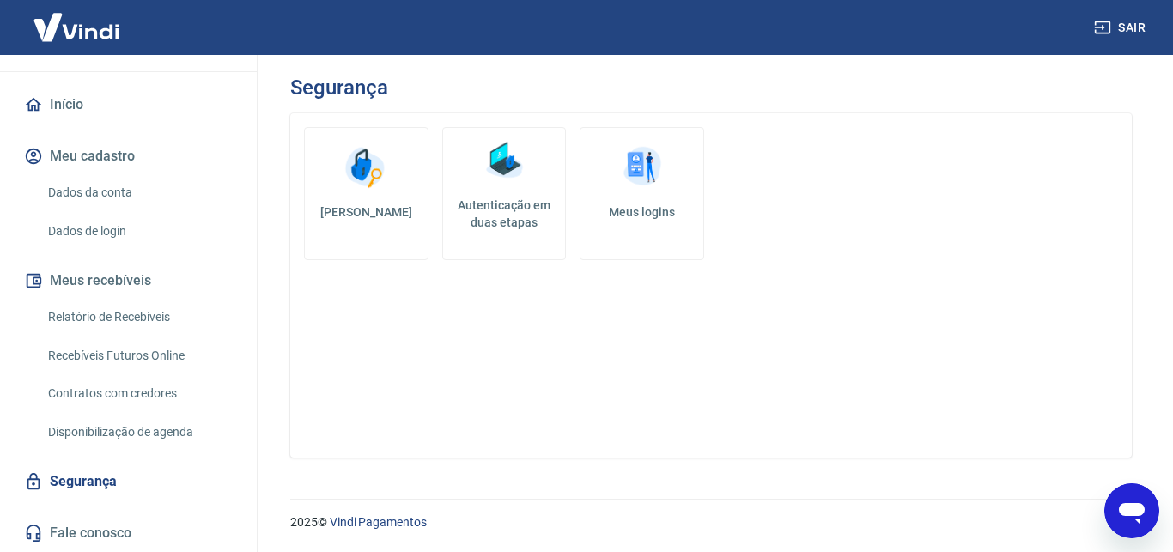
click at [375, 186] on img at bounding box center [366, 168] width 52 height 52
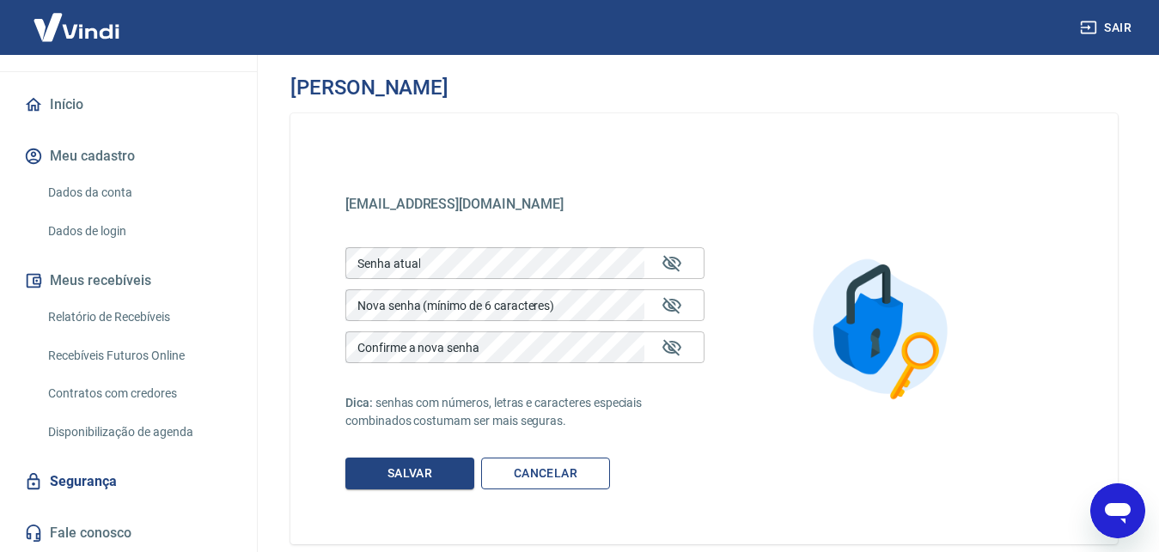
click at [577, 476] on link "Cancelar" at bounding box center [545, 474] width 129 height 32
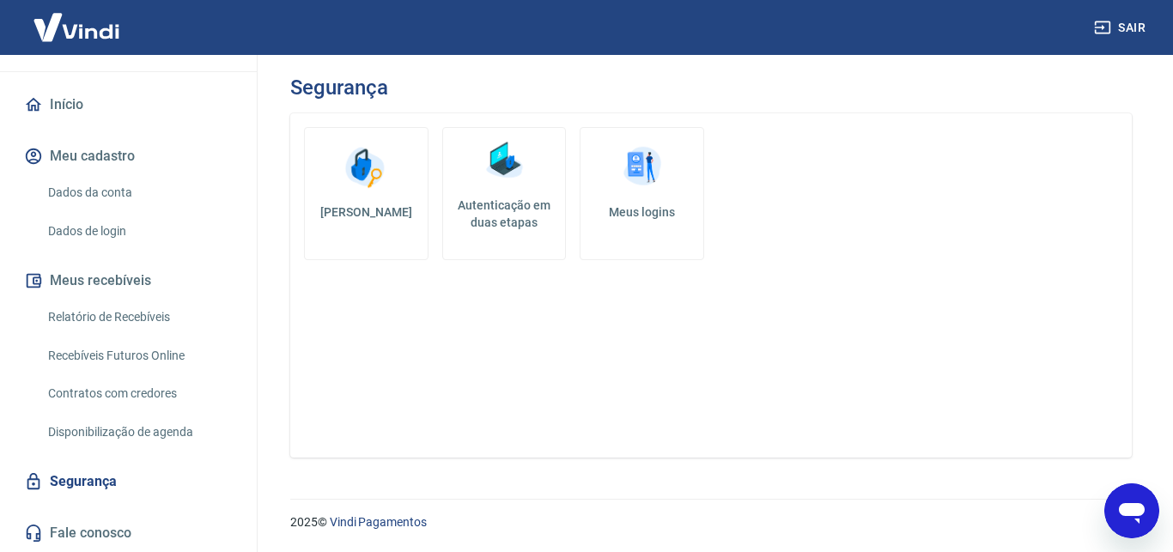
click at [117, 113] on link "Início" at bounding box center [129, 105] width 216 height 38
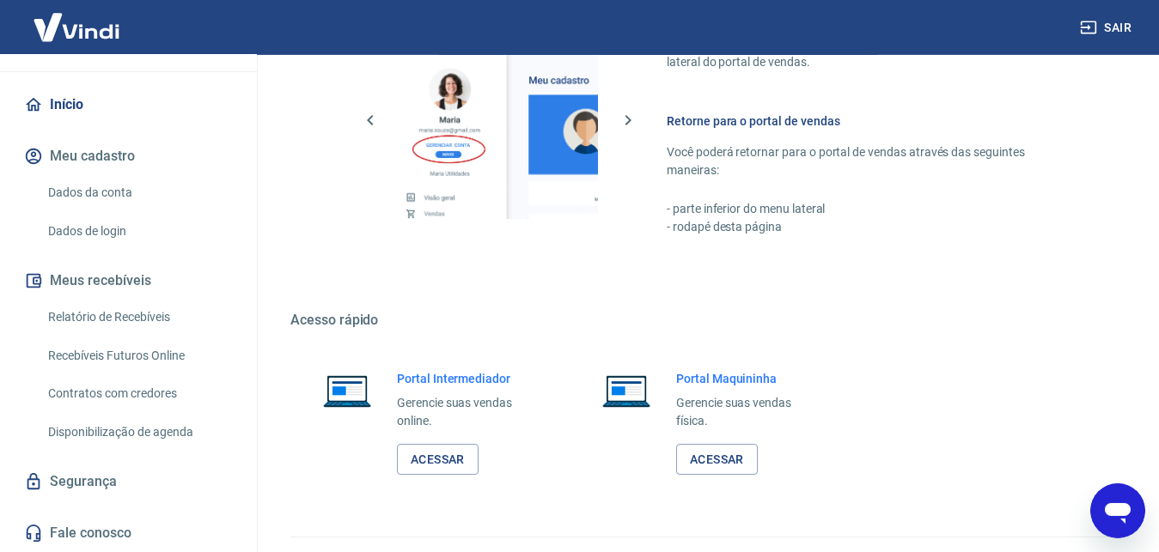
scroll to position [1035, 0]
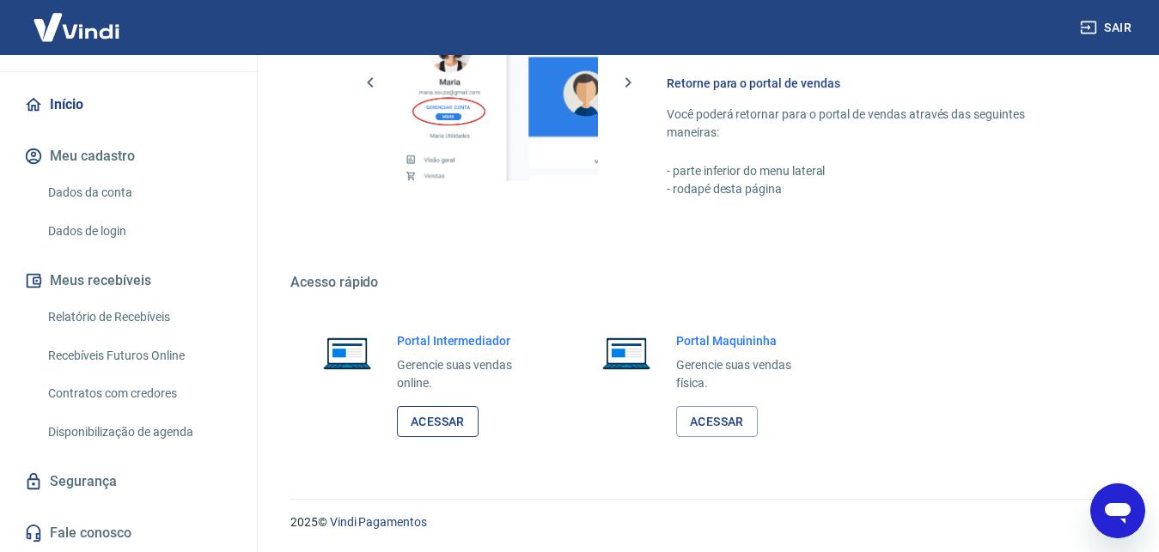
click at [440, 424] on link "Acessar" at bounding box center [438, 422] width 82 height 32
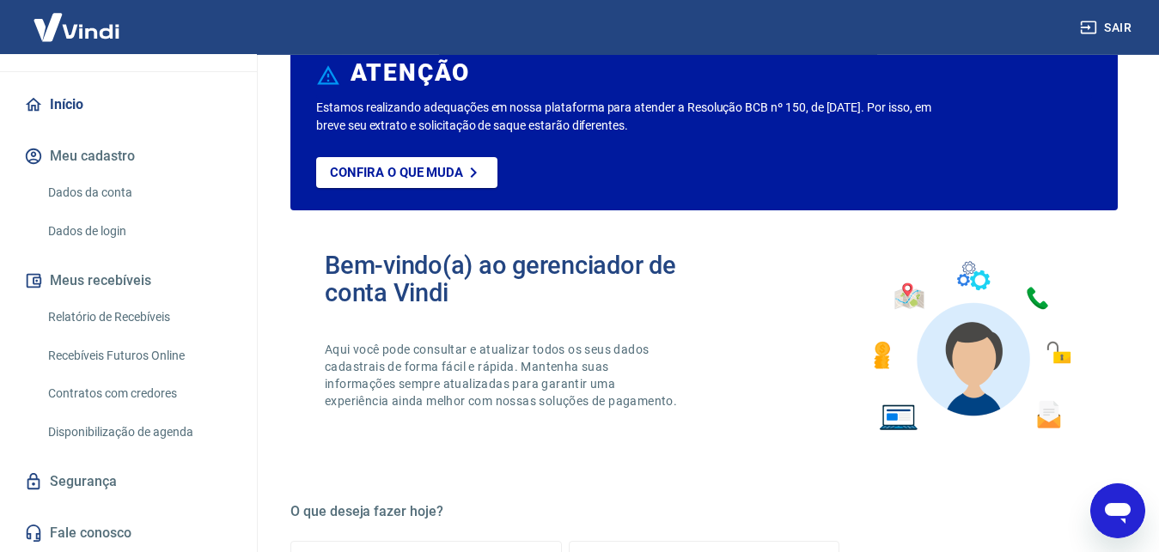
scroll to position [88, 0]
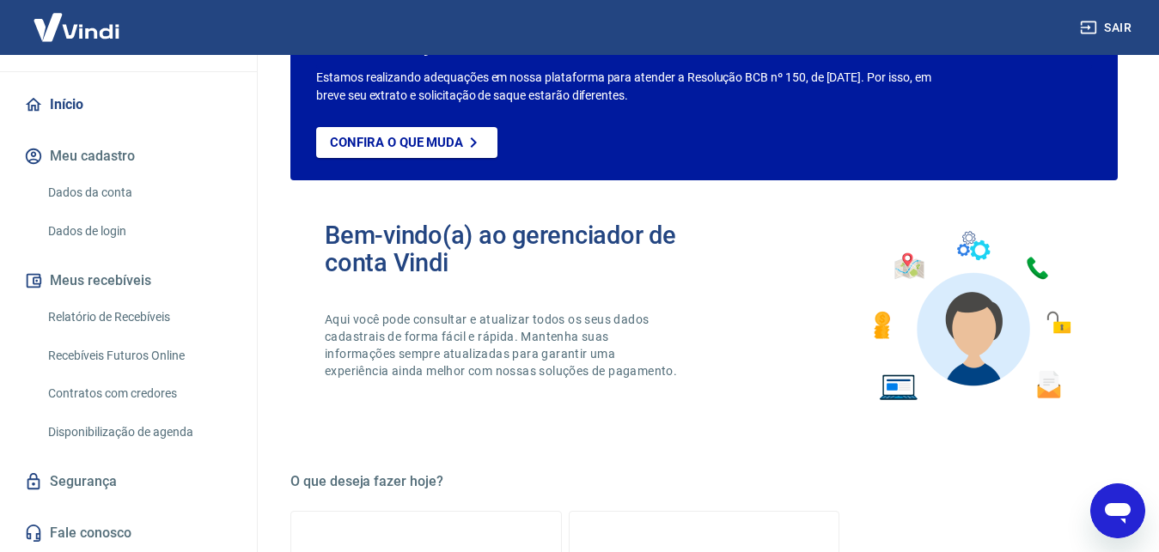
click at [126, 524] on link "Fale conosco" at bounding box center [129, 533] width 216 height 38
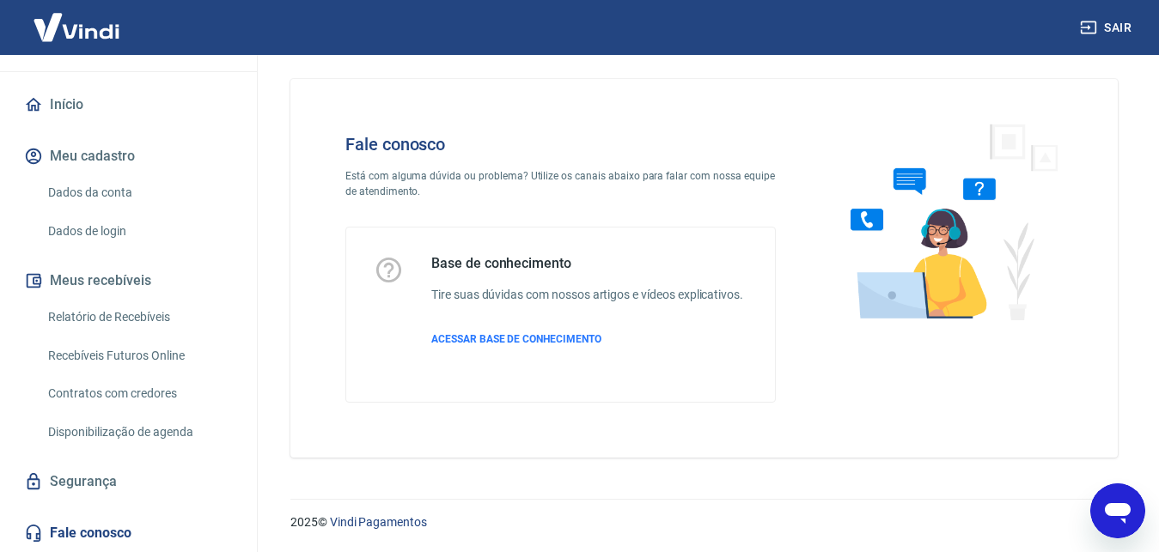
scroll to position [28, 0]
click at [517, 344] on span "ACESSAR BASE DE CONHECIMENTO" at bounding box center [516, 339] width 170 height 12
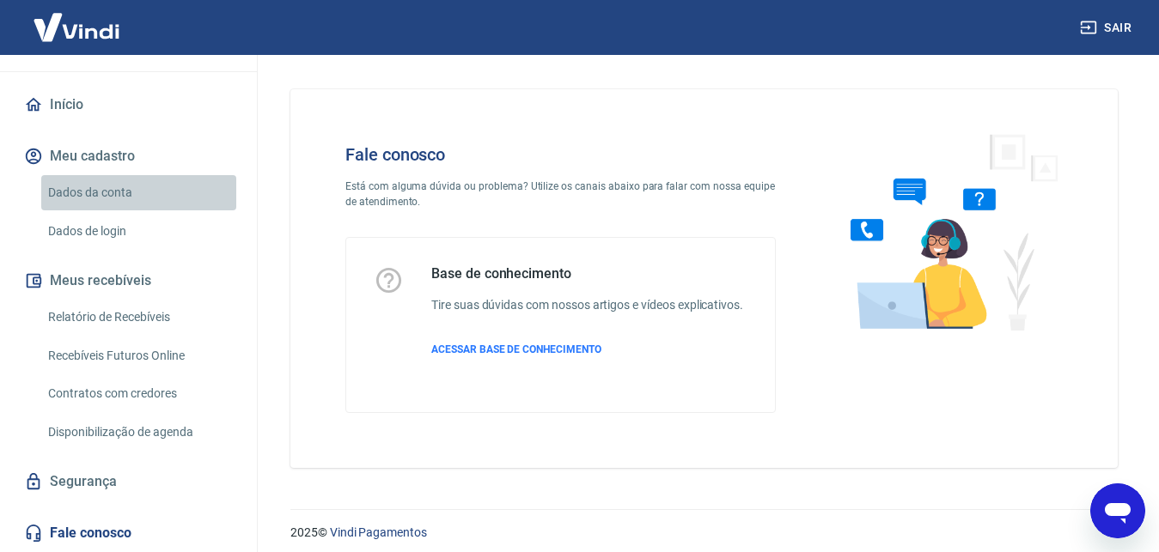
click at [147, 196] on link "Dados da conta" at bounding box center [138, 192] width 195 height 35
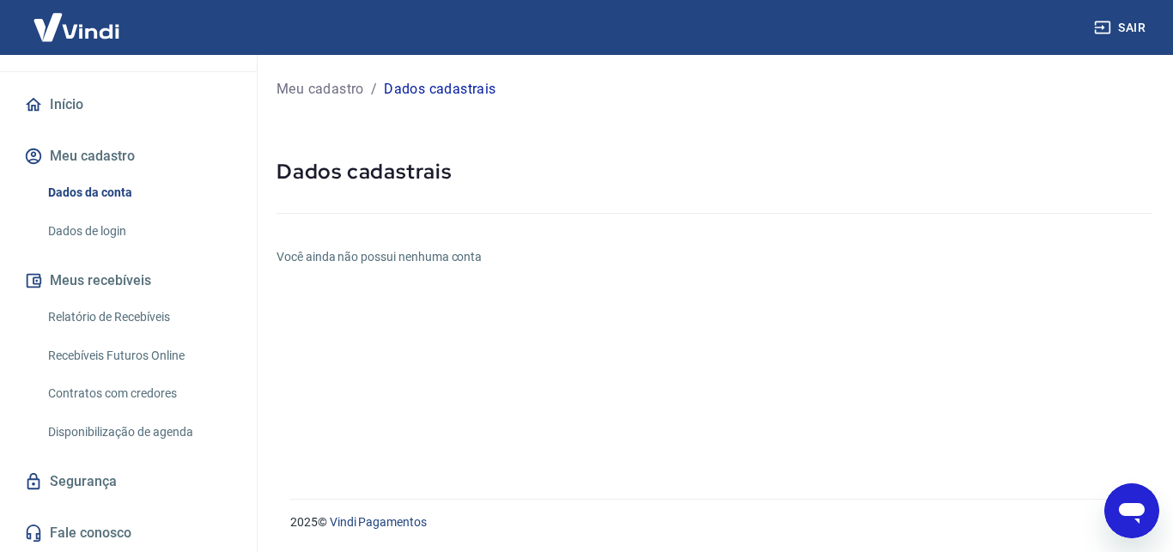
click at [123, 228] on link "Dados de login" at bounding box center [138, 231] width 195 height 35
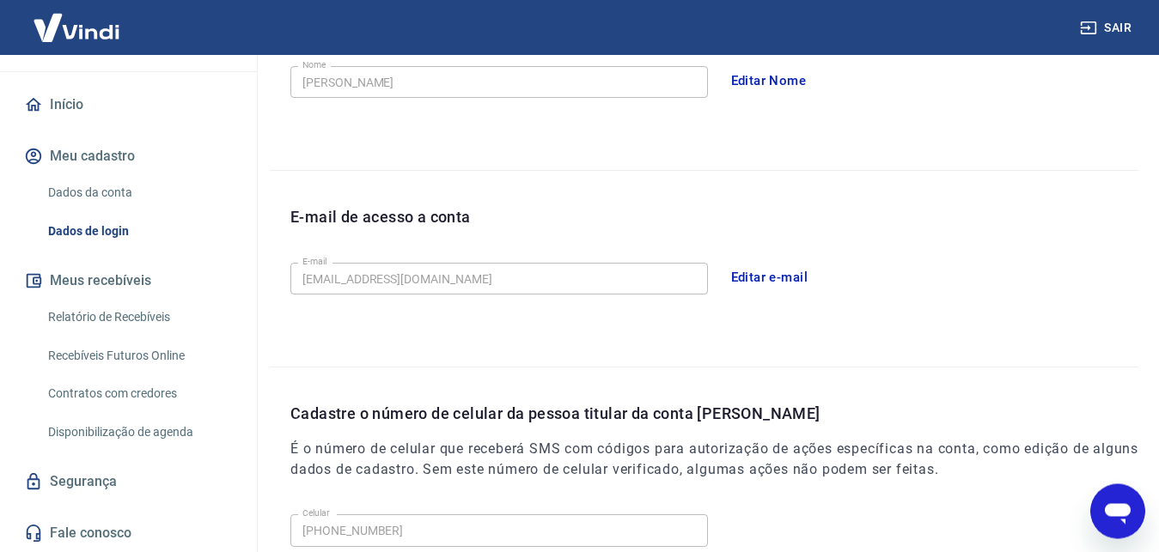
scroll to position [350, 0]
click at [767, 282] on button "Editar e-mail" at bounding box center [769, 276] width 96 height 36
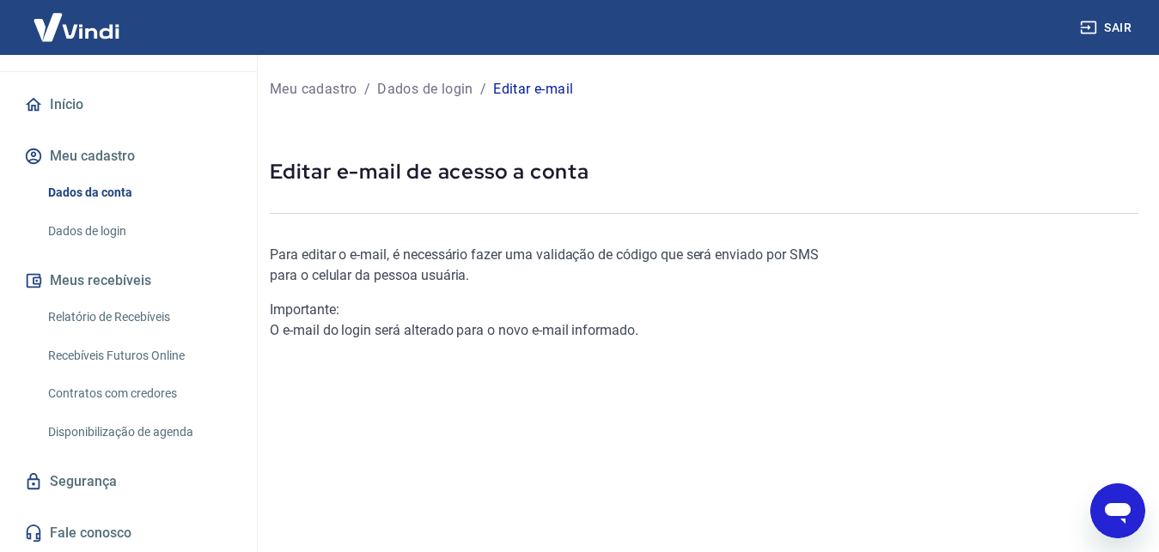
scroll to position [256, 0]
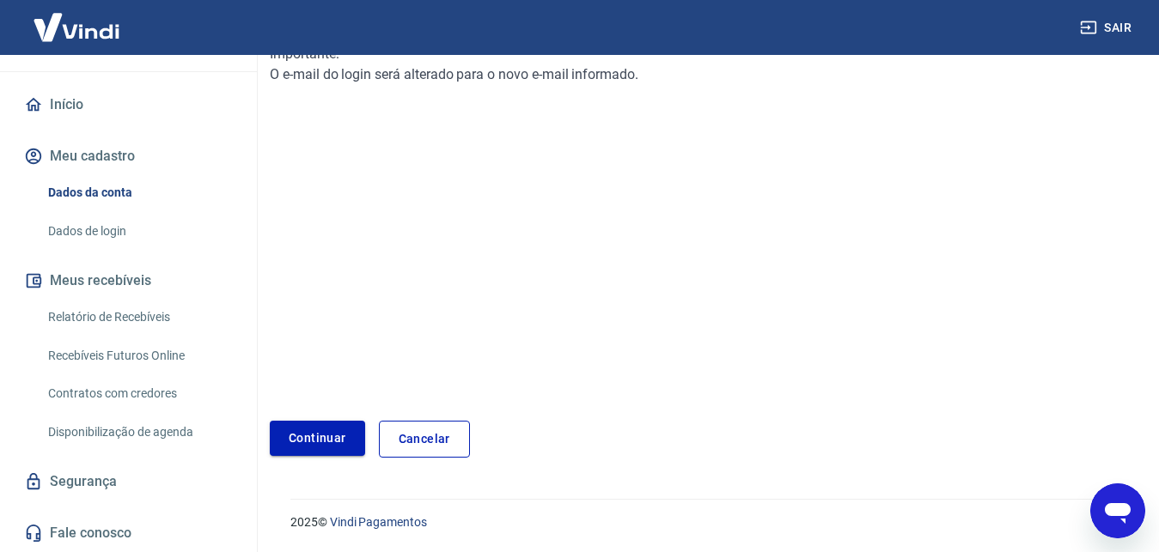
click at [336, 446] on link "Continuar" at bounding box center [317, 438] width 95 height 35
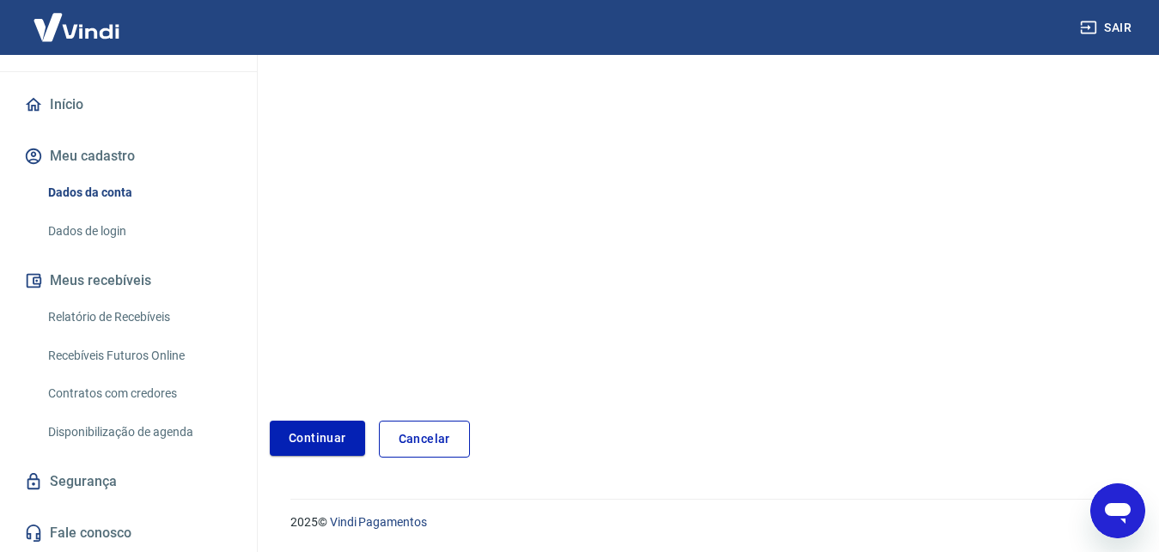
scroll to position [27, 0]
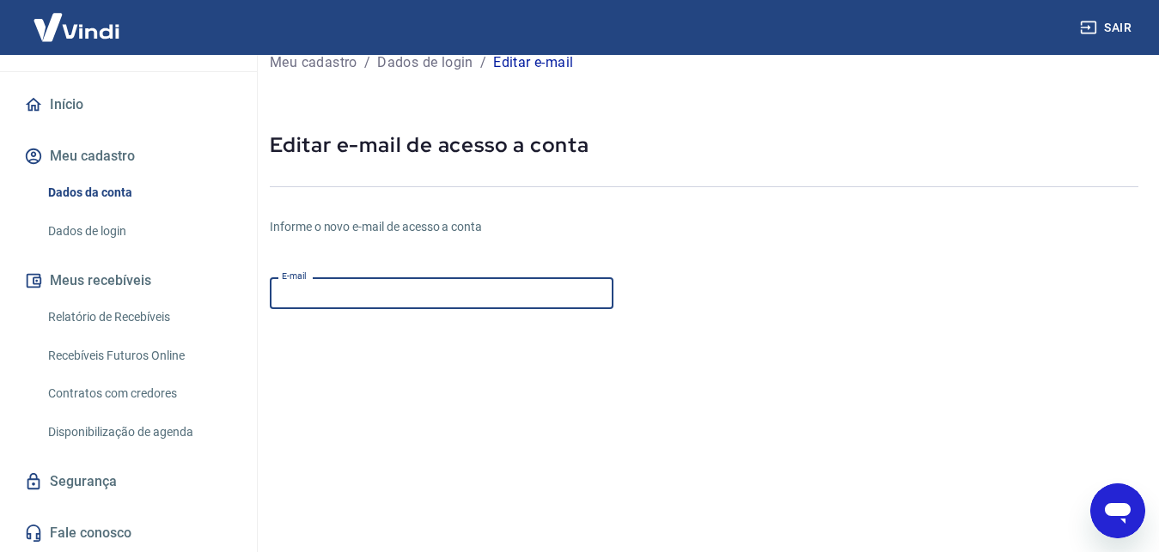
click at [460, 297] on input "E-mail" at bounding box center [442, 293] width 344 height 32
click at [640, 421] on form "E-mail [EMAIL_ADDRESS][DOMAIN_NAME] E-mail Continuar Cancelar" at bounding box center [559, 496] width 579 height 450
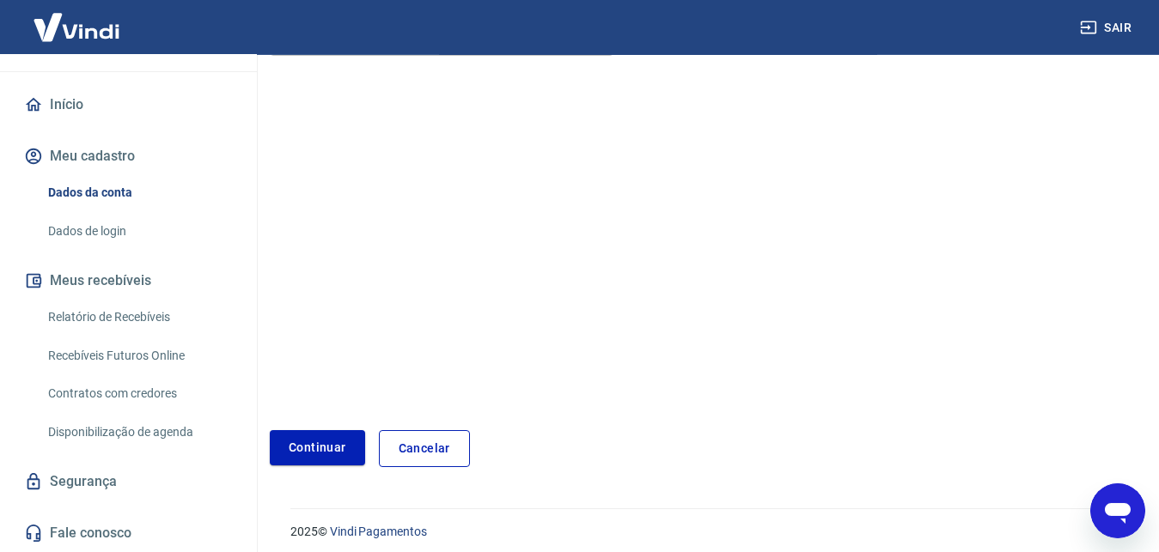
scroll to position [289, 0]
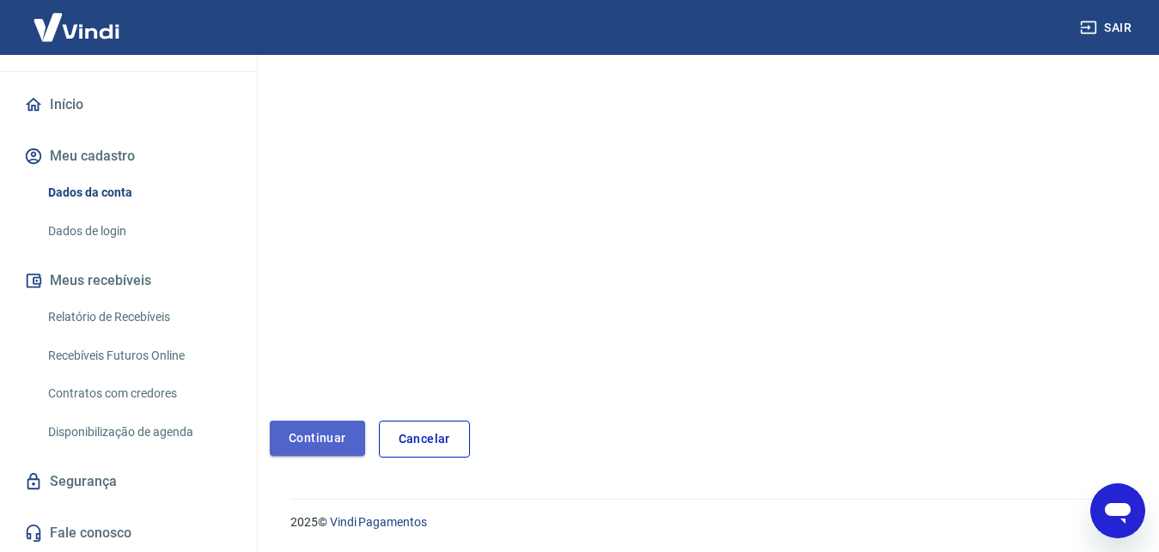
click at [334, 429] on button "Continuar" at bounding box center [317, 438] width 95 height 35
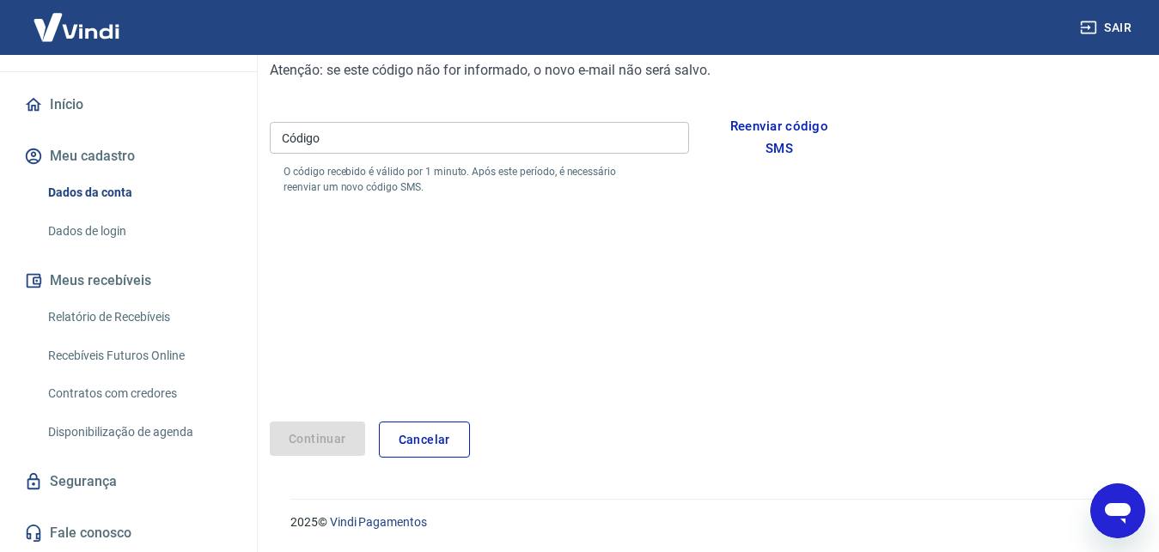
scroll to position [240, 0]
click at [528, 139] on input "Código" at bounding box center [479, 138] width 419 height 32
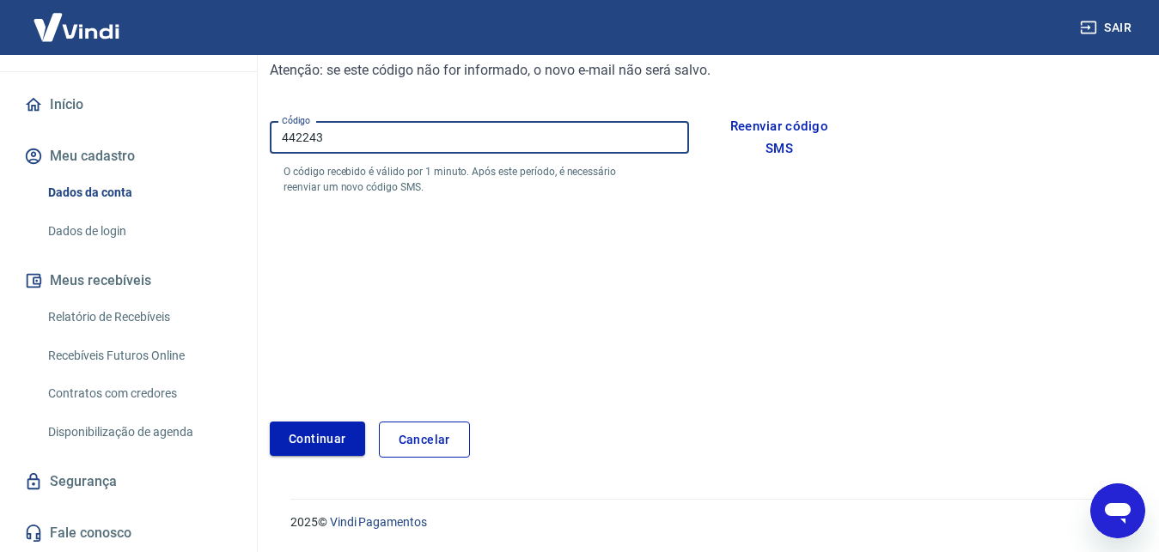
click at [332, 441] on button "Continuar" at bounding box center [317, 439] width 95 height 35
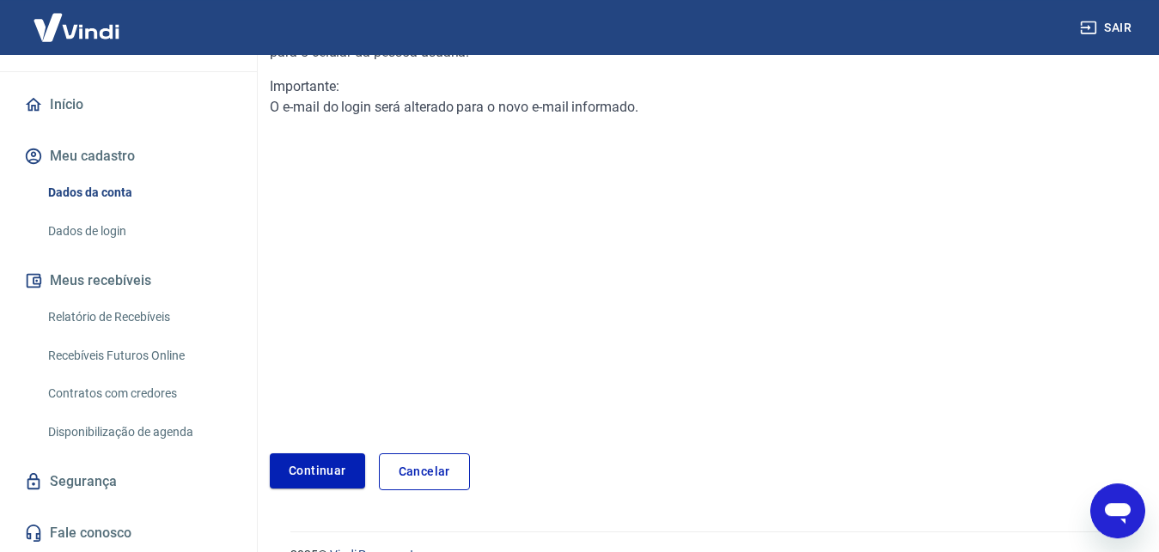
scroll to position [256, 0]
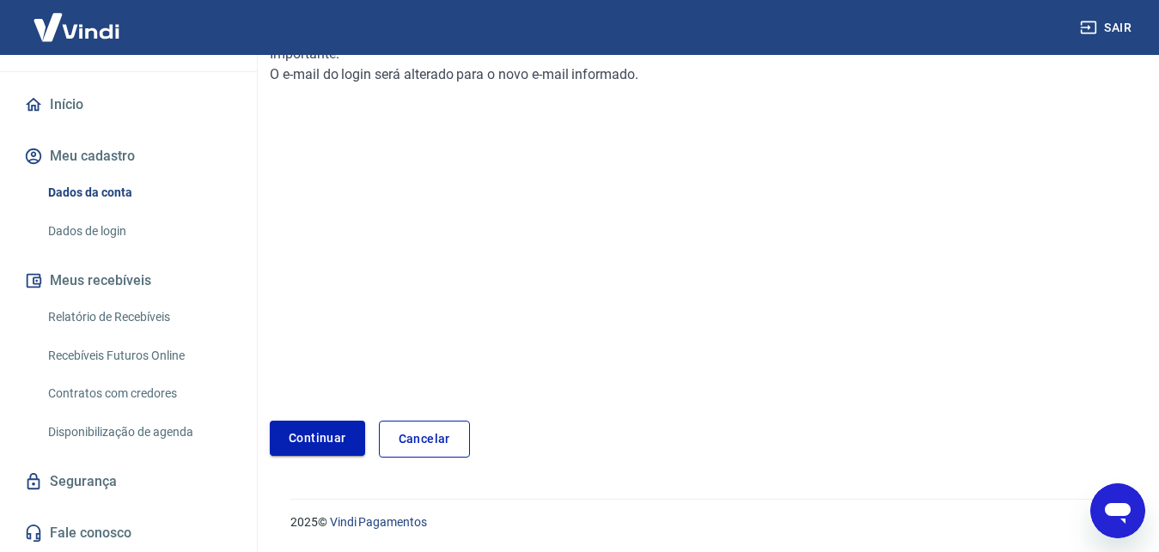
click at [323, 437] on link "Continuar" at bounding box center [317, 438] width 95 height 35
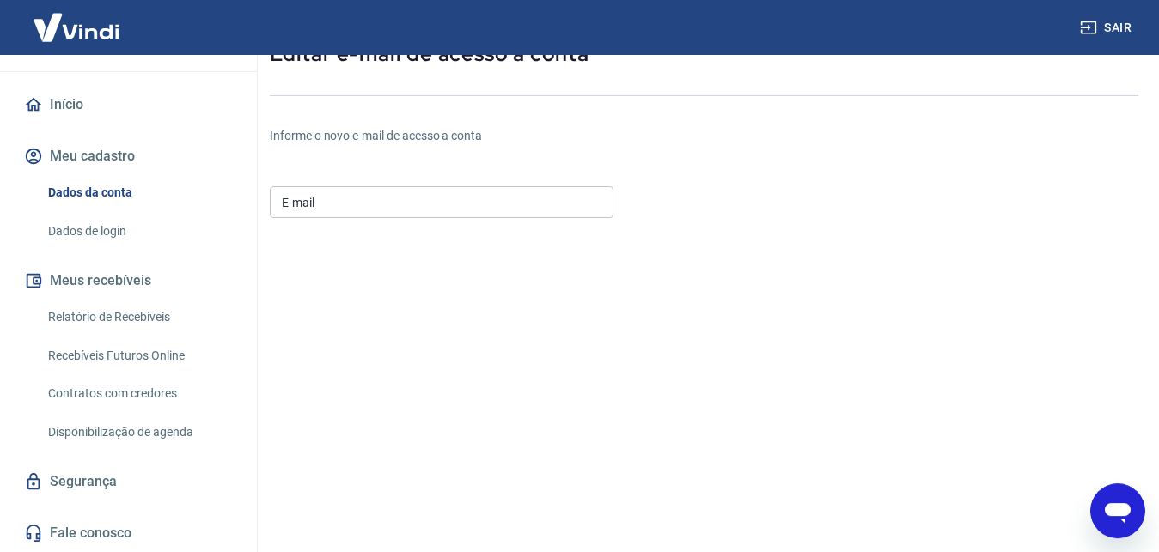
scroll to position [27, 0]
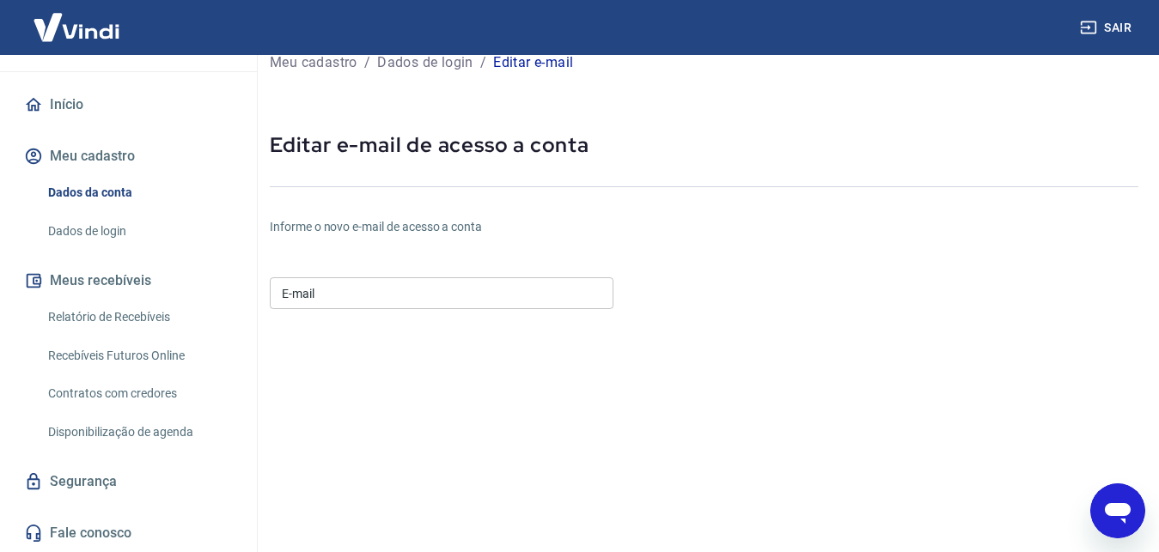
click at [411, 294] on input "E-mail" at bounding box center [442, 293] width 344 height 32
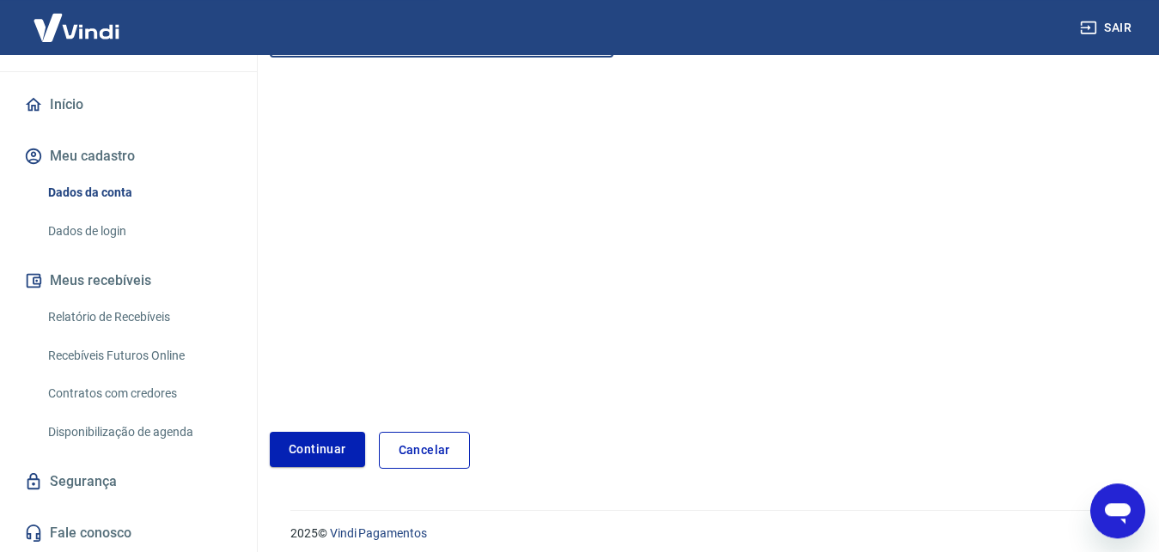
scroll to position [289, 0]
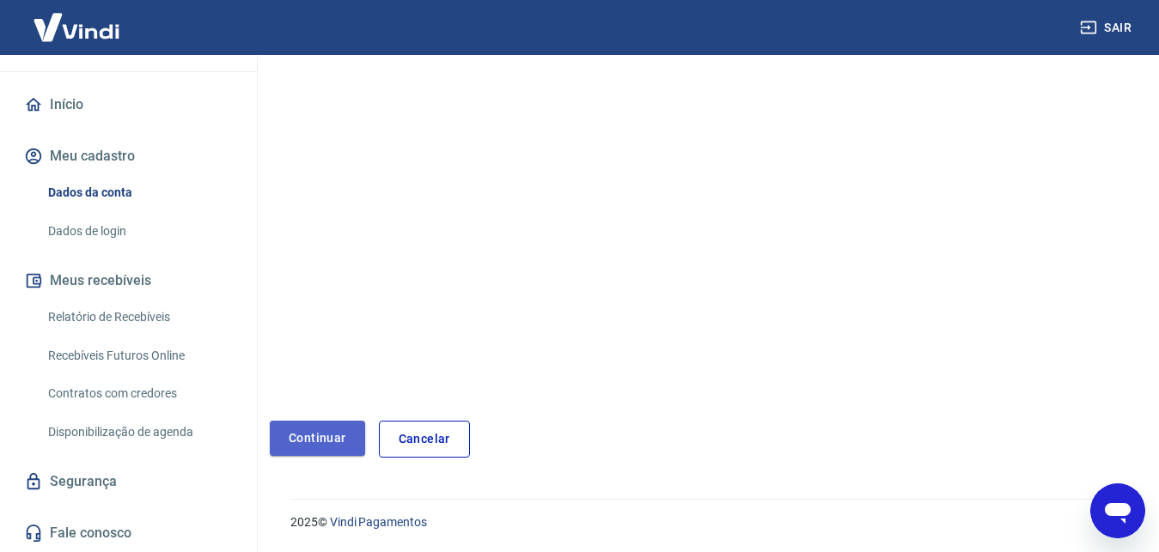
click at [337, 432] on button "Continuar" at bounding box center [317, 438] width 95 height 35
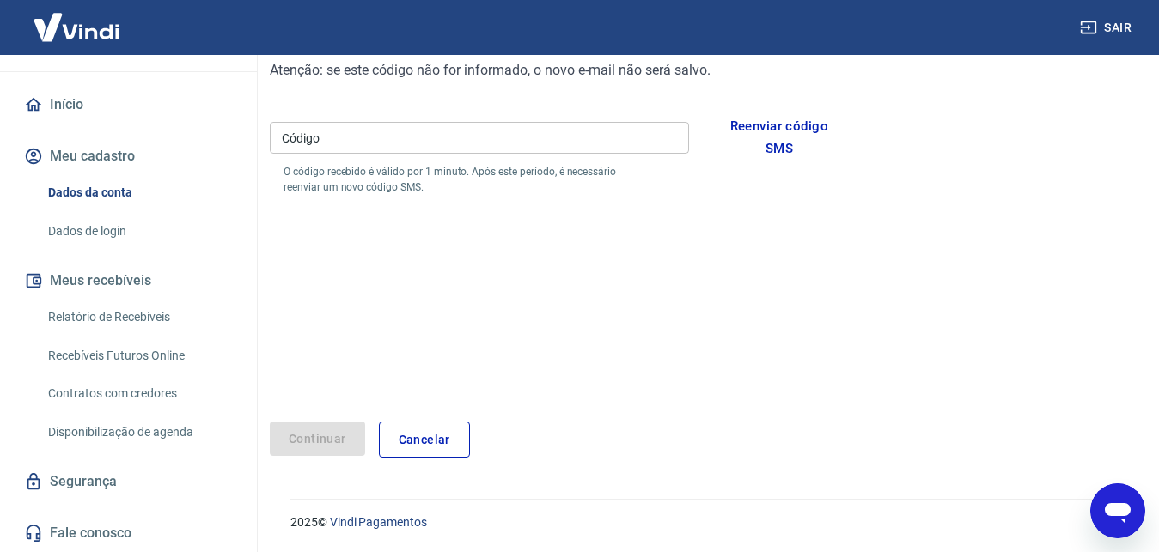
scroll to position [240, 0]
click at [350, 135] on input "Código" at bounding box center [479, 138] width 419 height 32
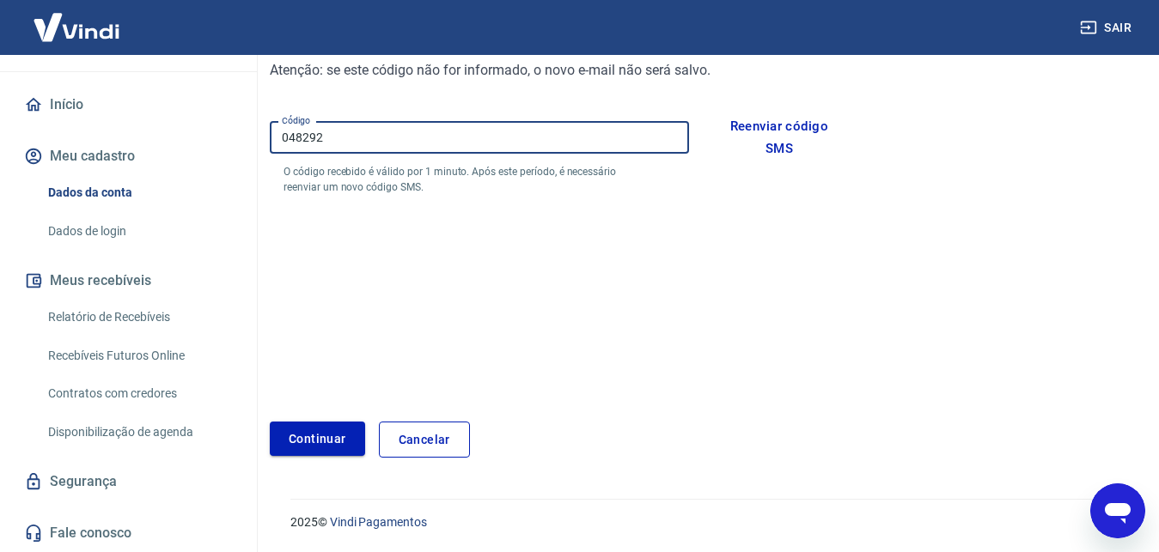
click at [326, 437] on button "Continuar" at bounding box center [317, 439] width 95 height 35
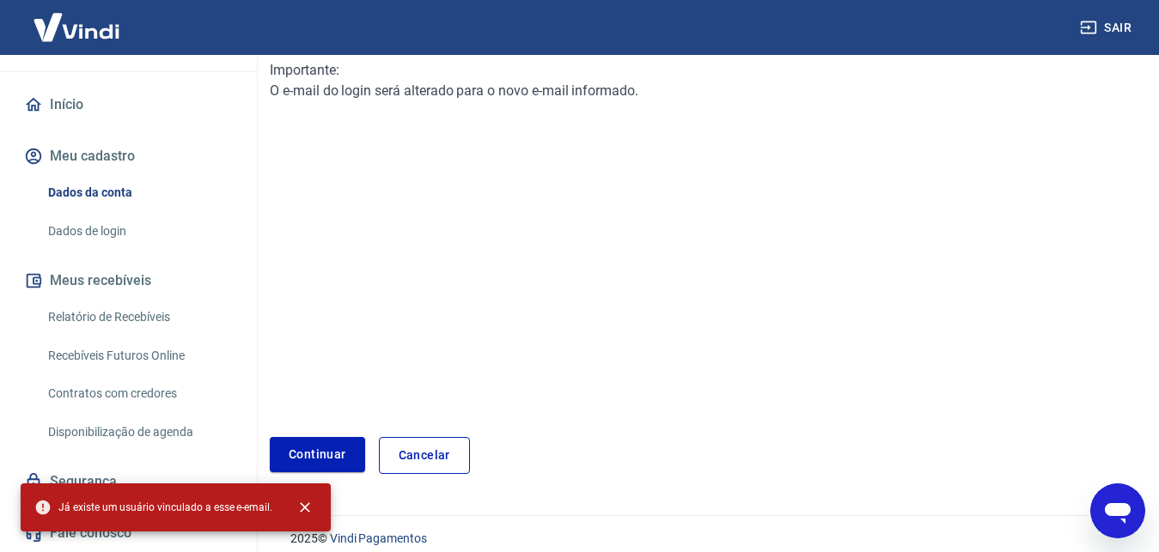
scroll to position [255, 0]
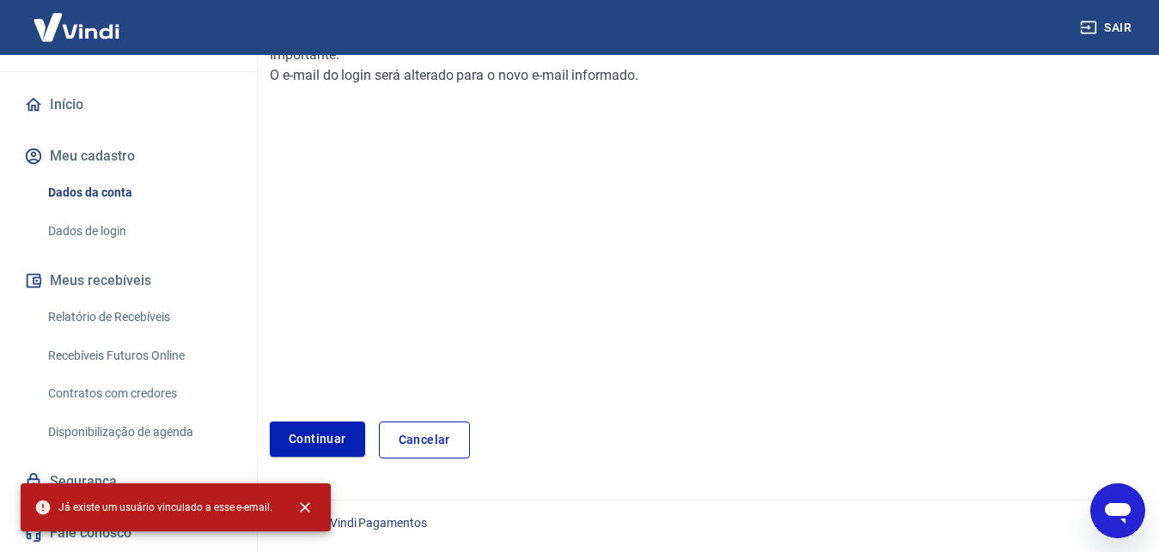
click at [417, 435] on link "Cancelar" at bounding box center [424, 440] width 91 height 37
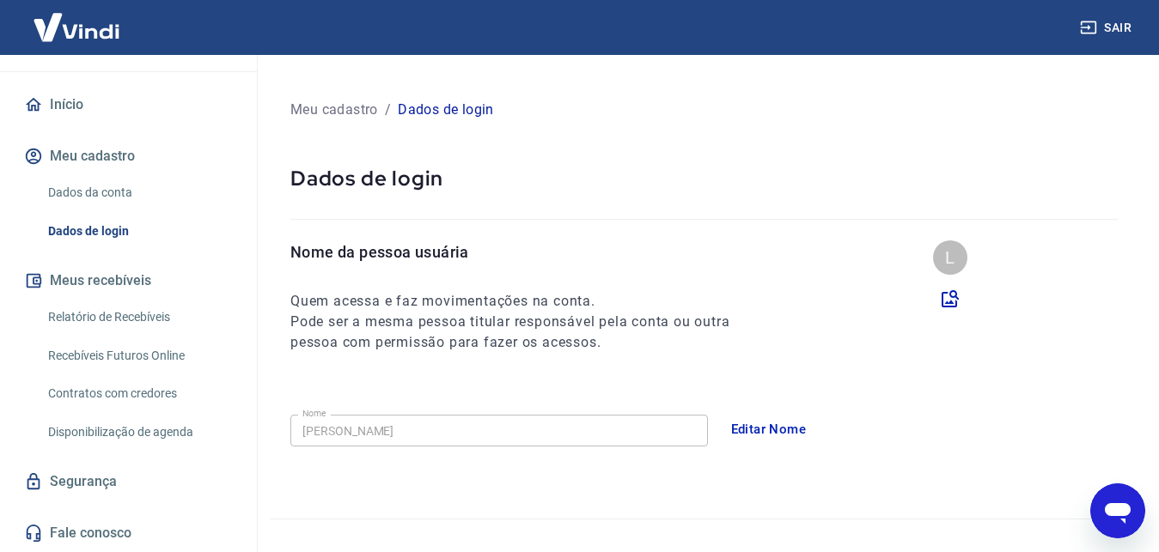
click at [1108, 22] on button "Sair" at bounding box center [1107, 28] width 62 height 32
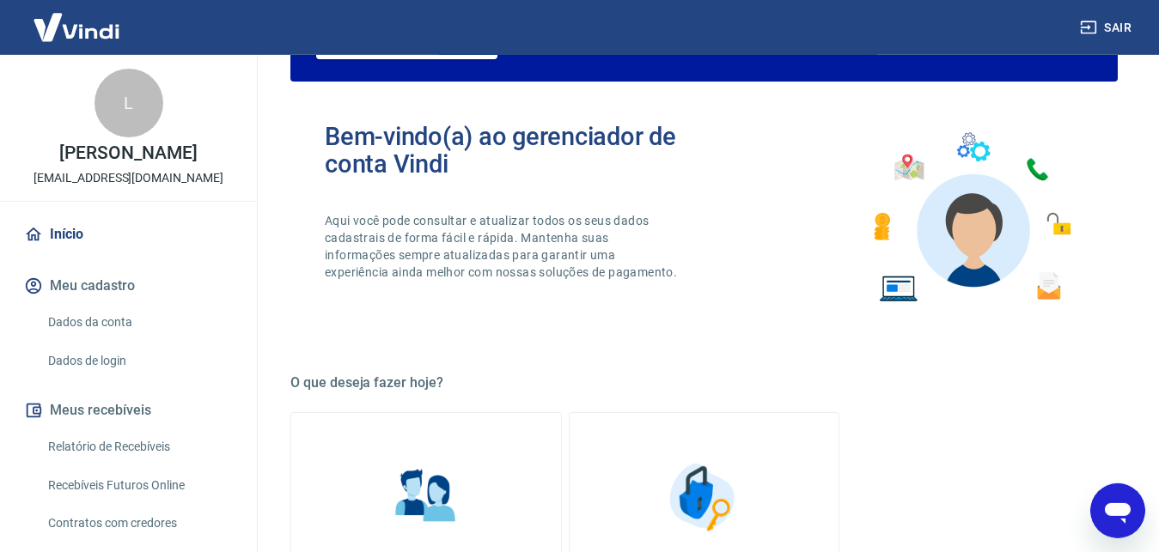
scroll to position [263, 0]
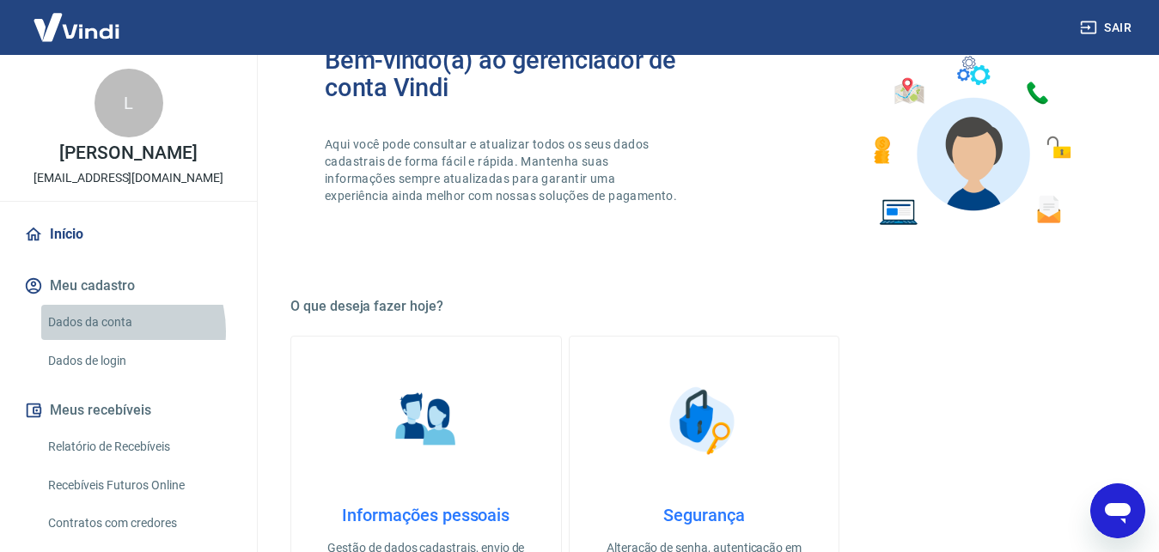
click at [106, 332] on link "Dados da conta" at bounding box center [138, 322] width 195 height 35
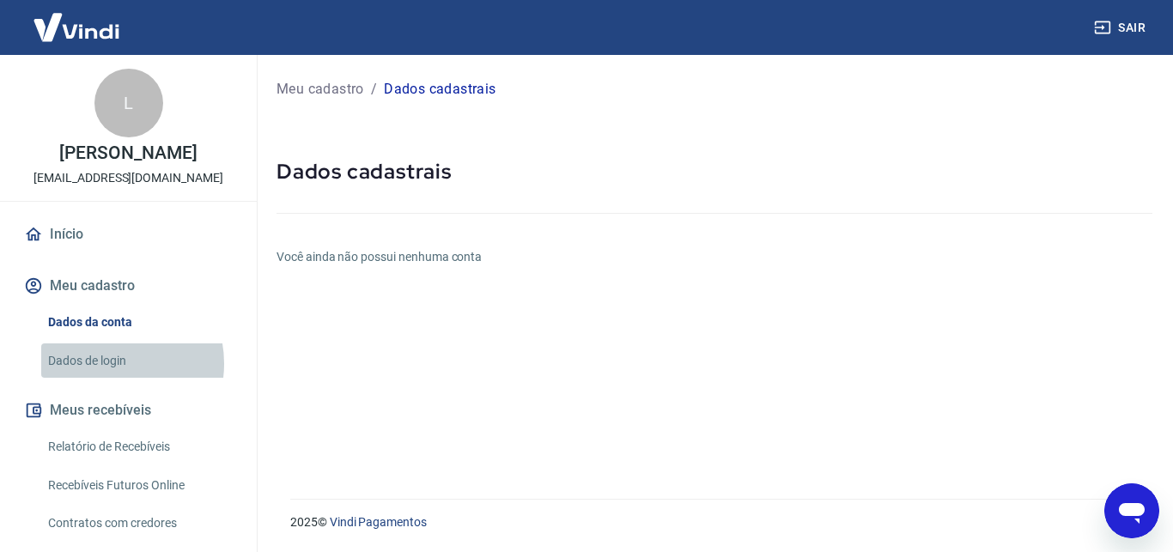
click at [110, 363] on link "Dados de login" at bounding box center [138, 361] width 195 height 35
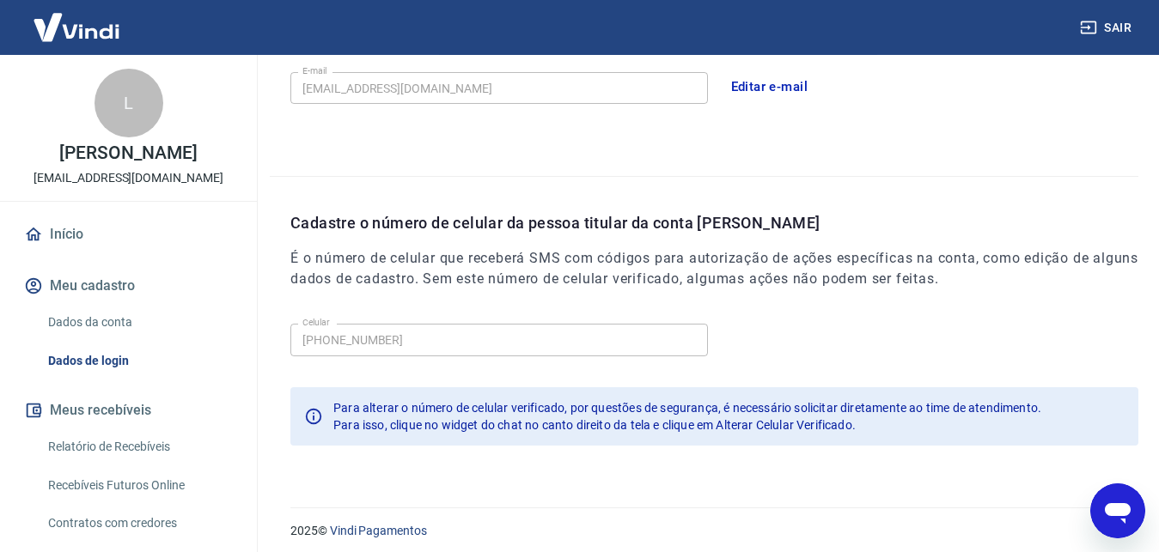
scroll to position [548, 0]
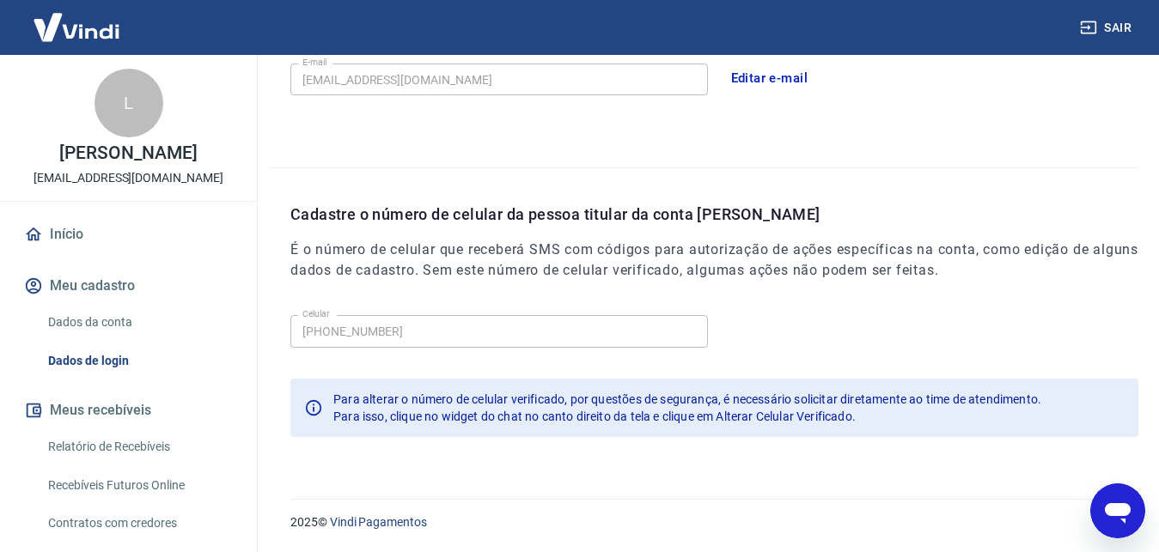
click at [784, 72] on button "Editar e-mail" at bounding box center [769, 78] width 96 height 36
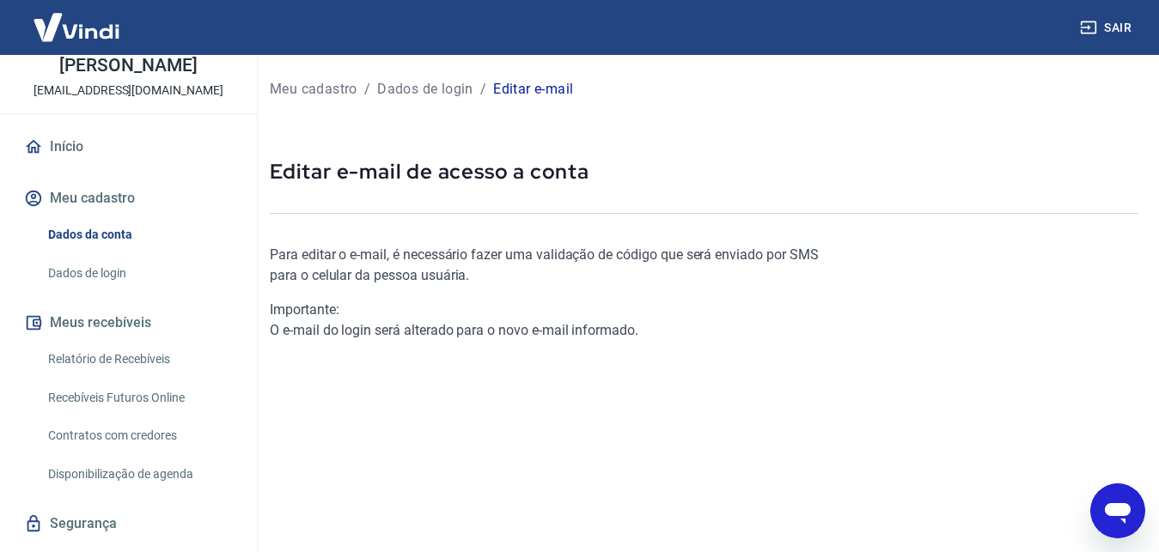
scroll to position [256, 0]
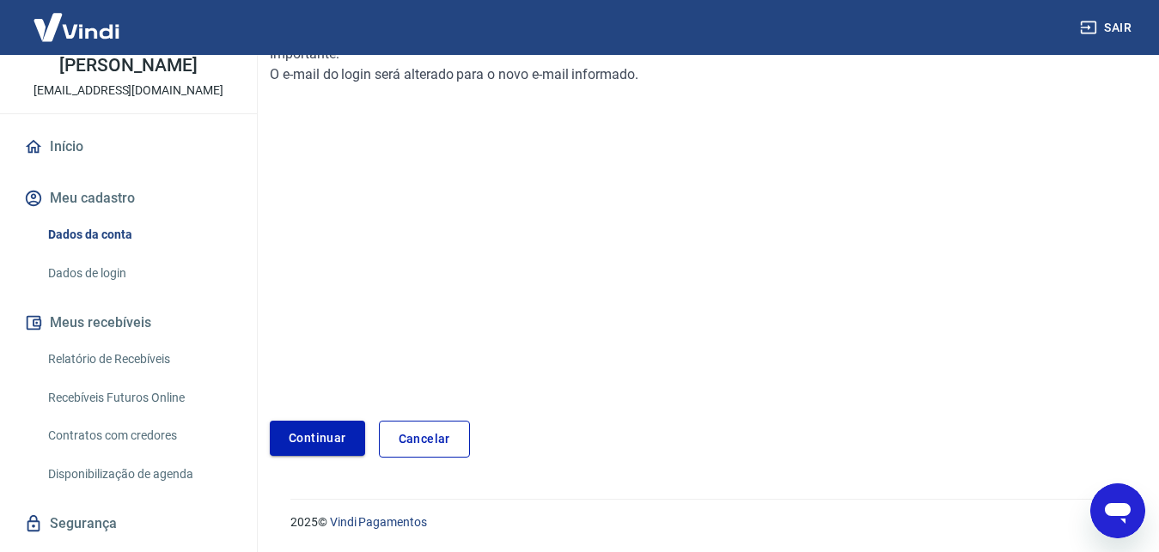
click at [329, 446] on link "Continuar" at bounding box center [317, 438] width 95 height 35
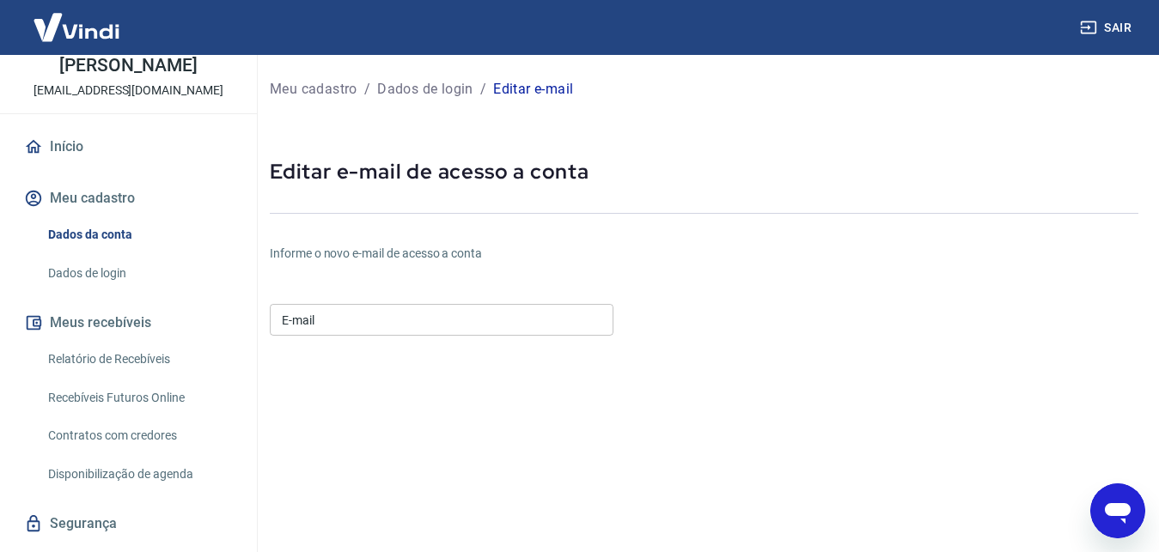
click at [1127, 506] on icon "Abrir janela de mensagens" at bounding box center [1118, 513] width 26 height 21
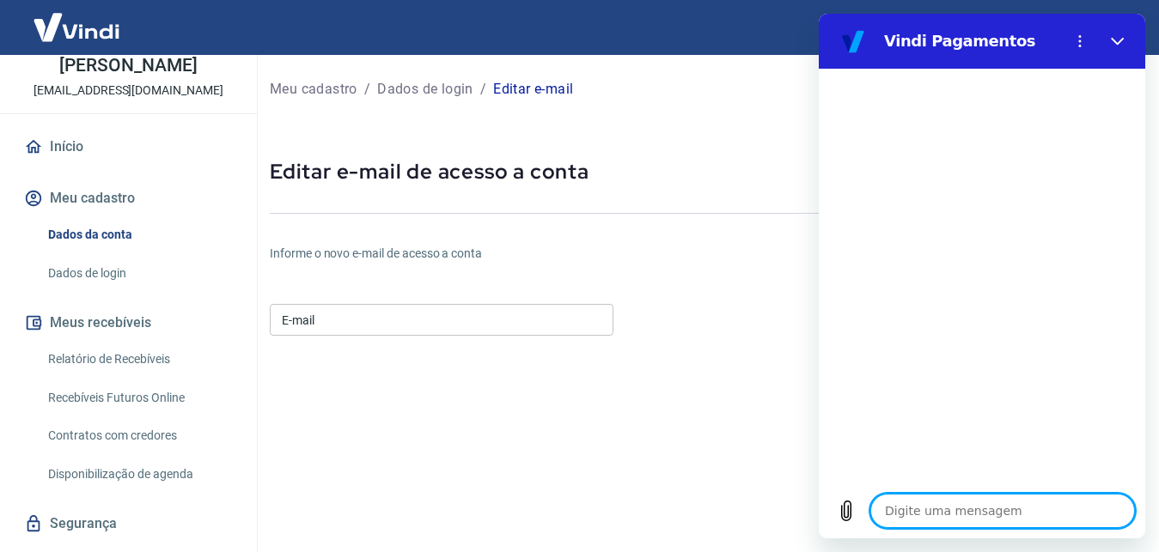
type textarea "b"
type textarea "x"
type textarea "bo"
type textarea "x"
type textarea "boa"
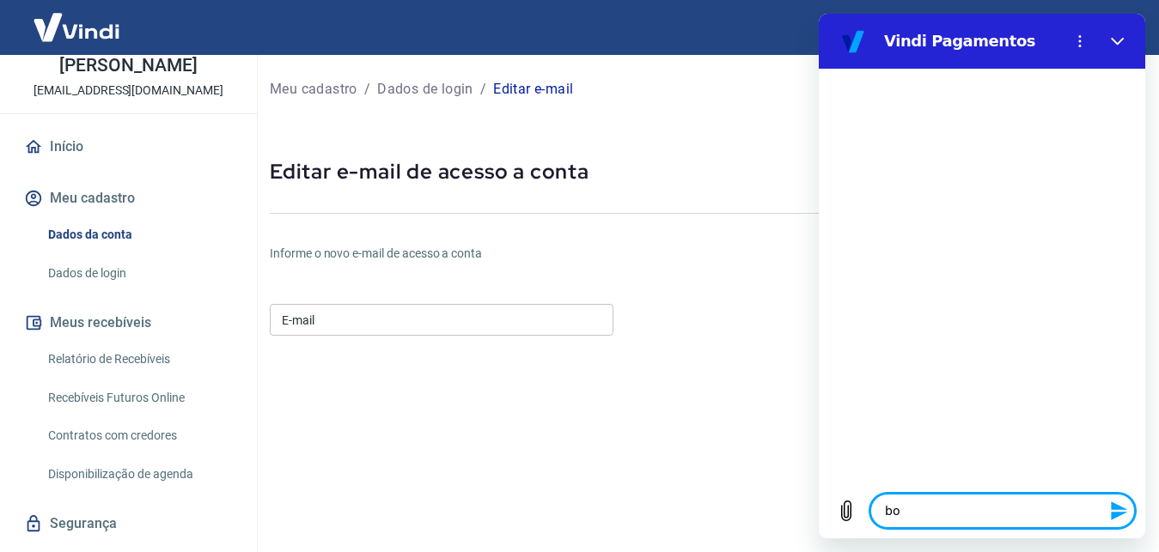
type textarea "x"
type textarea "boa"
type textarea "x"
type textarea "boa t"
type textarea "x"
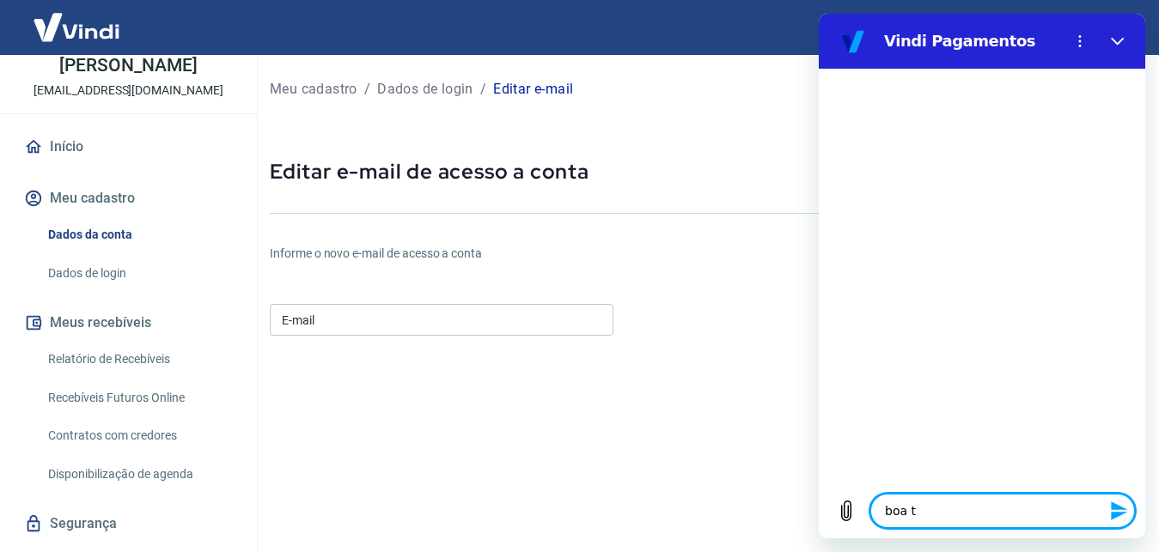
type textarea "boa ta"
type textarea "x"
type textarea "boa tar"
type textarea "x"
type textarea "boa tard"
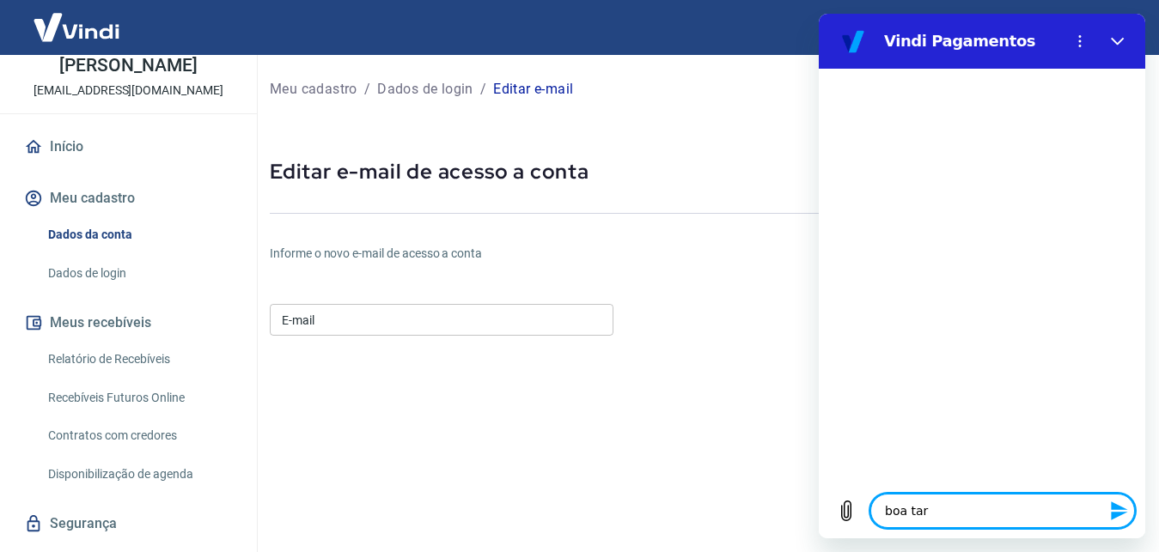
type textarea "x"
type textarea "boa tarde"
type textarea "x"
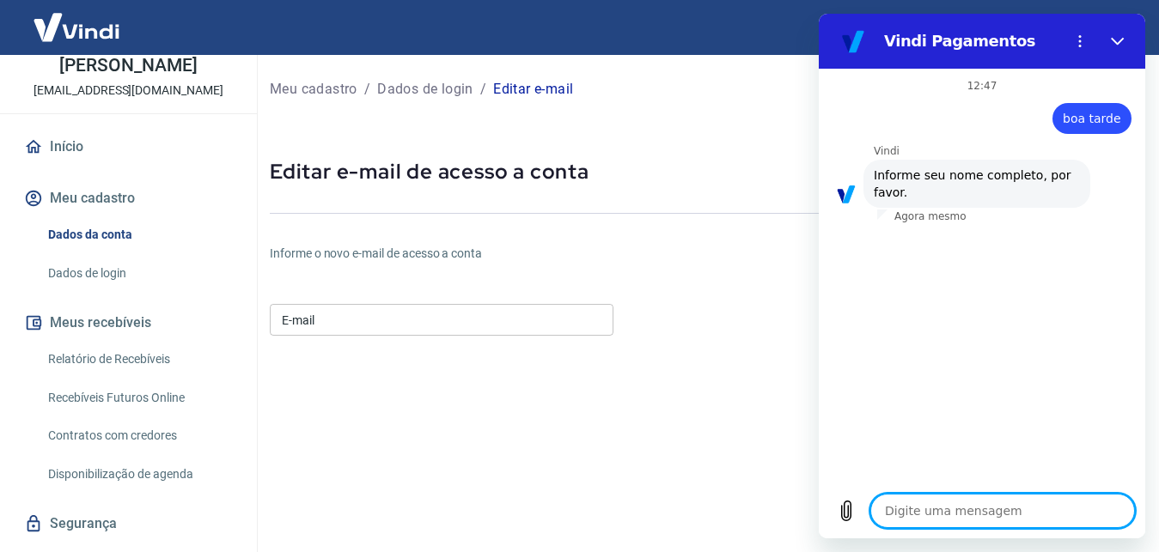
type textarea "L"
type textarea "x"
type textarea "Lu"
type textarea "x"
type textarea "Lua"
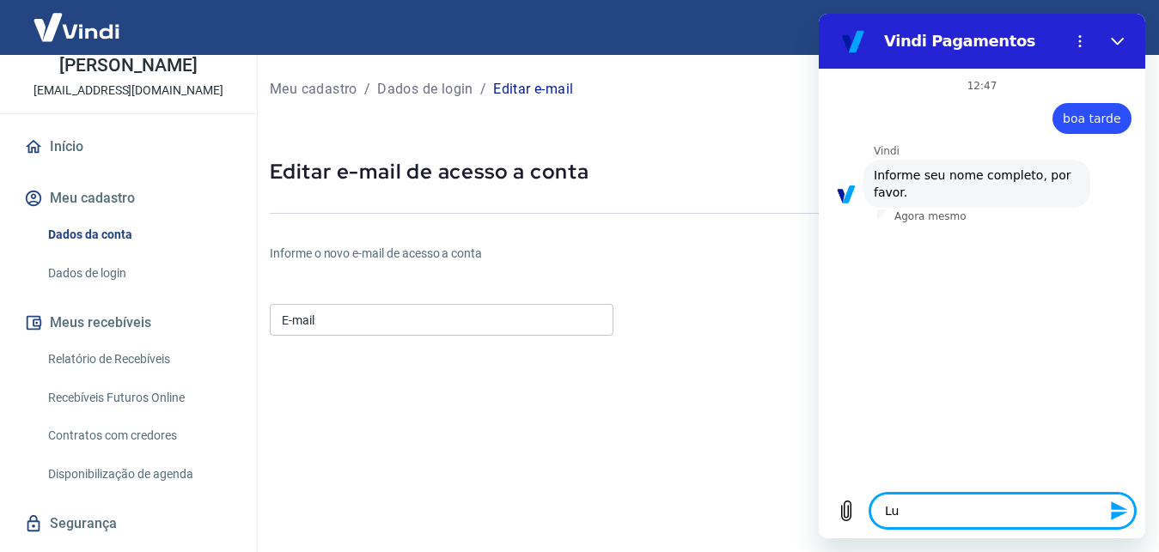
type textarea "x"
type textarea "Luan"
type textarea "x"
type textarea "Luan"
type textarea "x"
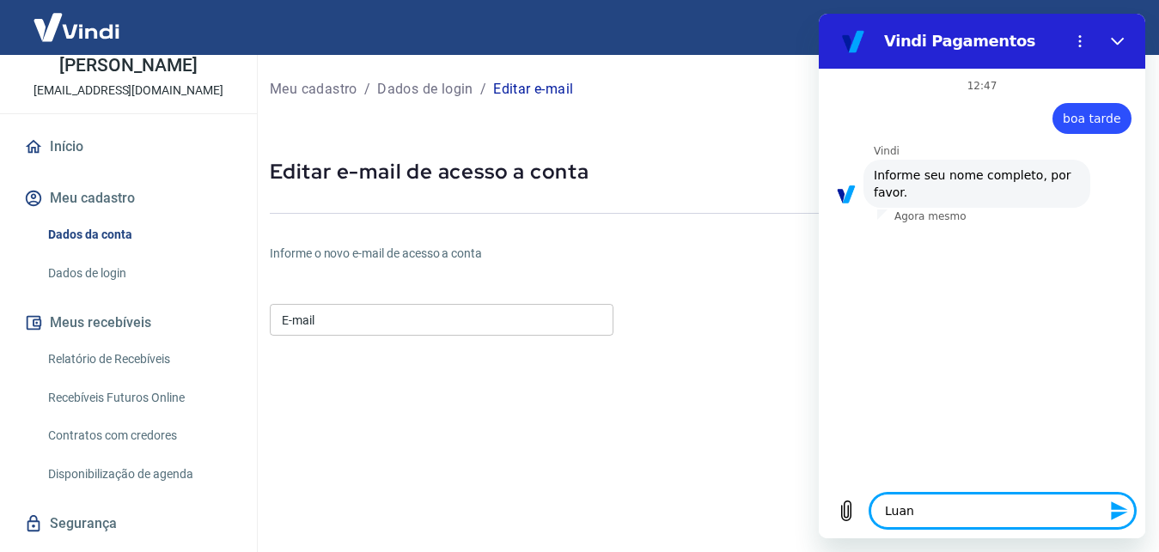
type textarea "[PERSON_NAME]"
type textarea "x"
type textarea "[PERSON_NAME]"
type textarea "x"
type textarea "[PERSON_NAME]"
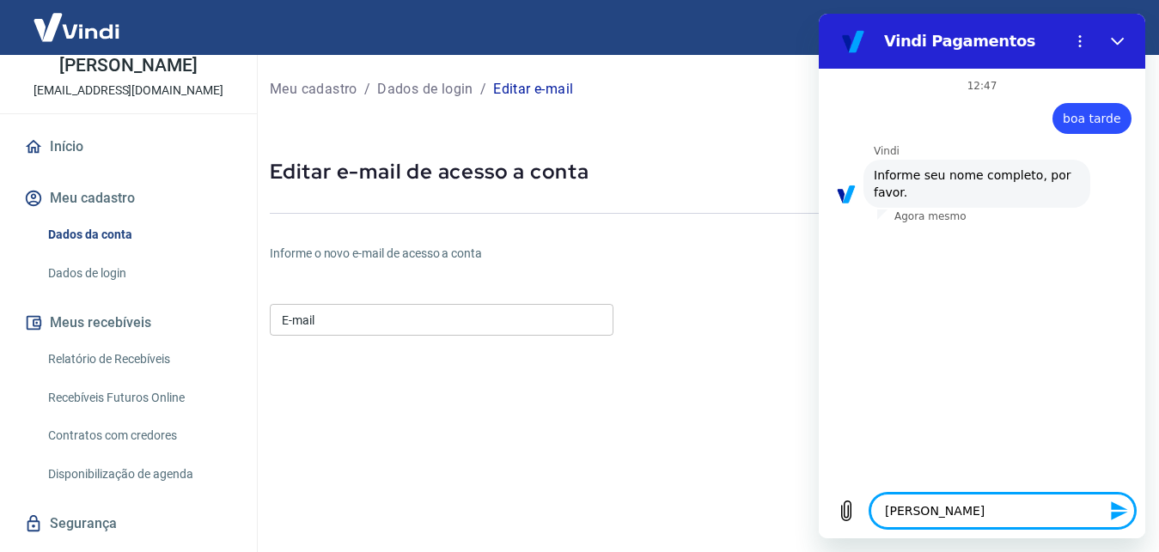
type textarea "x"
type textarea "[PERSON_NAME]"
type textarea "x"
type textarea "[PERSON_NAME]"
type textarea "x"
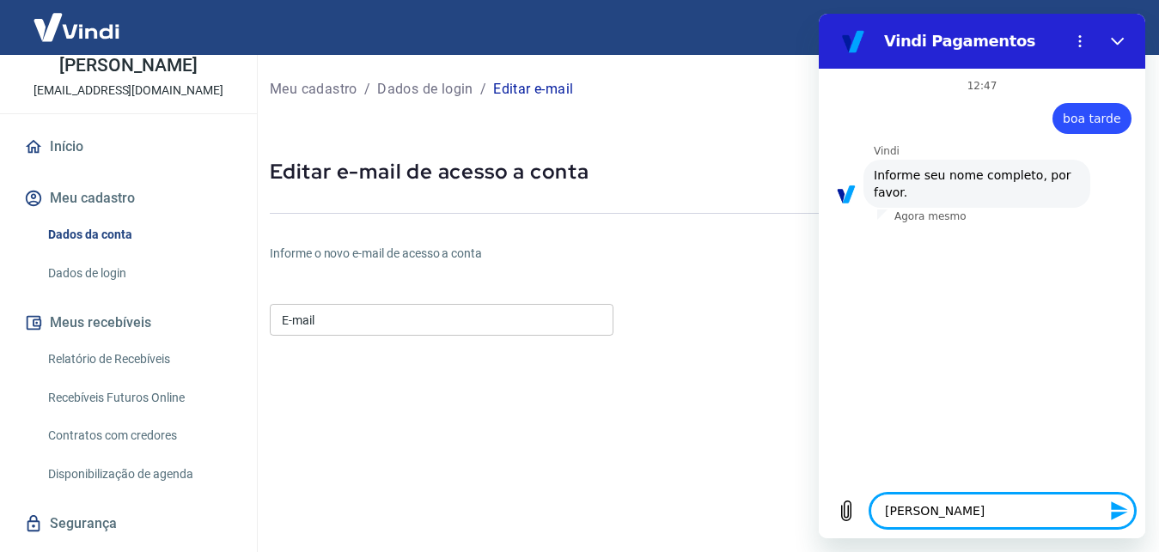
type textarea "[PERSON_NAME]"
type textarea "x"
type textarea "[PERSON_NAME]"
type textarea "x"
type textarea "[PERSON_NAME]"
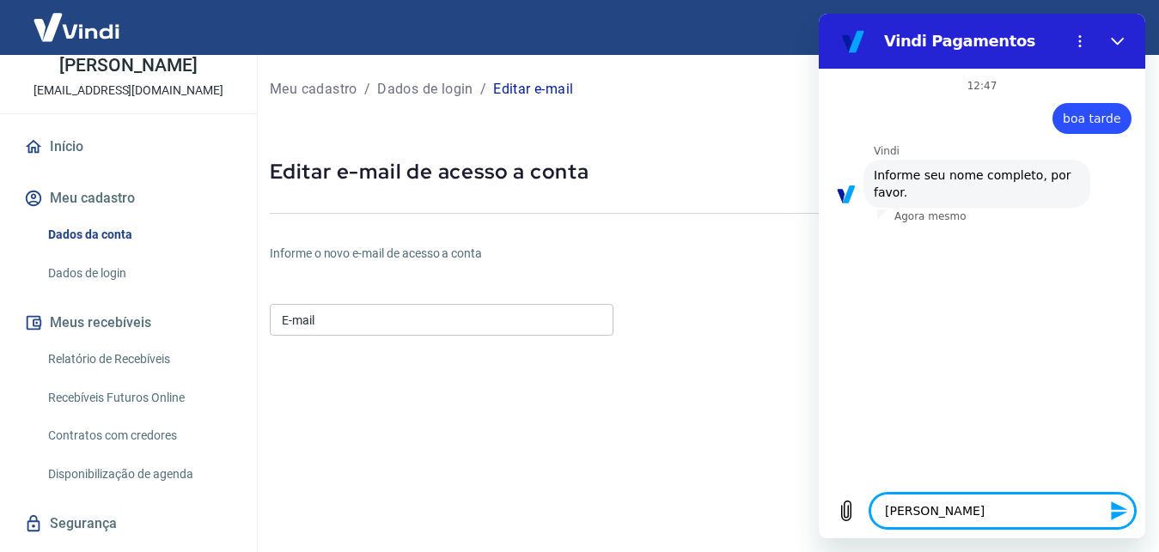
type textarea "x"
type textarea "[PERSON_NAME]"
type textarea "x"
type textarea "[PERSON_NAME] F"
type textarea "x"
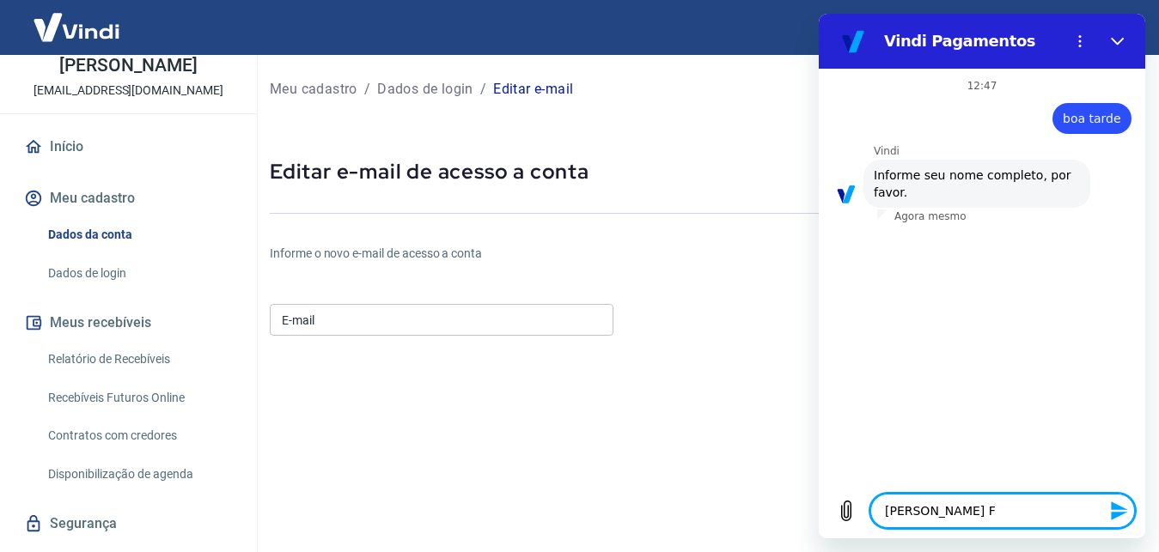
type textarea "[PERSON_NAME] Fe"
type textarea "x"
type textarea "[PERSON_NAME] Fer"
type textarea "x"
type textarea "[PERSON_NAME] Ferr"
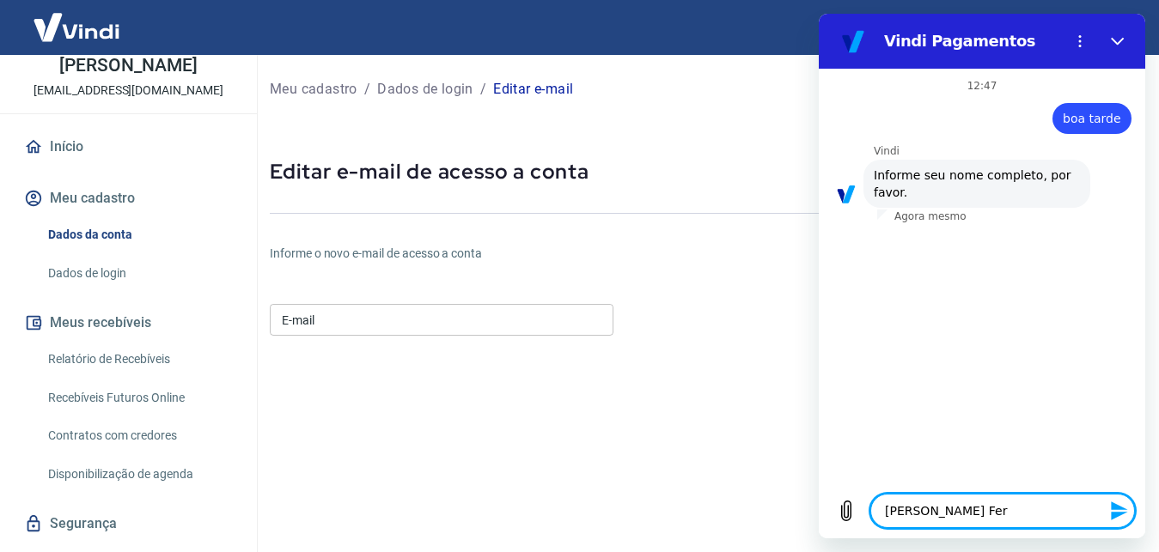
type textarea "x"
type textarea "[PERSON_NAME]"
type textarea "x"
type textarea "[PERSON_NAME]"
type textarea "x"
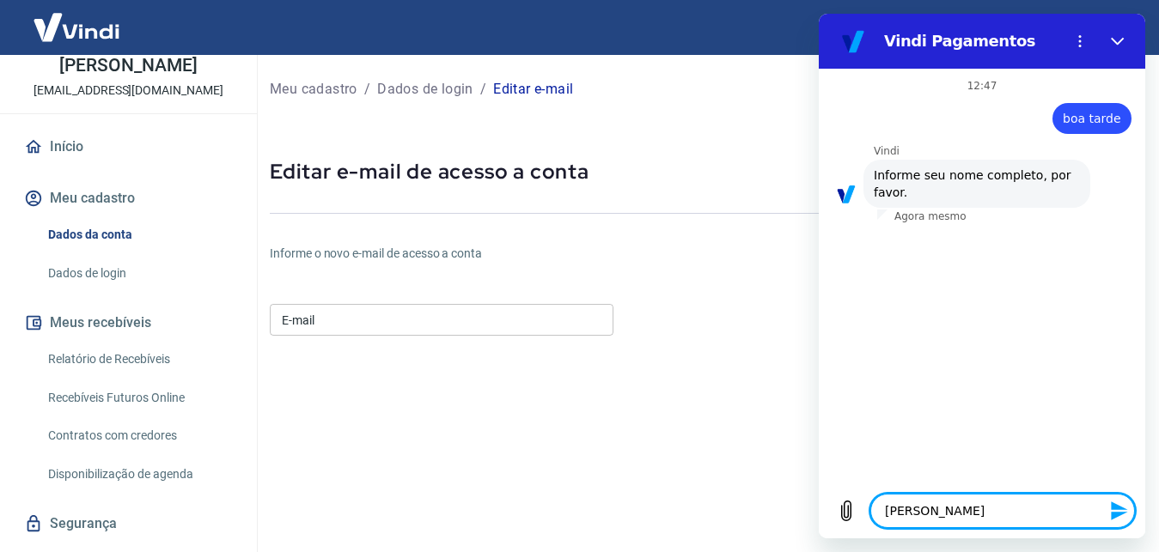
type textarea "[PERSON_NAME] [PERSON_NAME]"
type textarea "x"
type textarea "[PERSON_NAME] [PERSON_NAME]"
type textarea "x"
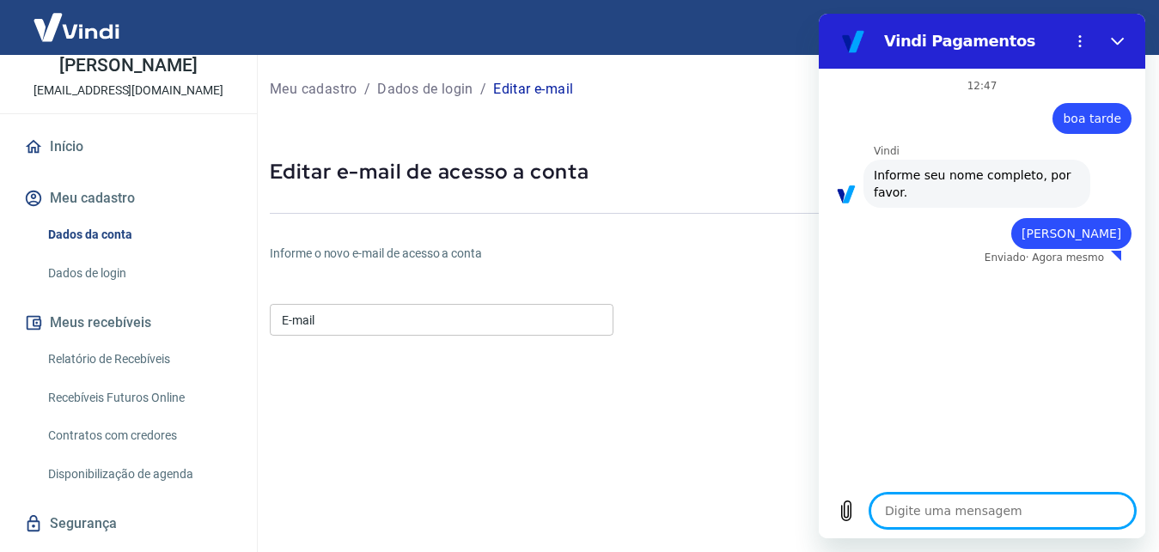
type textarea "x"
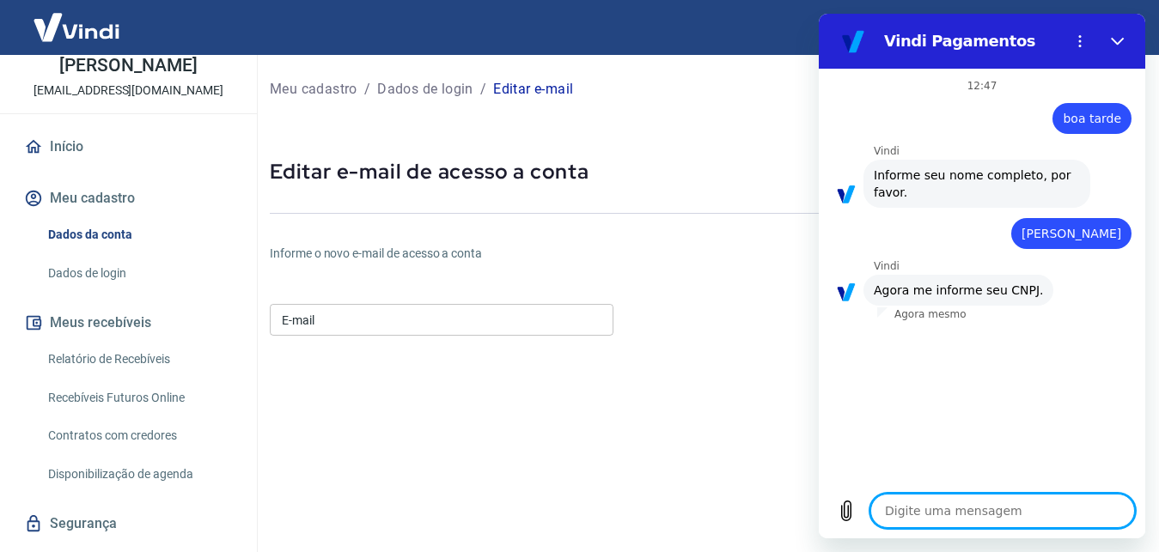
type textarea "8"
type textarea "x"
type textarea "86"
type textarea "x"
type textarea "864"
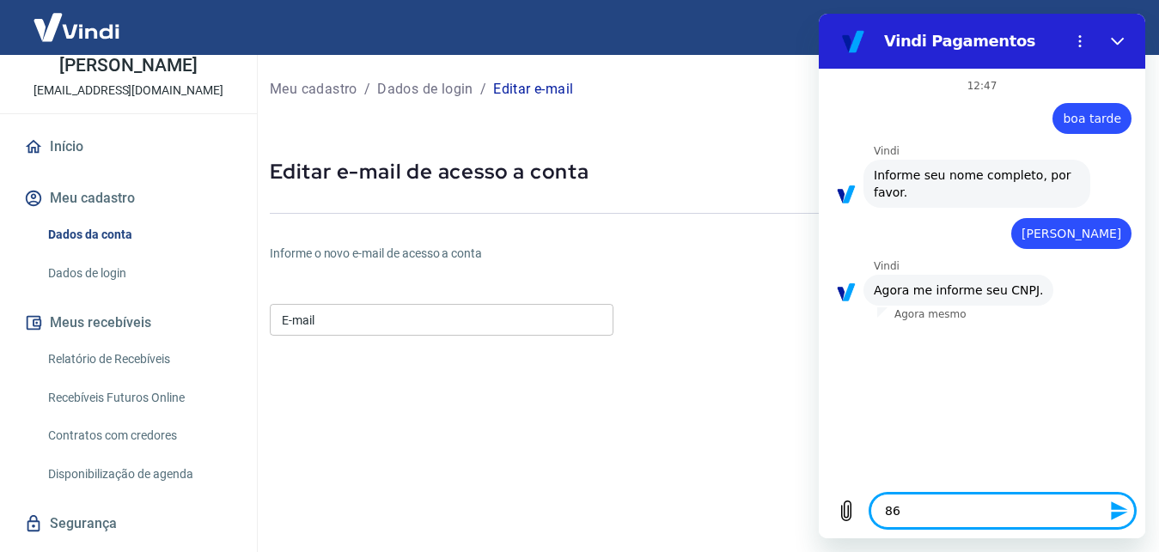
type textarea "x"
type textarea "864."
type textarea "x"
type textarea "864.0"
type textarea "x"
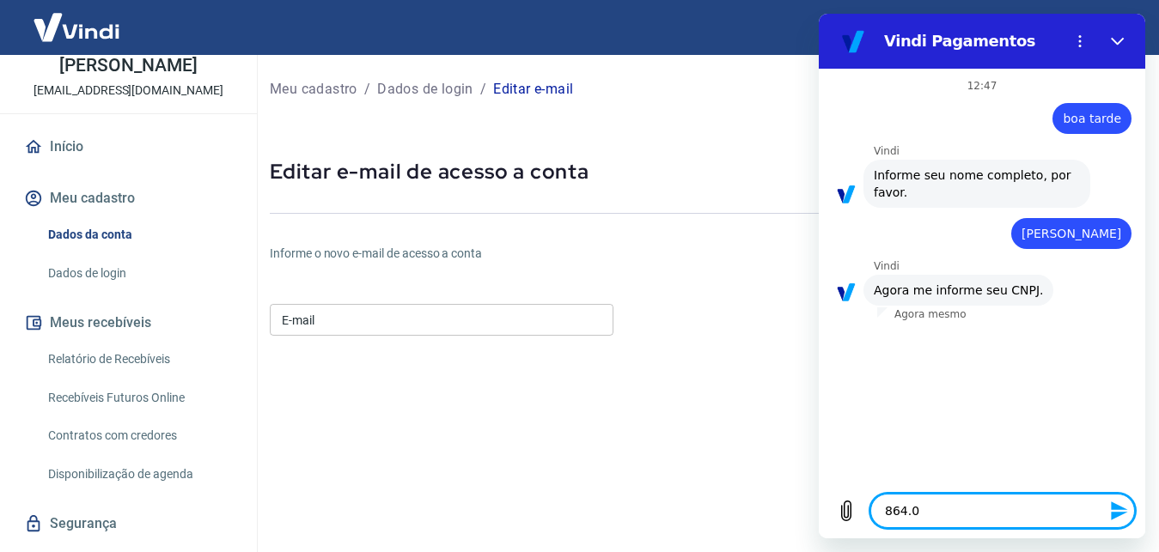
type textarea "864.01"
type textarea "x"
type textarea "864.014"
type textarea "x"
type textarea "864.014."
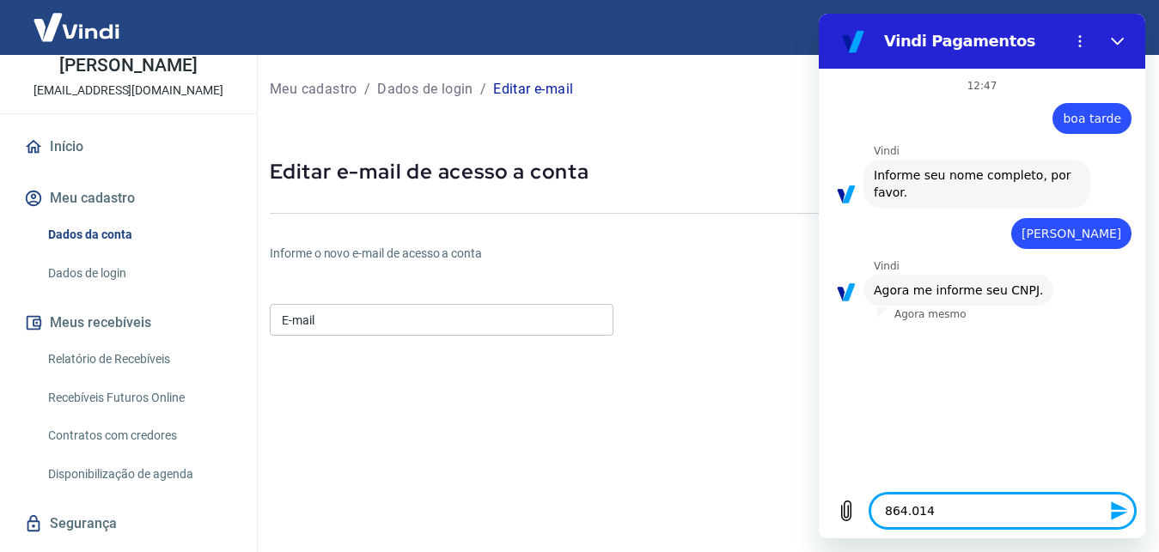
type textarea "x"
type textarea "864.014.7"
type textarea "x"
type textarea "864.014.78"
type textarea "x"
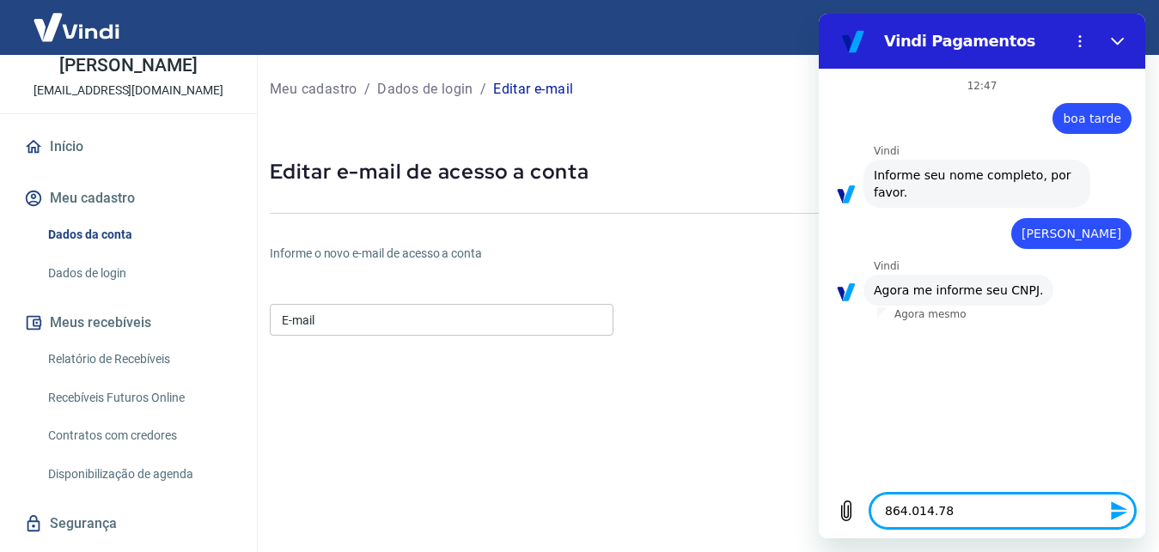
type textarea "864.014.785"
type textarea "x"
type textarea "864.014.785-"
type textarea "x"
type textarea "864.014.785-0"
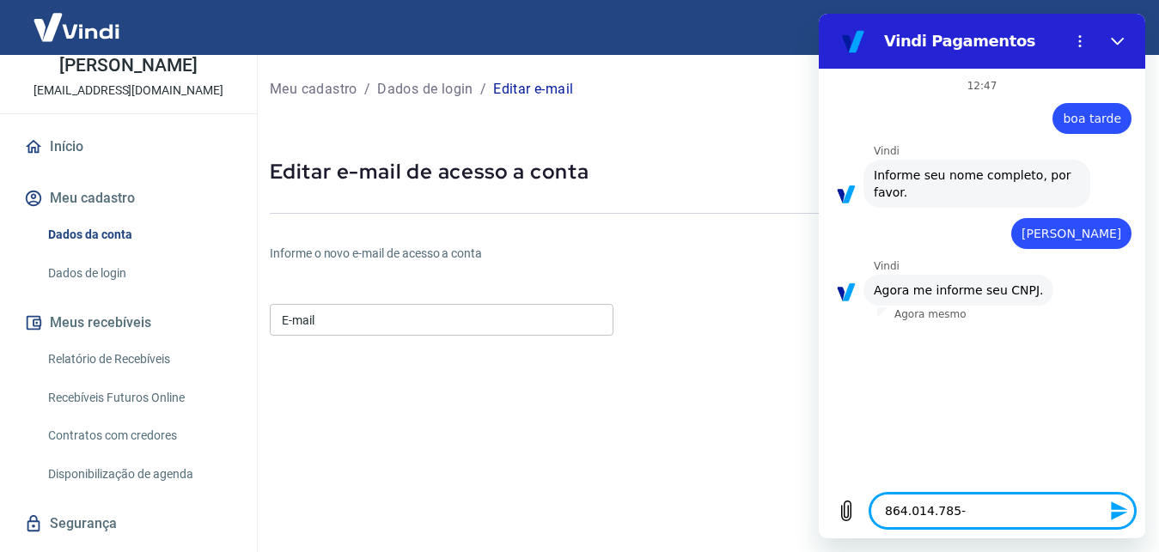
type textarea "x"
type textarea "864.014.785-00"
type textarea "x"
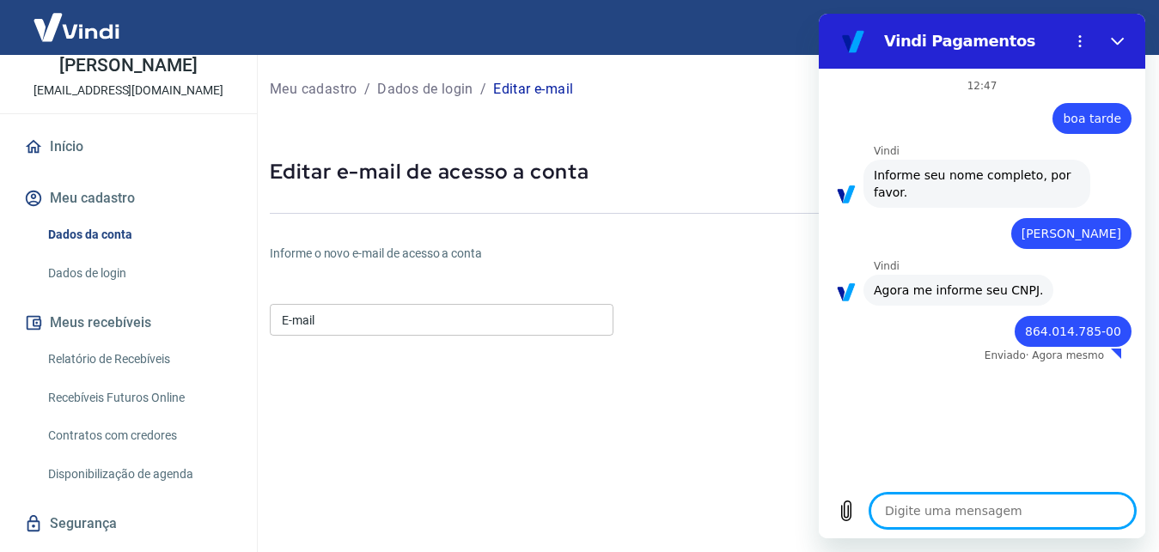
type textarea "x"
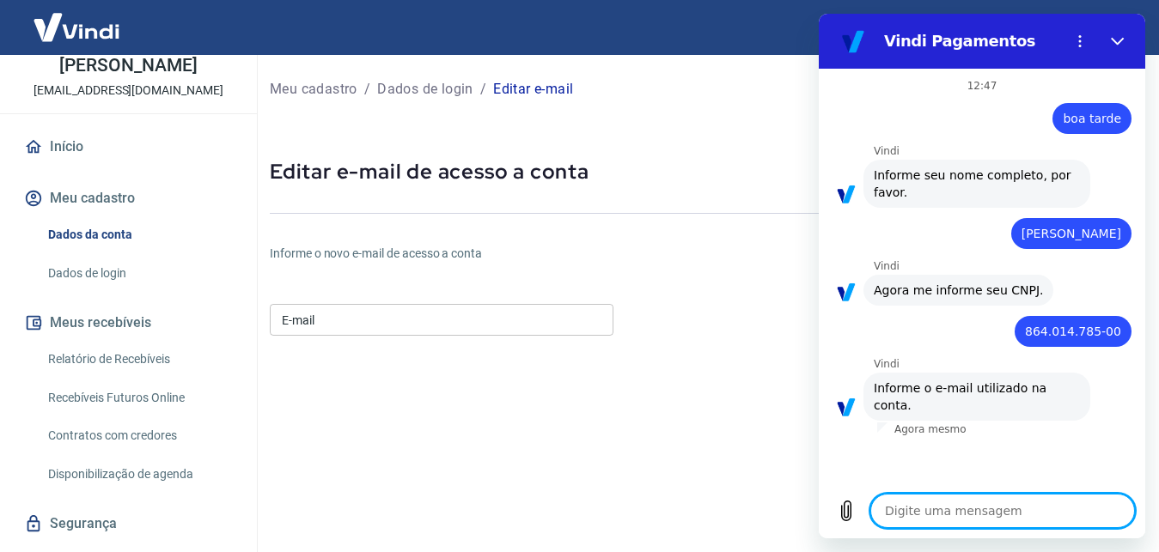
type textarea "l"
type textarea "x"
type textarea "lu"
type textarea "x"
type textarea "lua"
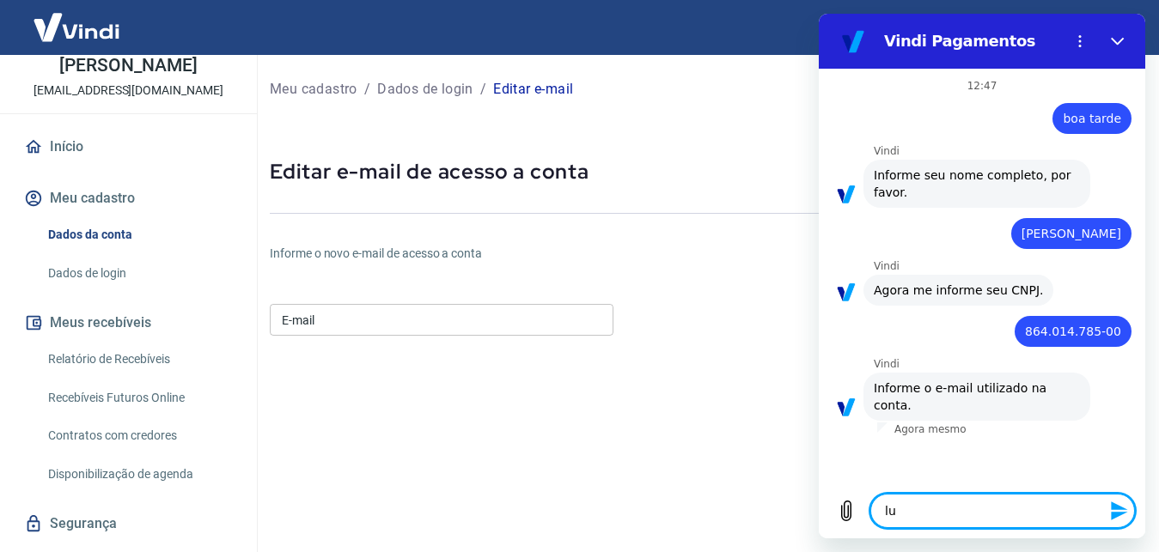
type textarea "x"
type textarea "luaa"
type textarea "x"
type textarea "[PERSON_NAME]"
type textarea "x"
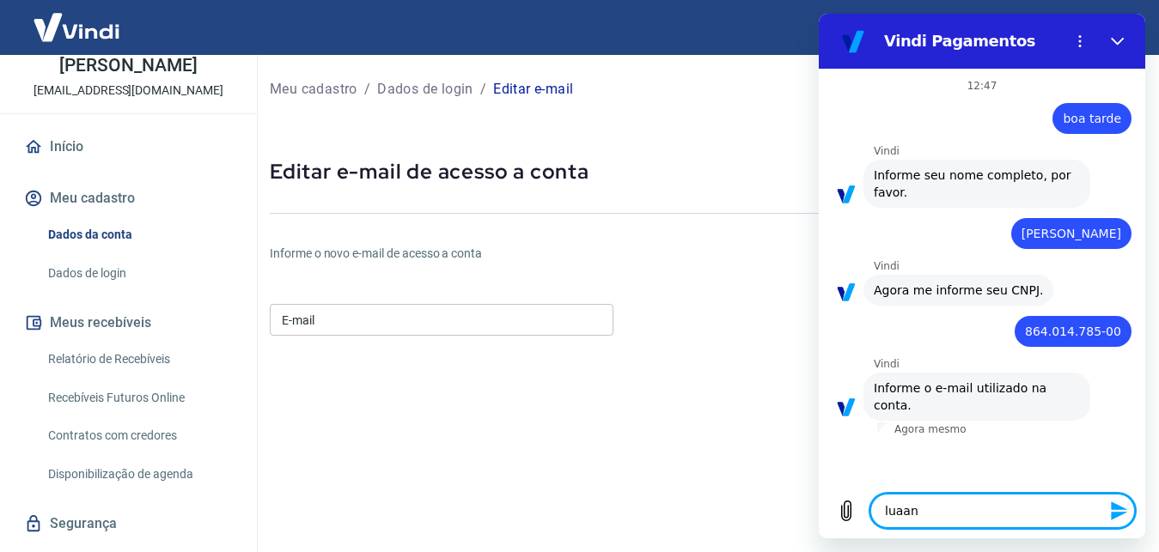
type textarea "luaano"
type textarea "x"
type textarea "luaanol"
type textarea "x"
type textarea "luaanoli"
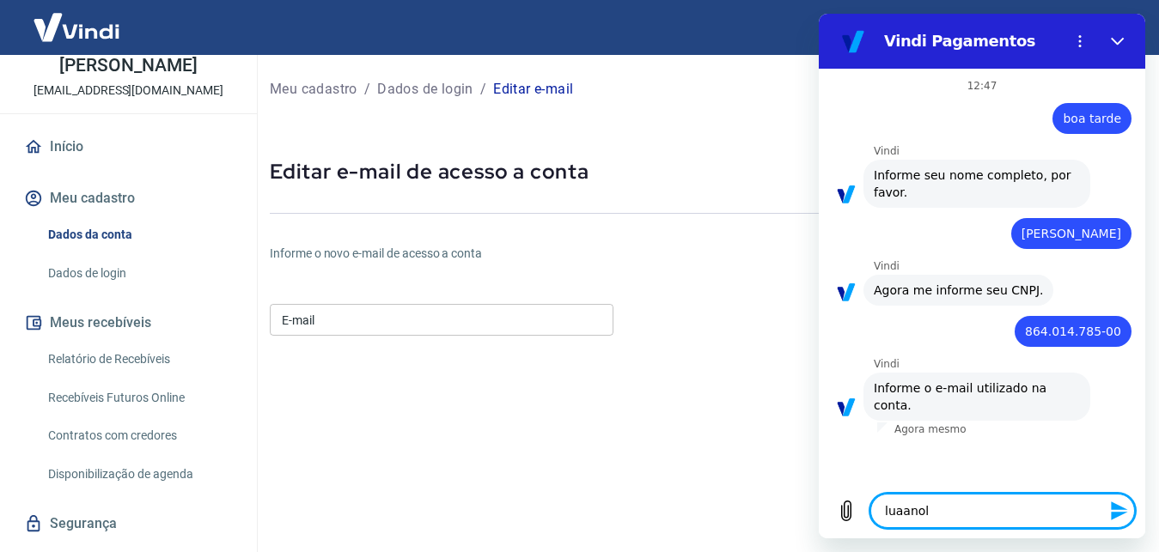
type textarea "x"
type textarea "luaanoliv"
type textarea "x"
type textarea "luaanolive"
type textarea "x"
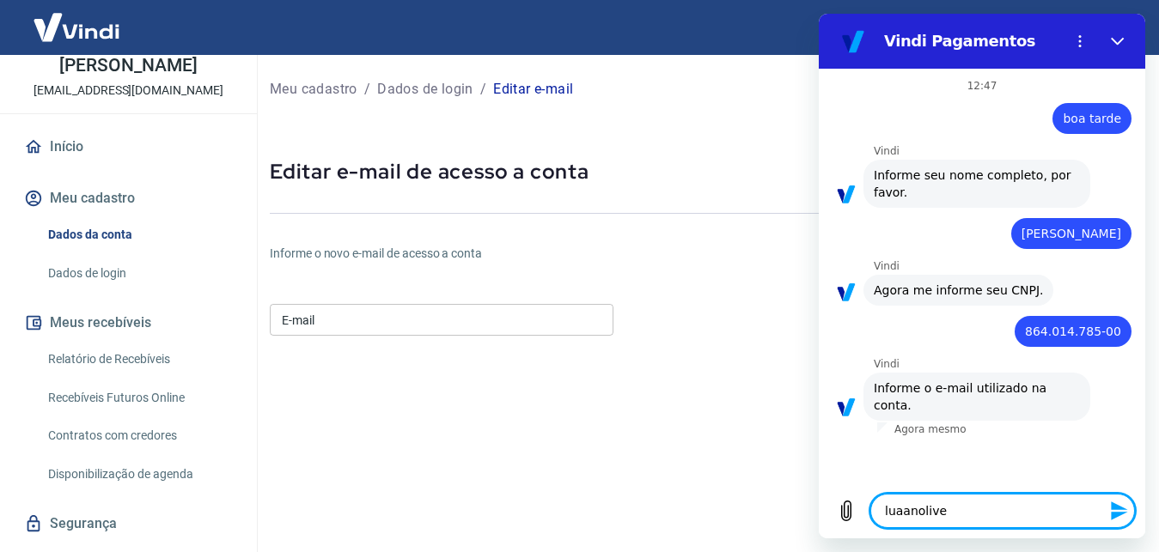
type textarea "luaanolivei"
type textarea "x"
type textarea "luaanoliveir"
type textarea "x"
type textarea "luaanoliveira"
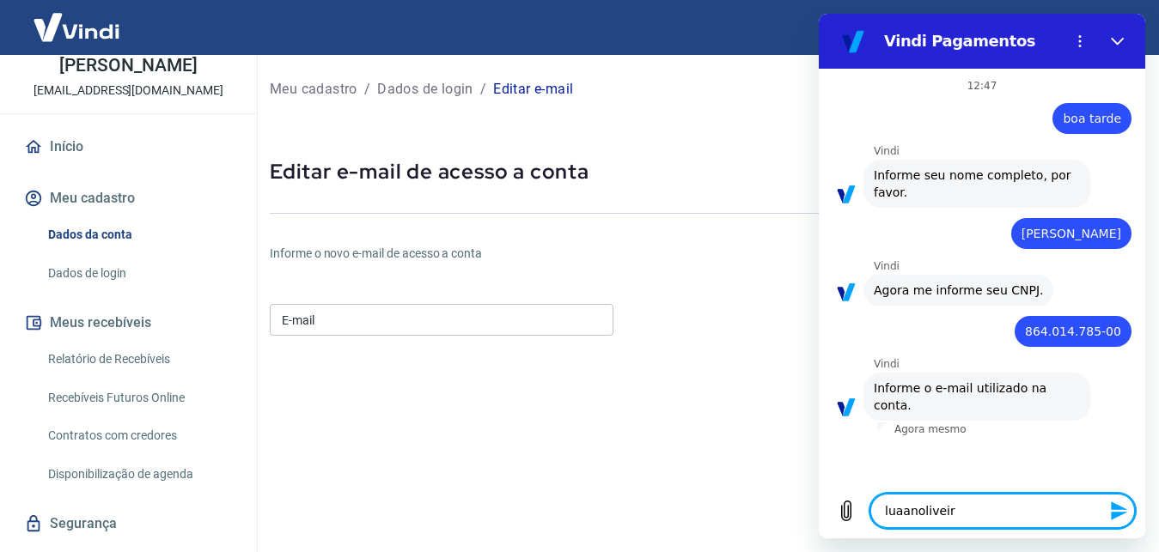
type textarea "x"
type textarea "luaanoliveira2"
type textarea "x"
type textarea "luaanoliveira20"
type textarea "x"
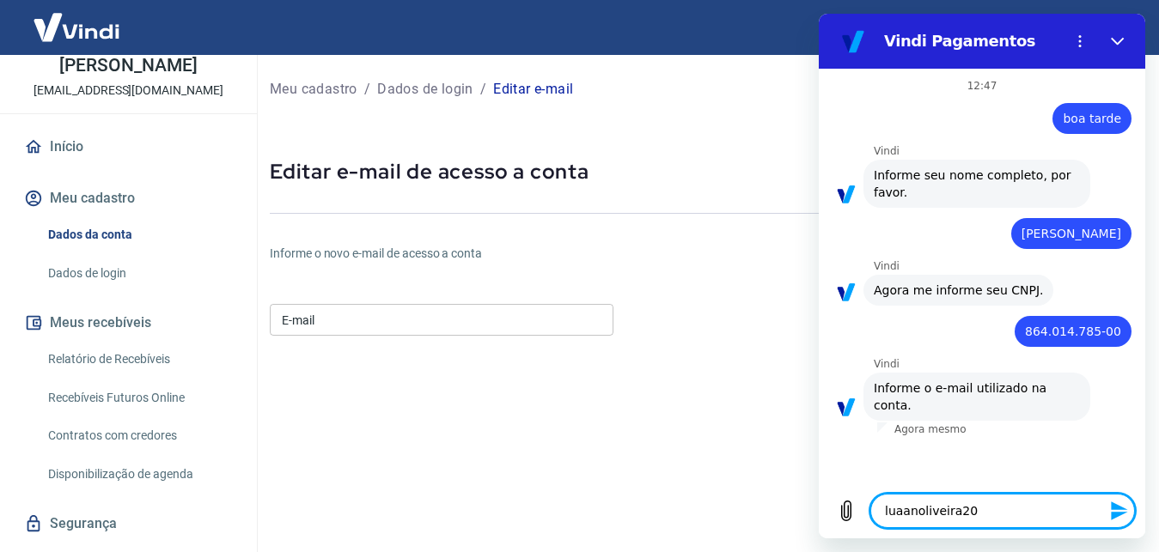
type textarea "luaanoliveira200"
type textarea "x"
type textarea "luaanoliveira2001"
type textarea "x"
type textarea "luaanoliveira2001@"
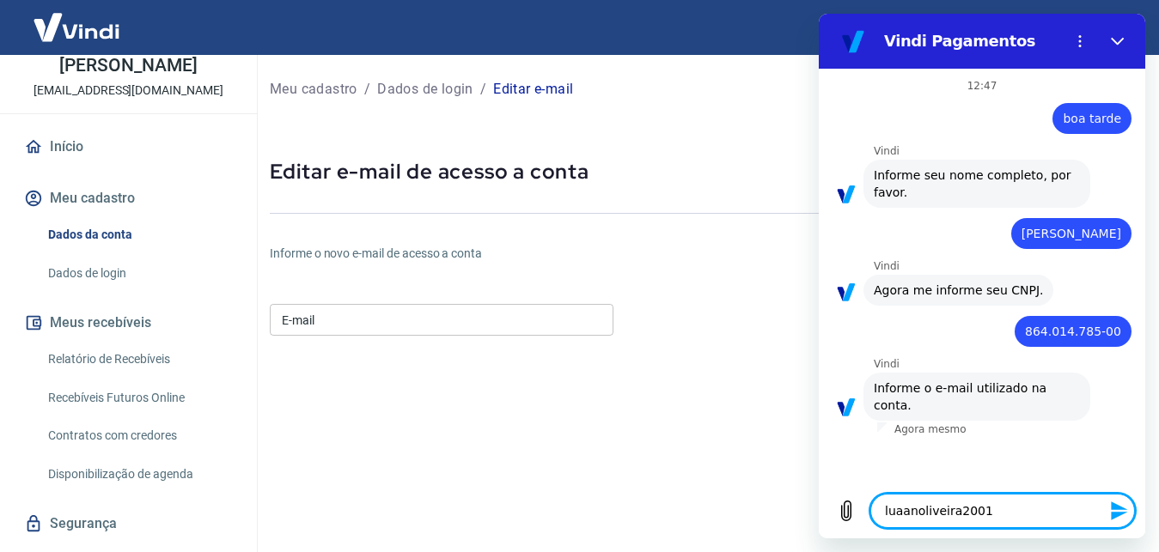
type textarea "x"
type textarea "luaanoliveira2001@g"
type textarea "x"
type textarea "luaanoliveira2001@gm"
type textarea "x"
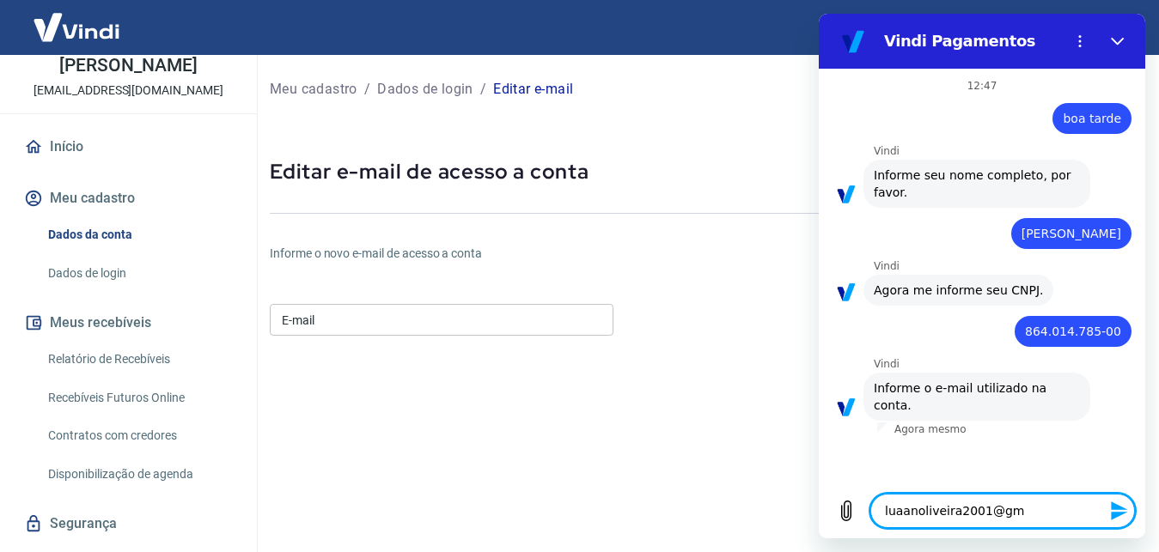
type textarea "luaanoliveira2001@gma"
type textarea "x"
type textarea "luaanoliveira2001@gmai"
type textarea "x"
type textarea "[EMAIL_ADDRESS]"
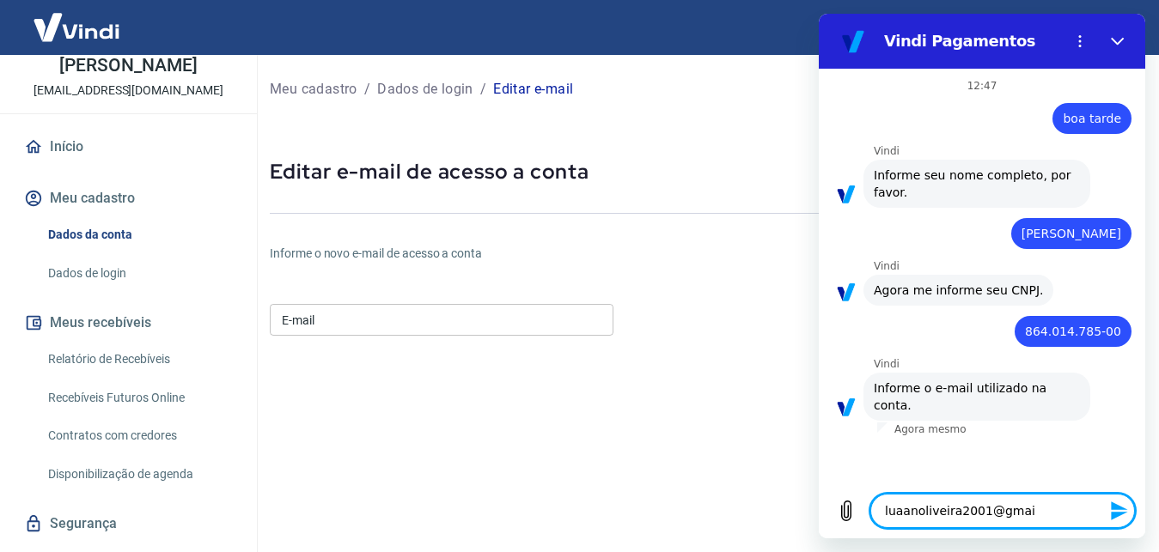
type textarea "x"
type textarea "[EMAIL_ADDRESS]."
type textarea "x"
type textarea "luaanoliveira2001@gmail.c"
type textarea "x"
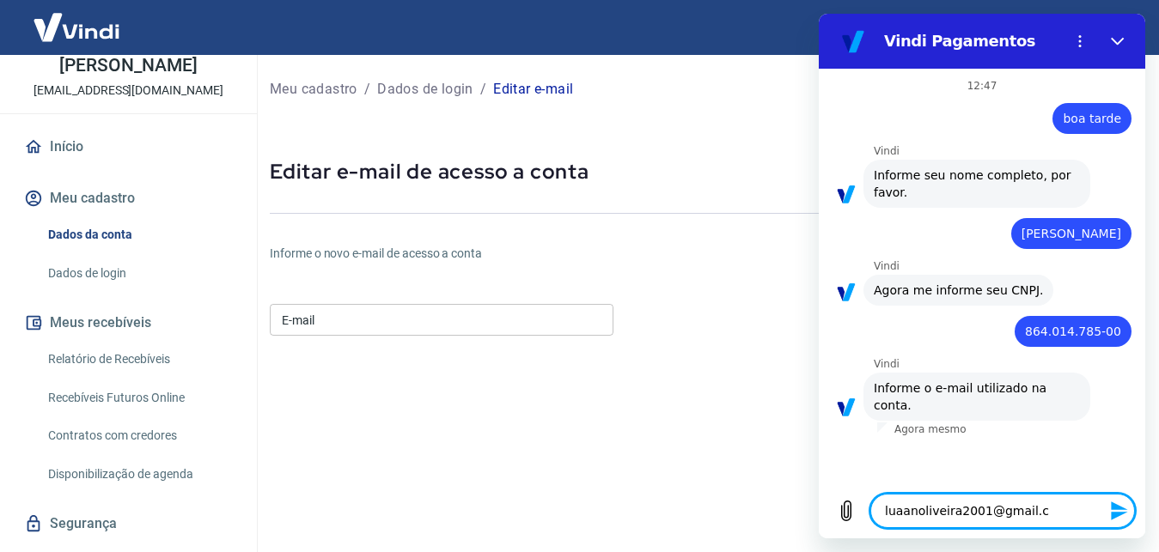
type textarea "[EMAIL_ADDRESS][DOMAIN_NAME]"
type textarea "x"
type textarea "[EMAIL_ADDRESS][DOMAIN_NAME]"
type textarea "x"
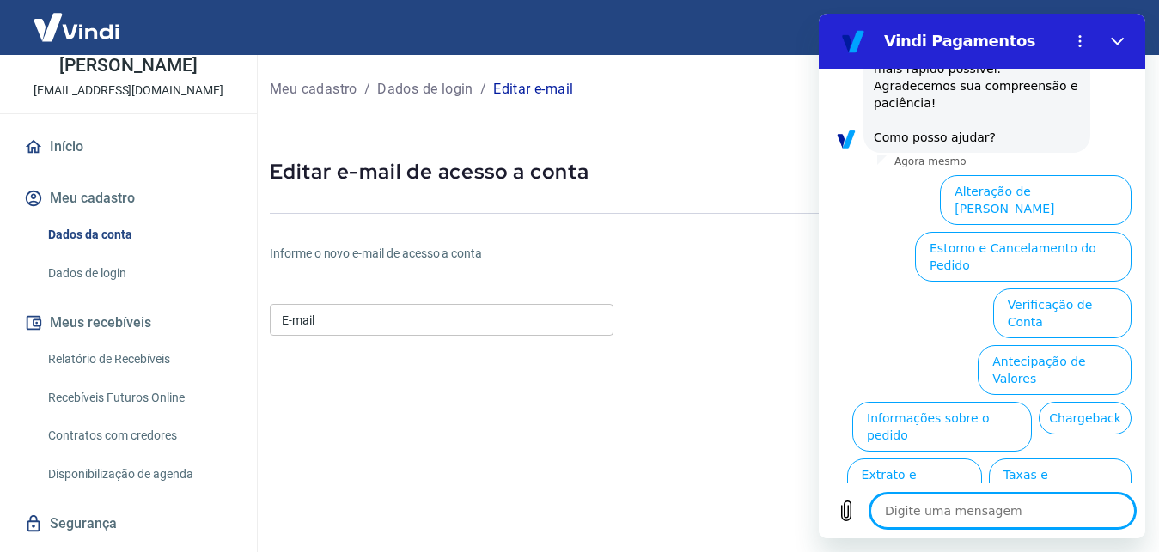
scroll to position [565, 0]
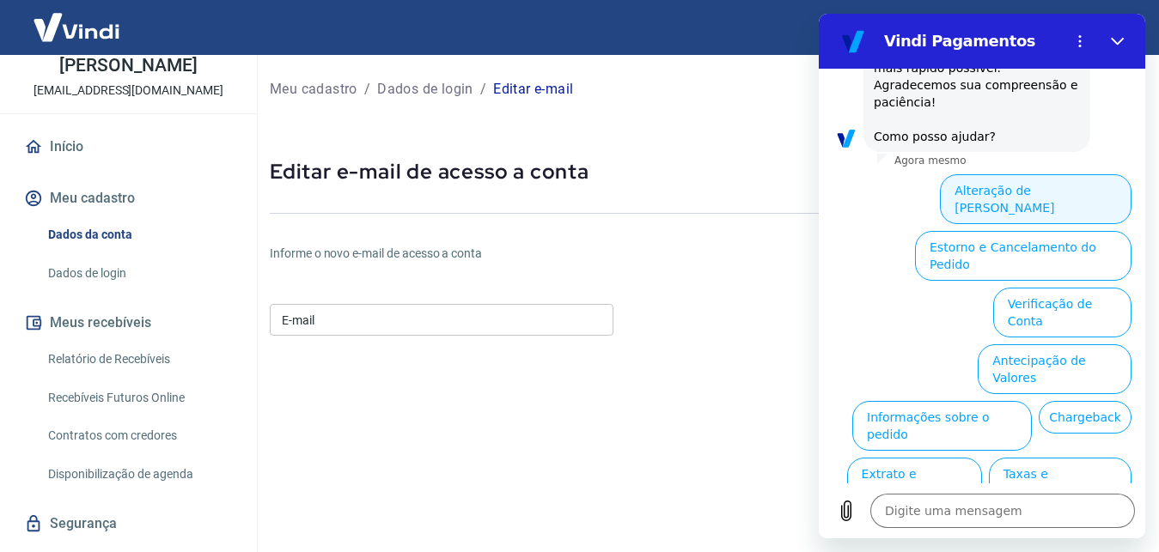
click at [1081, 174] on button "Alteração de [PERSON_NAME]" at bounding box center [1036, 199] width 192 height 50
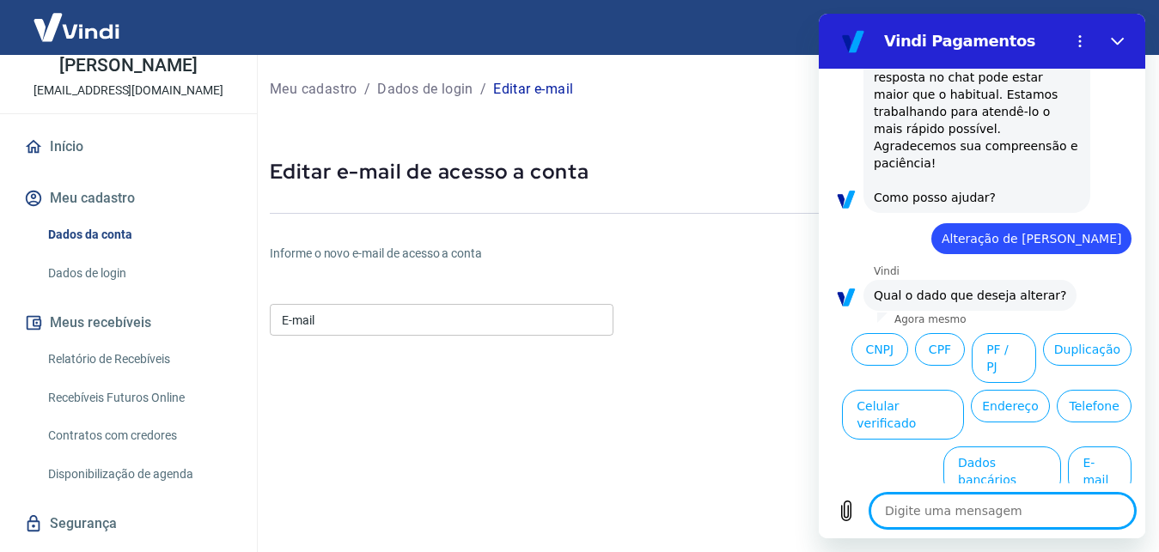
scroll to position [505, 0]
click at [1068, 446] on button "E-mail" at bounding box center [1100, 471] width 64 height 50
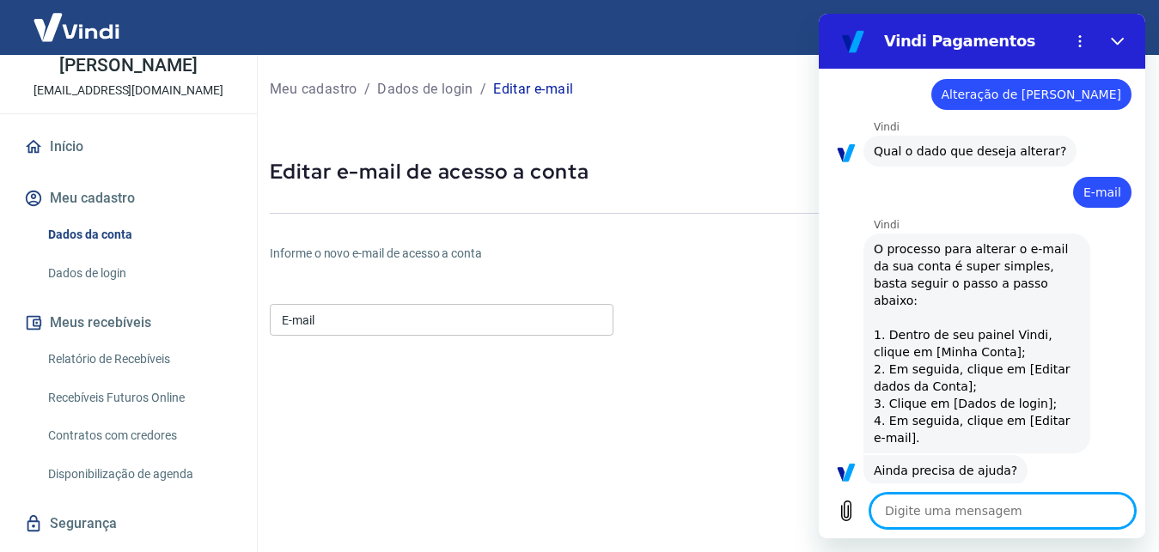
scroll to position [649, 0]
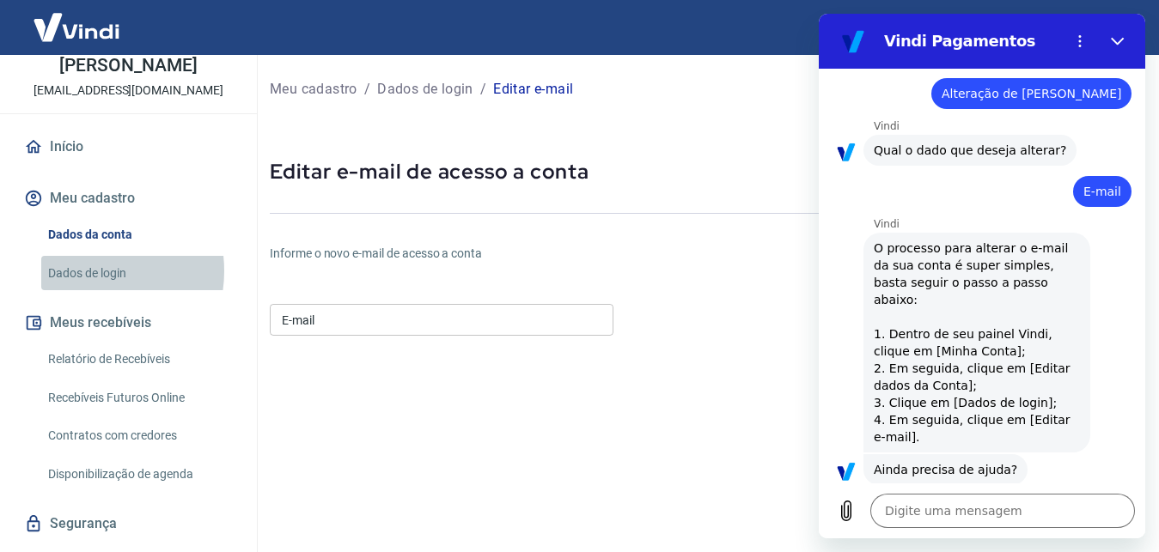
click at [83, 271] on link "Dados de login" at bounding box center [138, 273] width 195 height 35
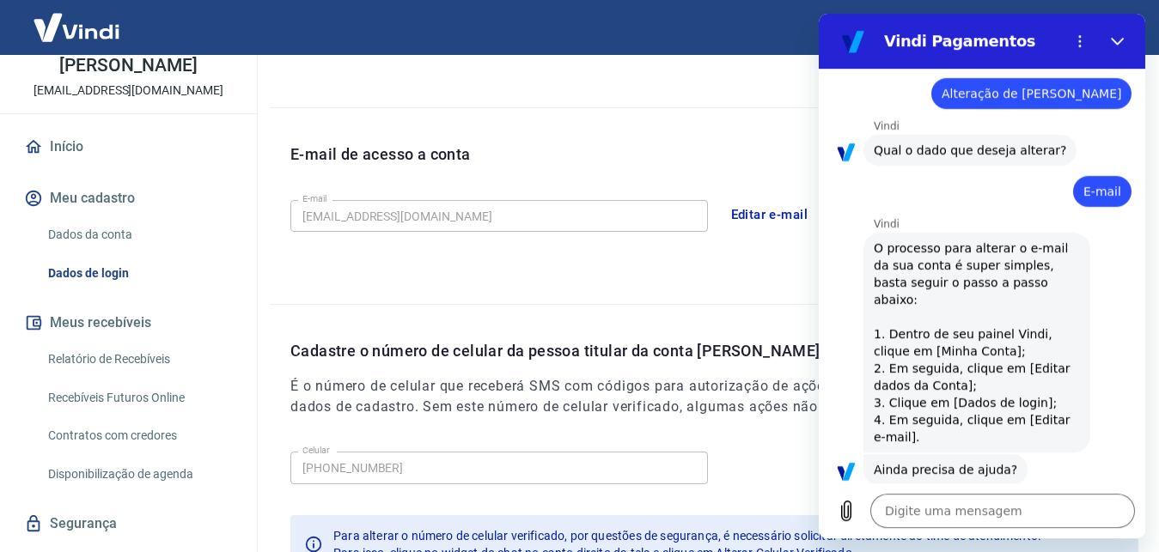
scroll to position [438, 0]
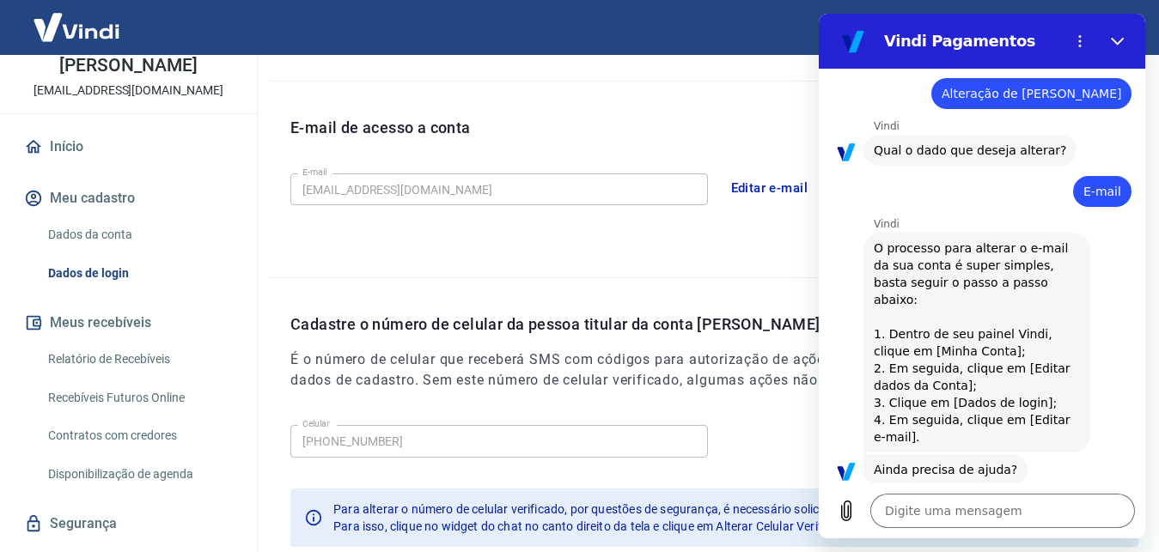
click at [1041, 508] on button "Sim" at bounding box center [1047, 524] width 50 height 33
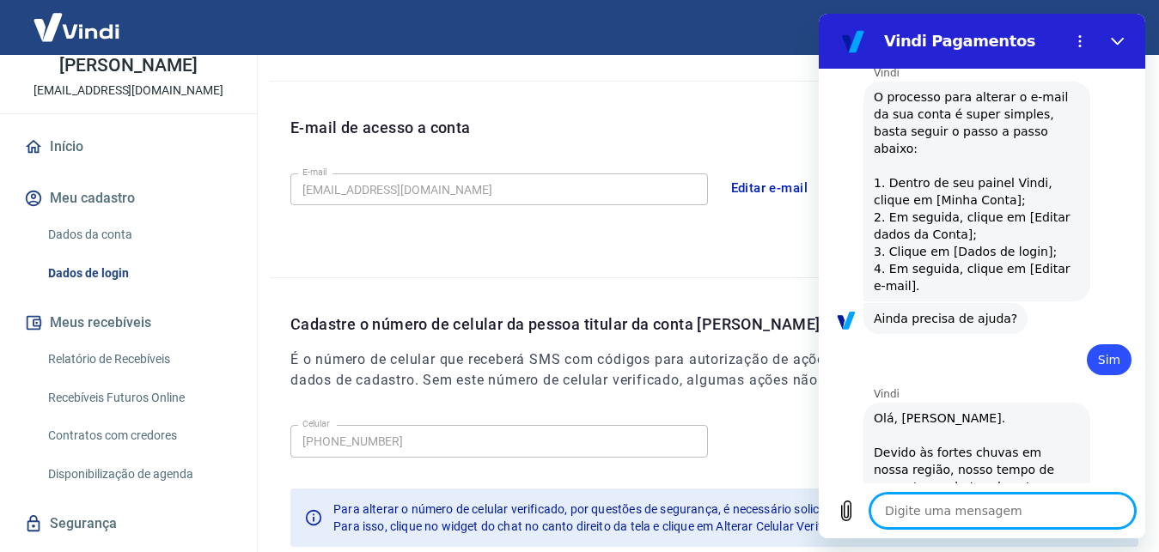
type textarea "x"
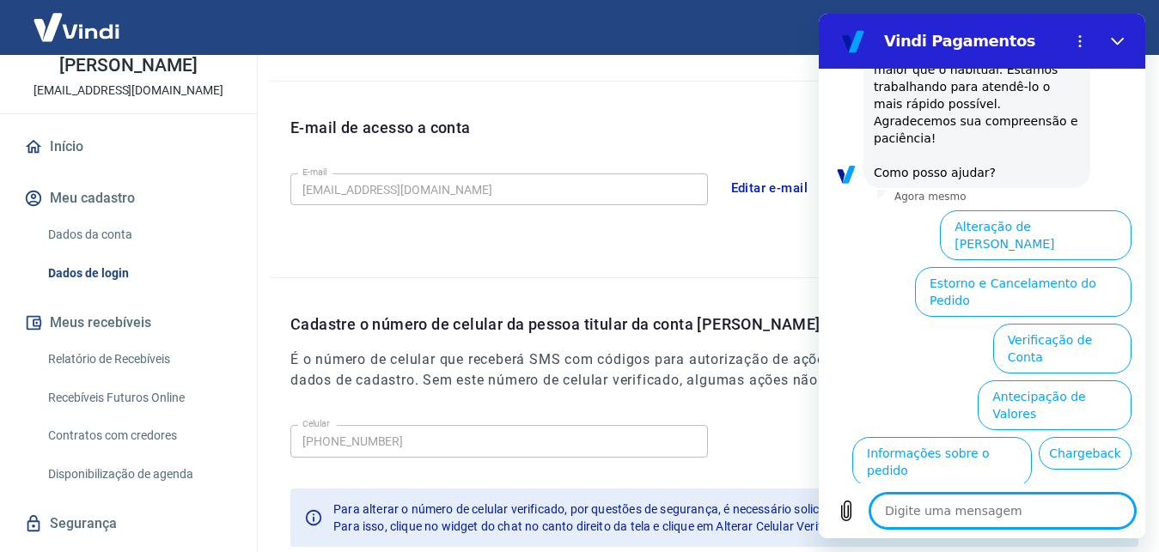
scroll to position [1235, 0]
click at [766, 190] on button "Editar e-mail" at bounding box center [769, 188] width 96 height 36
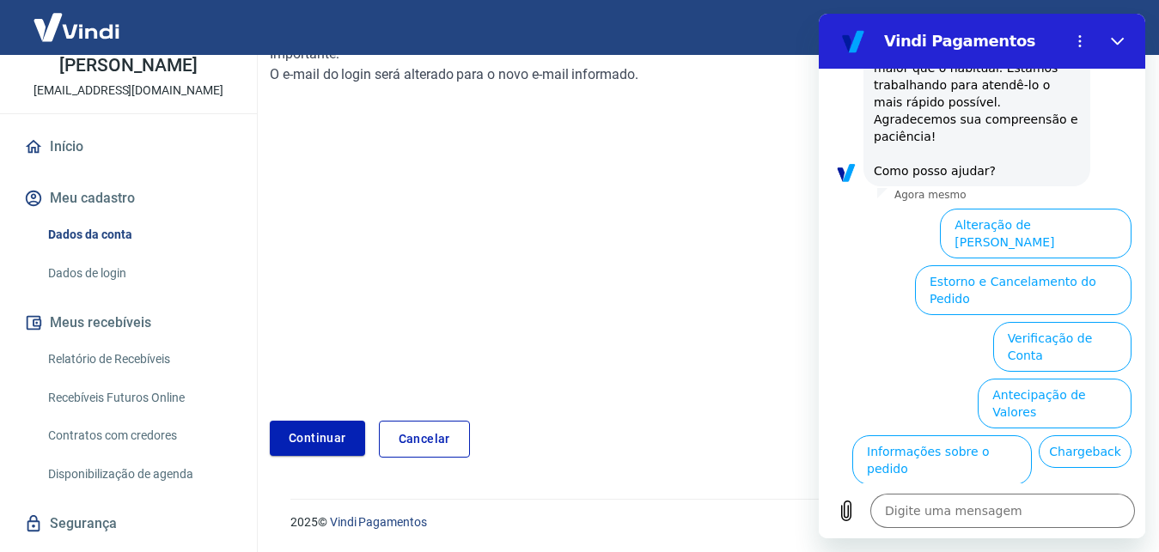
scroll to position [256, 0]
click at [316, 436] on link "Continuar" at bounding box center [317, 438] width 95 height 35
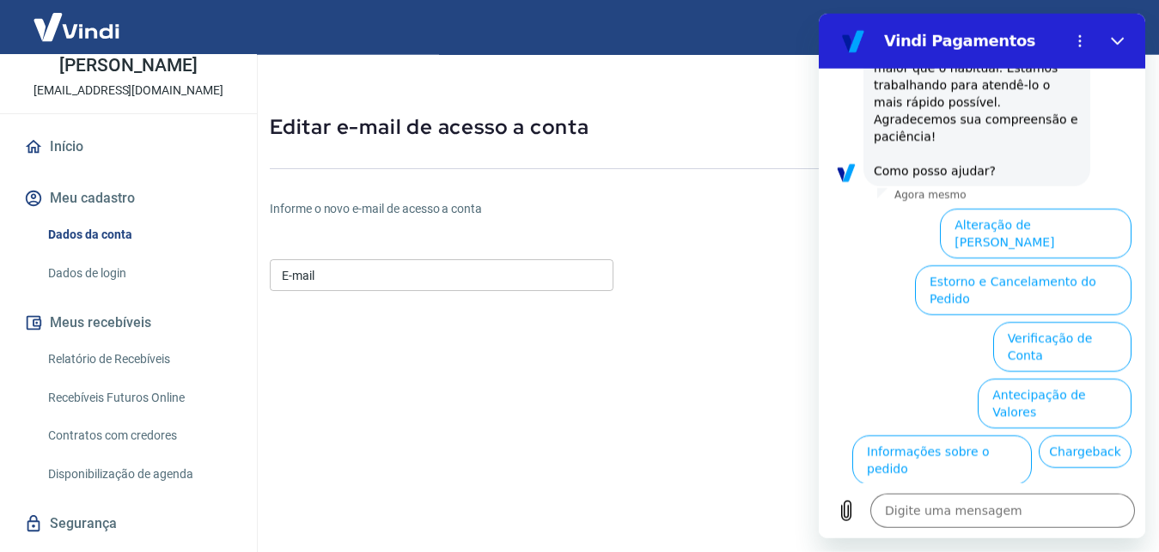
scroll to position [27, 0]
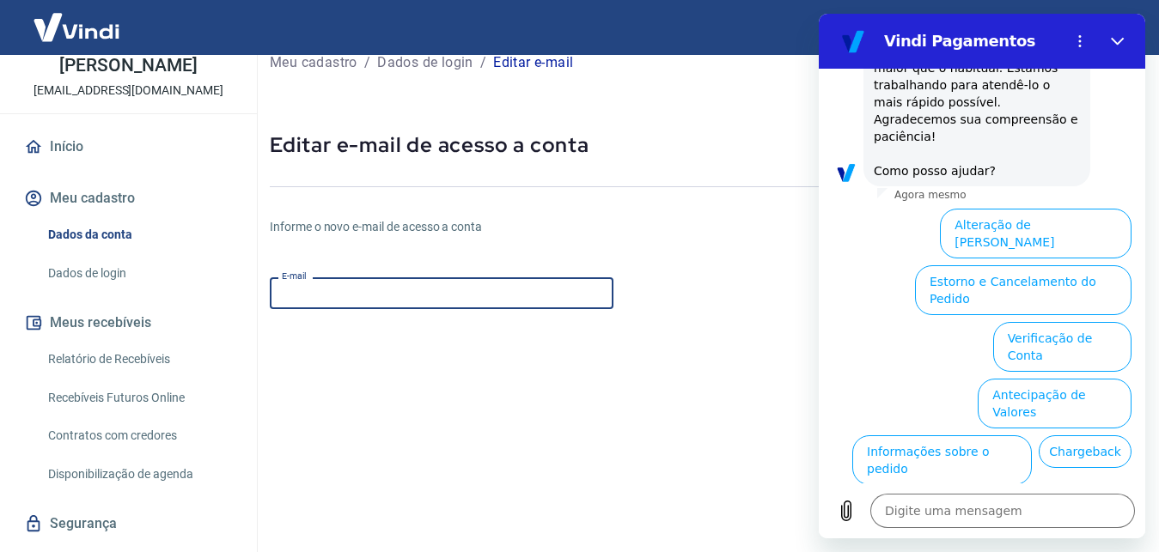
click at [364, 291] on input "E-mail" at bounding box center [442, 293] width 344 height 32
type input "[EMAIL_ADDRESS][DOMAIN_NAME]"
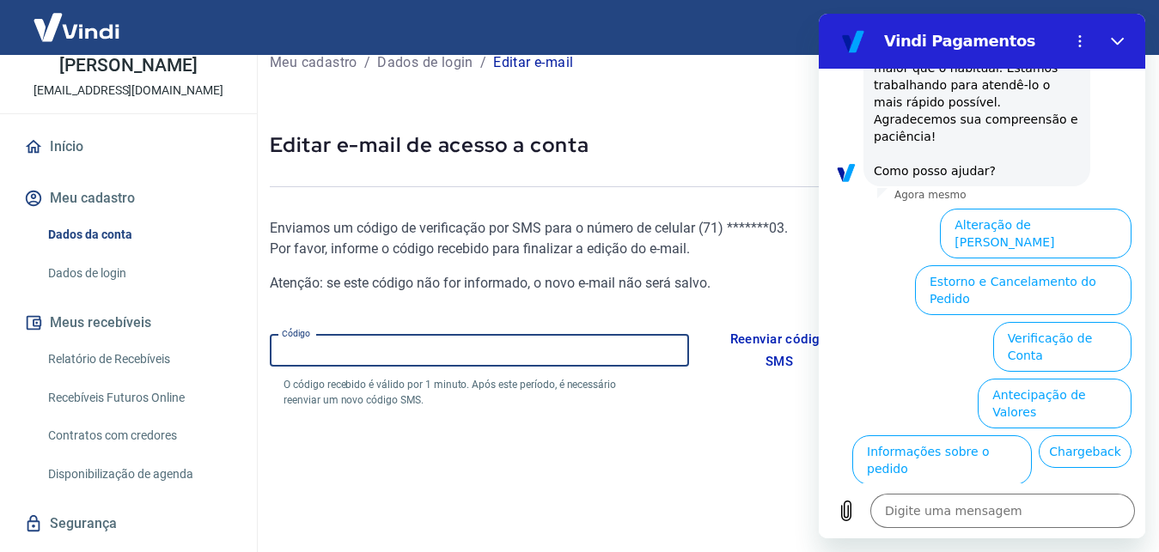
click at [463, 360] on input "Código" at bounding box center [479, 351] width 419 height 32
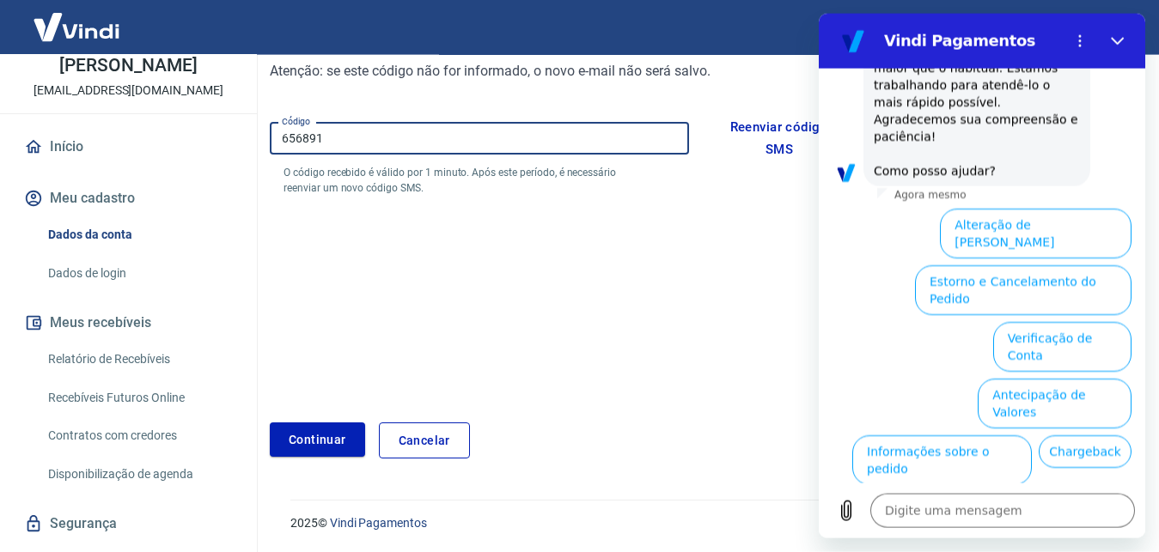
scroll to position [240, 0]
type input "656891"
click at [341, 437] on button "Continuar" at bounding box center [317, 439] width 95 height 35
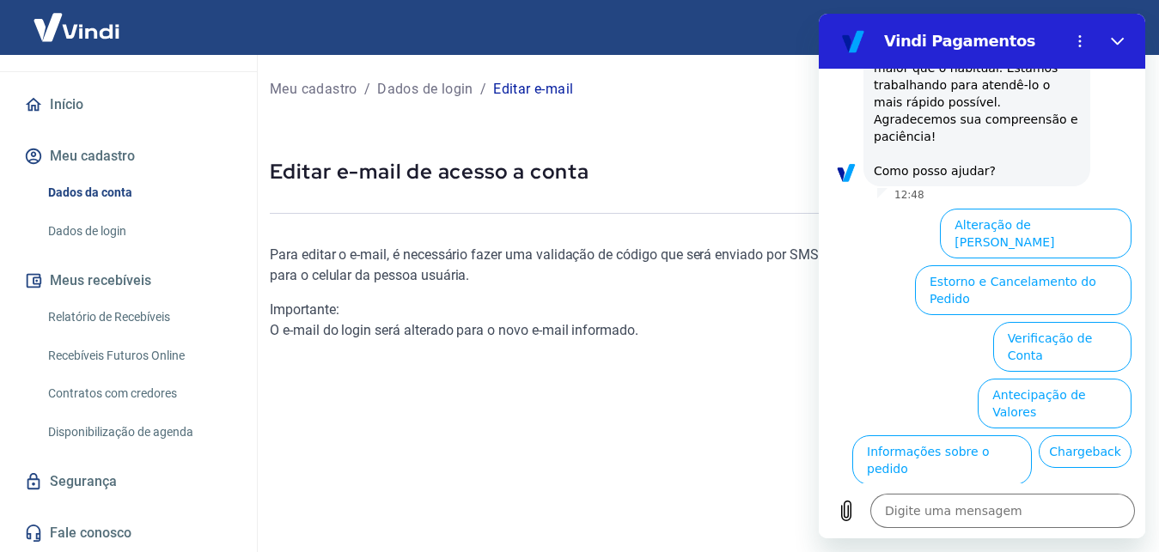
scroll to position [256, 0]
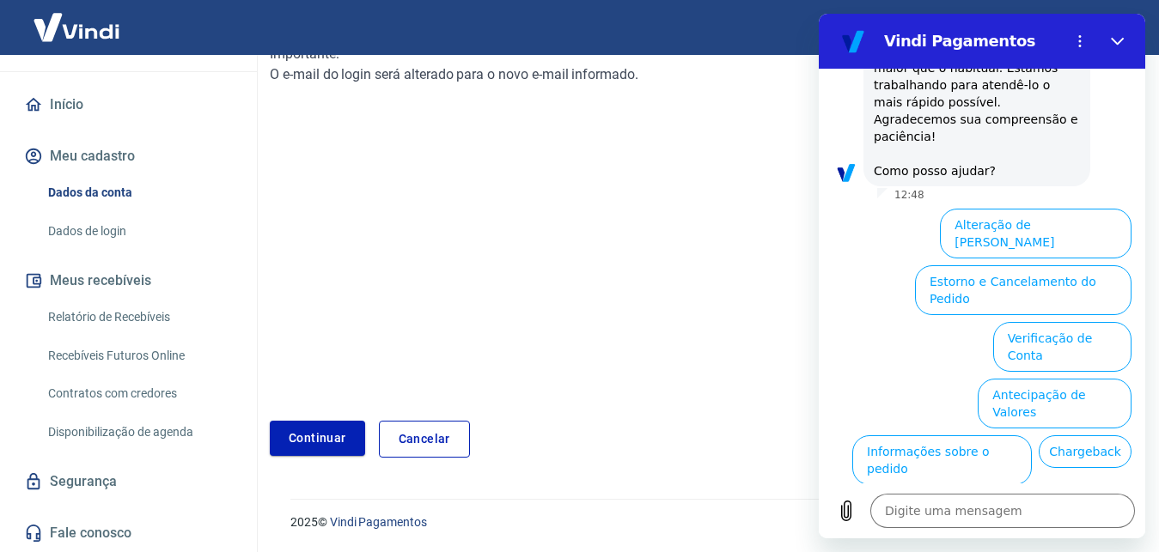
click at [121, 533] on link "Fale conosco" at bounding box center [129, 533] width 216 height 38
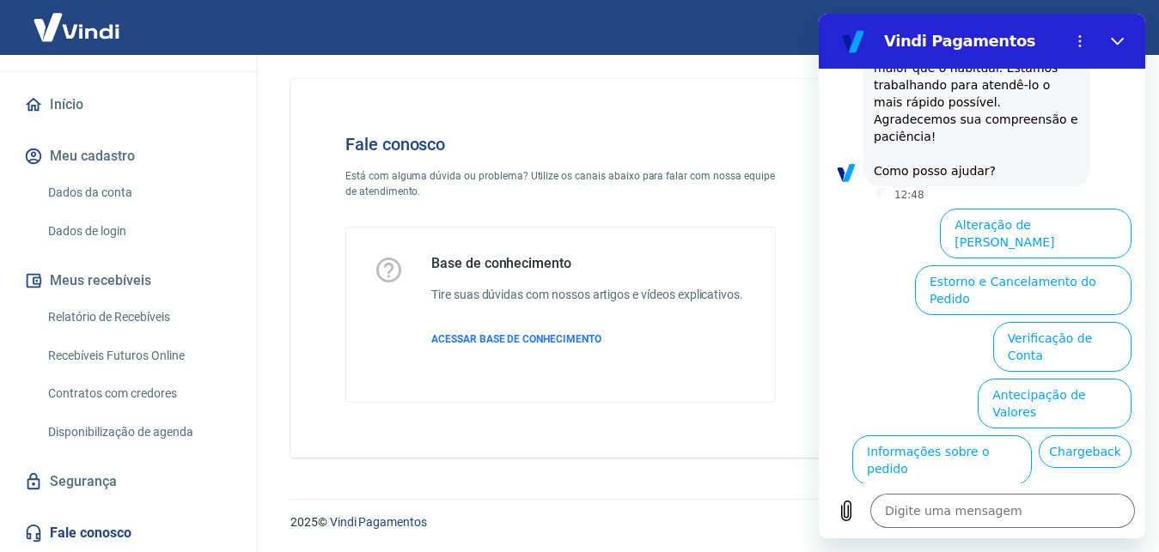
scroll to position [28, 0]
click at [541, 334] on span "ACESSAR BASE DE CONHECIMENTO" at bounding box center [516, 339] width 170 height 12
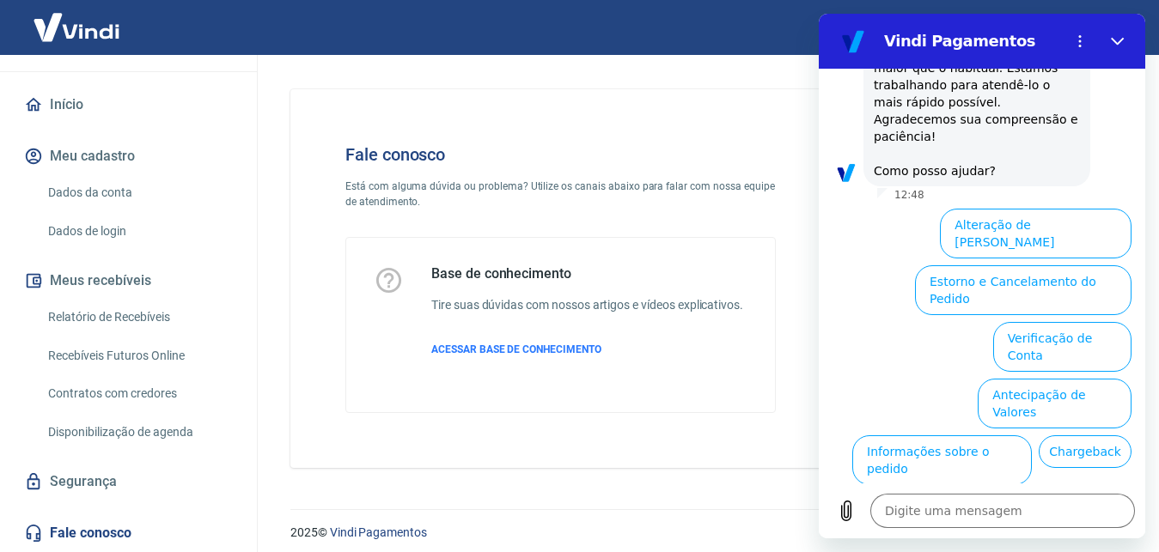
scroll to position [0, 0]
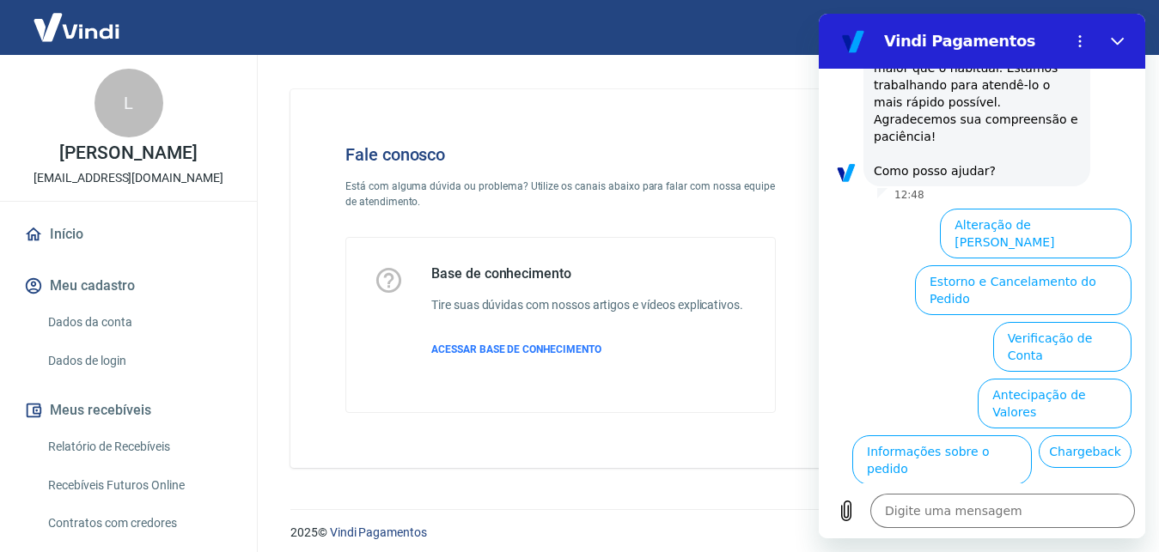
click at [158, 176] on p "[EMAIL_ADDRESS][DOMAIN_NAME]" at bounding box center [128, 178] width 190 height 18
click at [158, 177] on p "[EMAIL_ADDRESS][DOMAIN_NAME]" at bounding box center [128, 178] width 190 height 18
click at [1032, 435] on button "Informações sobre o pedido" at bounding box center [942, 460] width 180 height 50
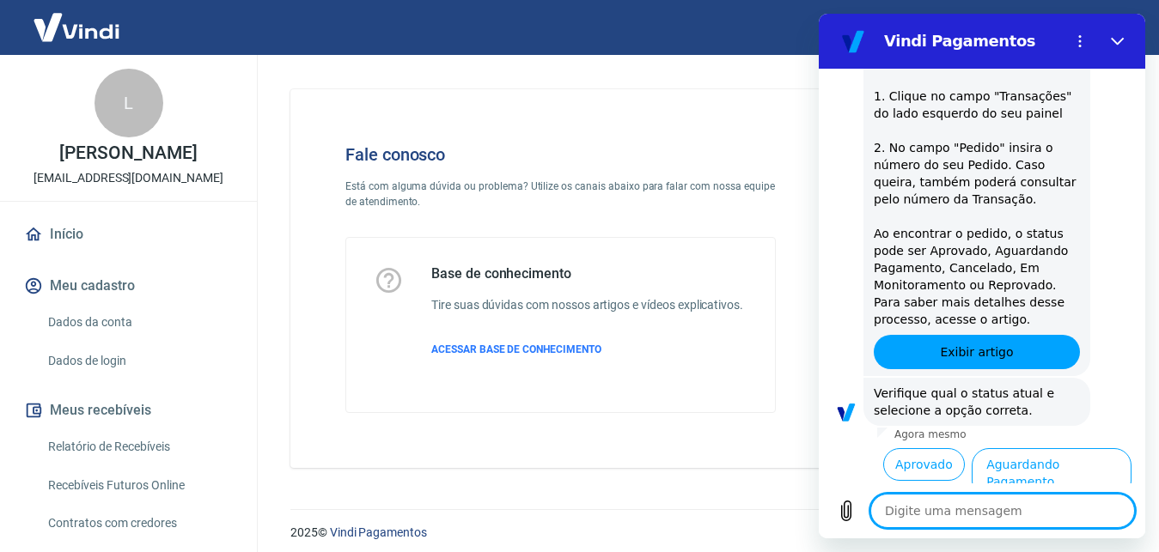
scroll to position [1531, 0]
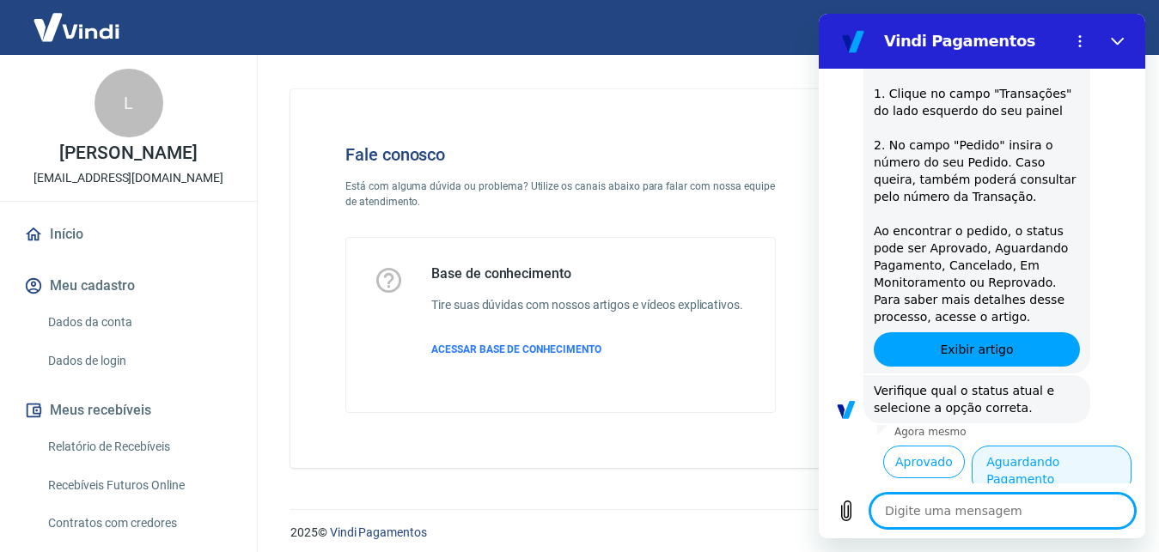
click at [1088, 446] on button "Aguardando Pagamento" at bounding box center [1051, 471] width 160 height 50
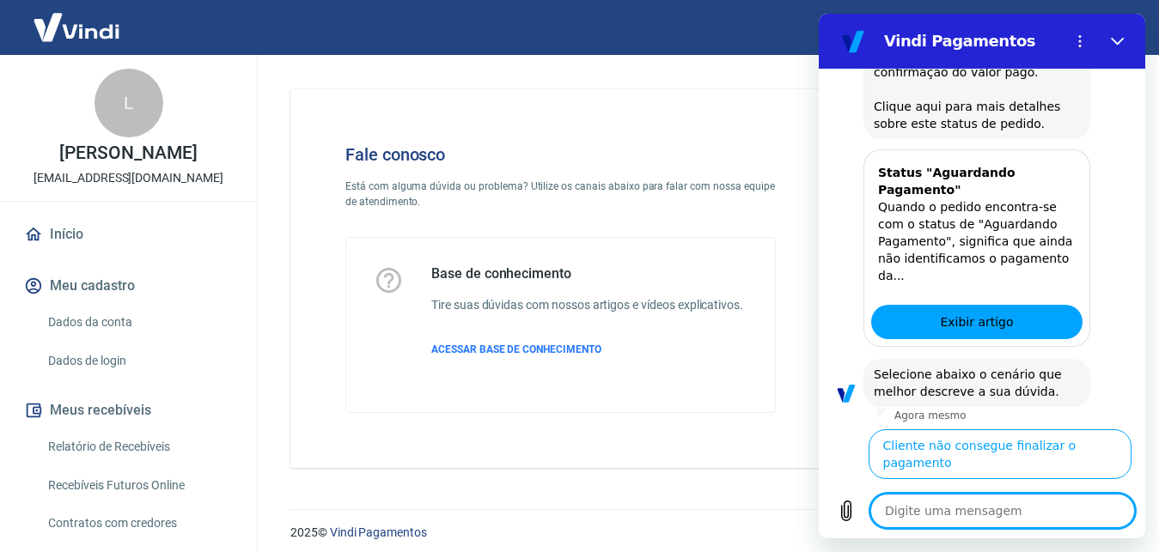
scroll to position [2034, 0]
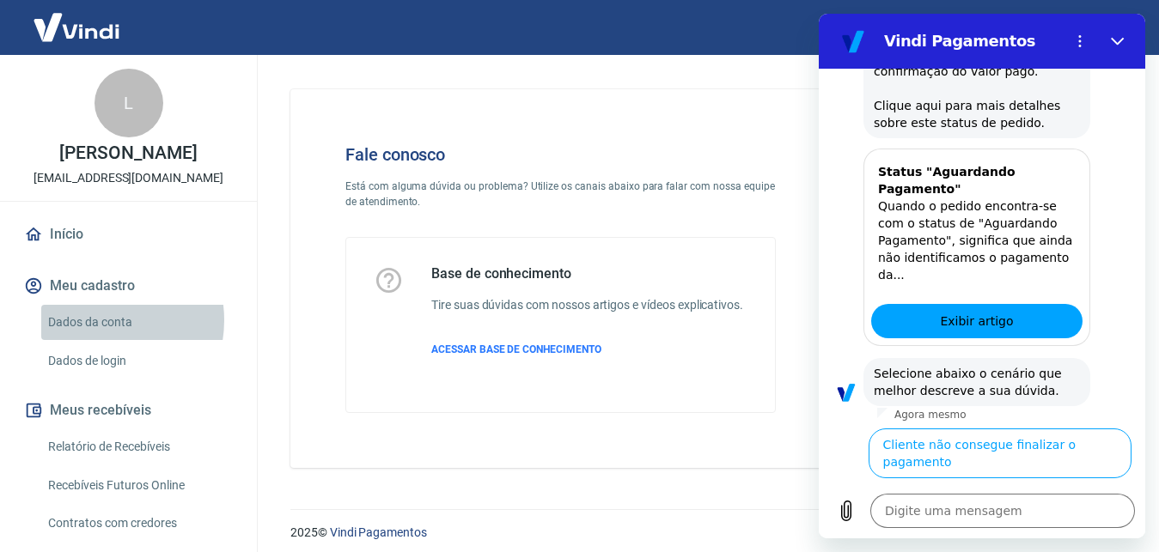
click at [99, 320] on link "Dados da conta" at bounding box center [138, 322] width 195 height 35
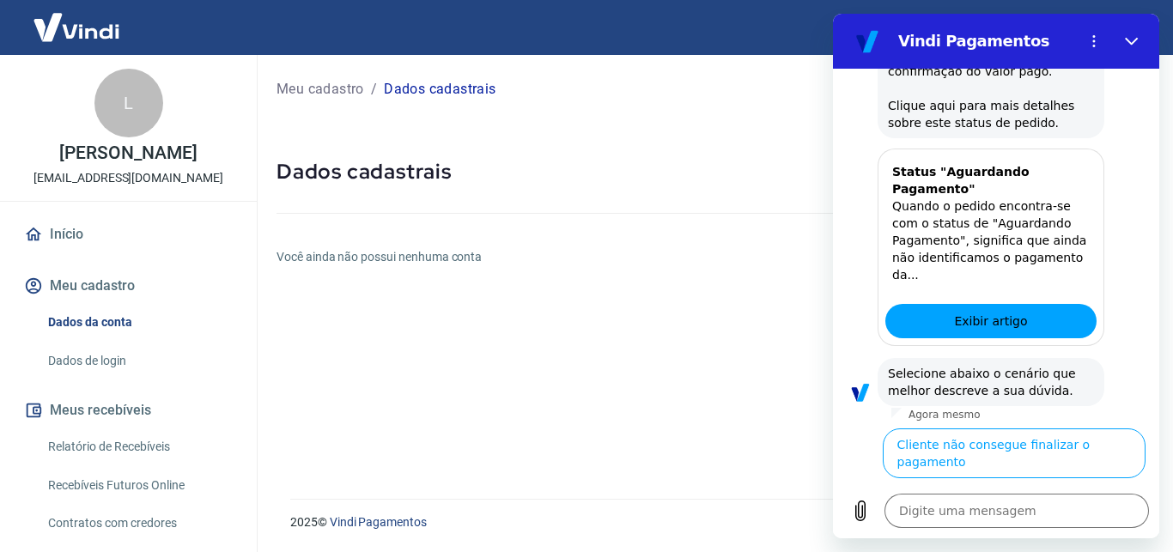
click at [118, 361] on link "Dados de login" at bounding box center [138, 361] width 195 height 35
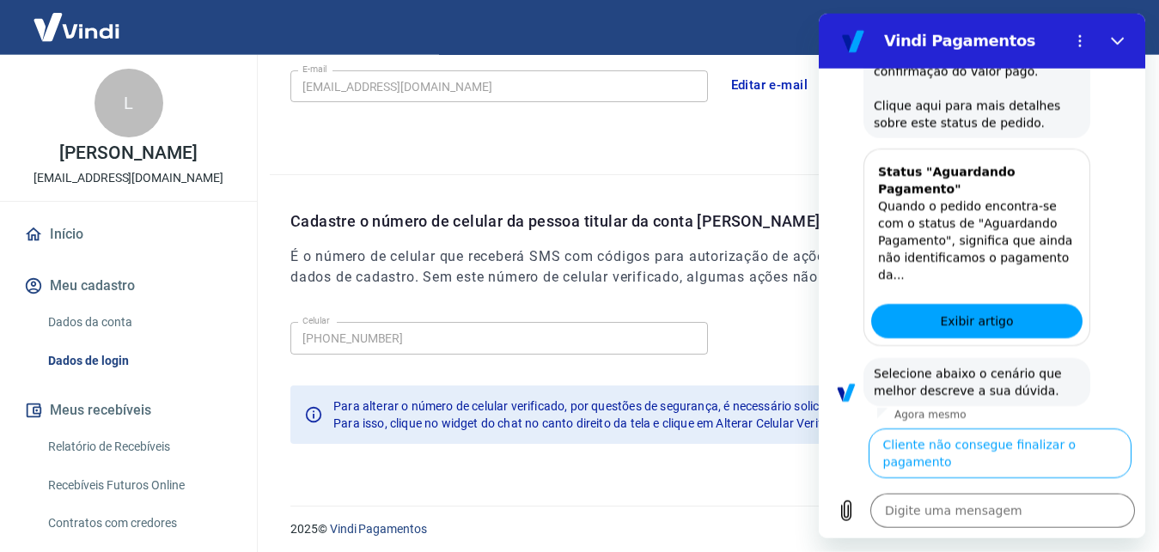
scroll to position [548, 0]
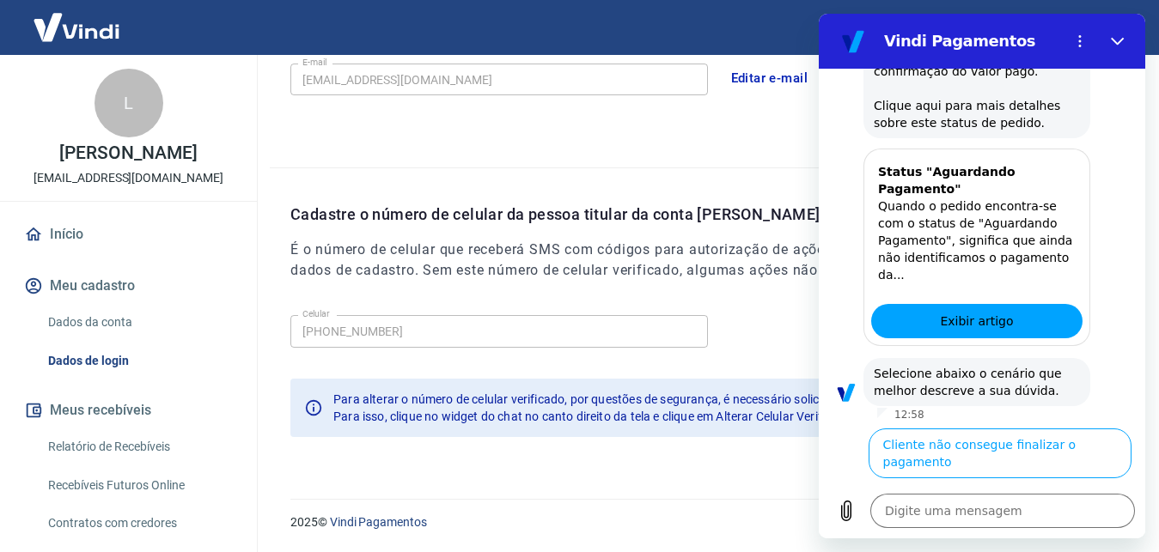
click at [626, 364] on div "Celular (71) 99160-9603 Celular Para alterar o número de celular verificado, po…" at bounding box center [714, 382] width 848 height 149
click at [1125, 39] on button "Fechar" at bounding box center [1117, 41] width 34 height 34
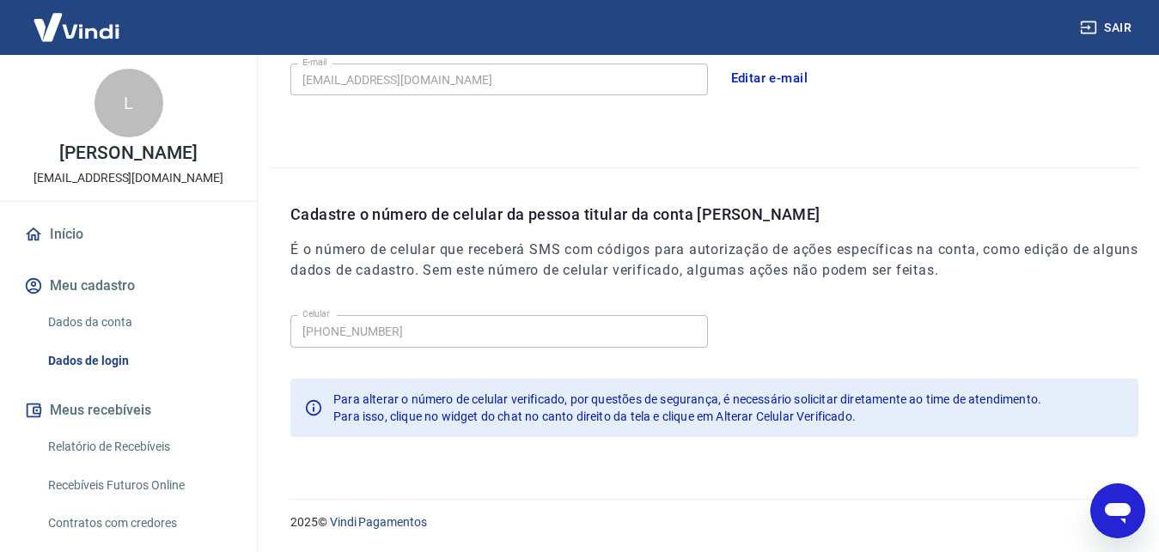
scroll to position [1982, 0]
click at [149, 210] on div "L Luan Oliveira luaanoliveira2001@gmail.com Início Meu cadastro Dados da conta …" at bounding box center [128, 368] width 257 height 627
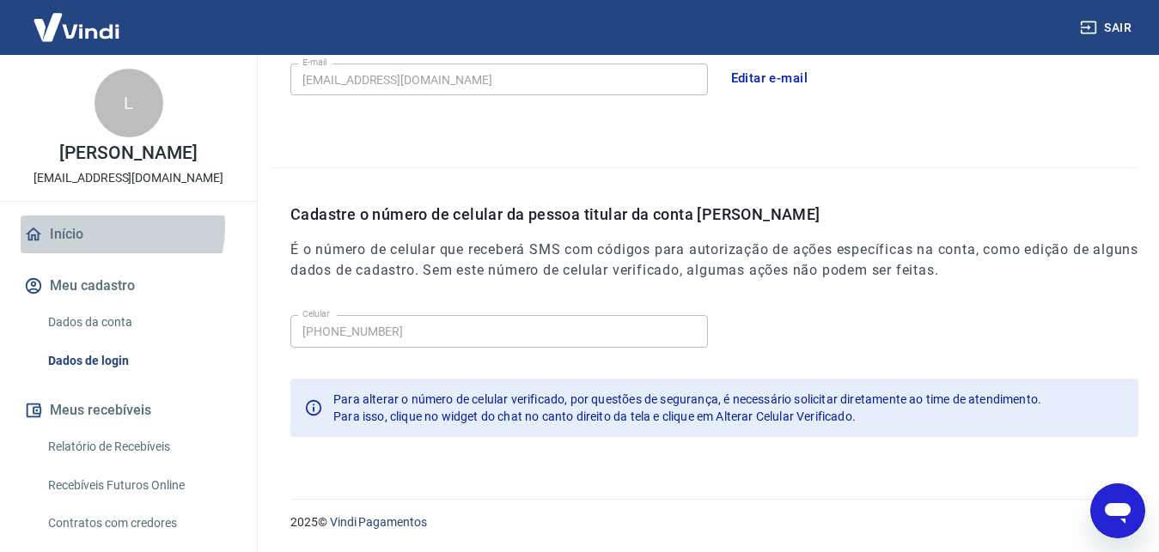
click at [104, 228] on link "Início" at bounding box center [129, 235] width 216 height 38
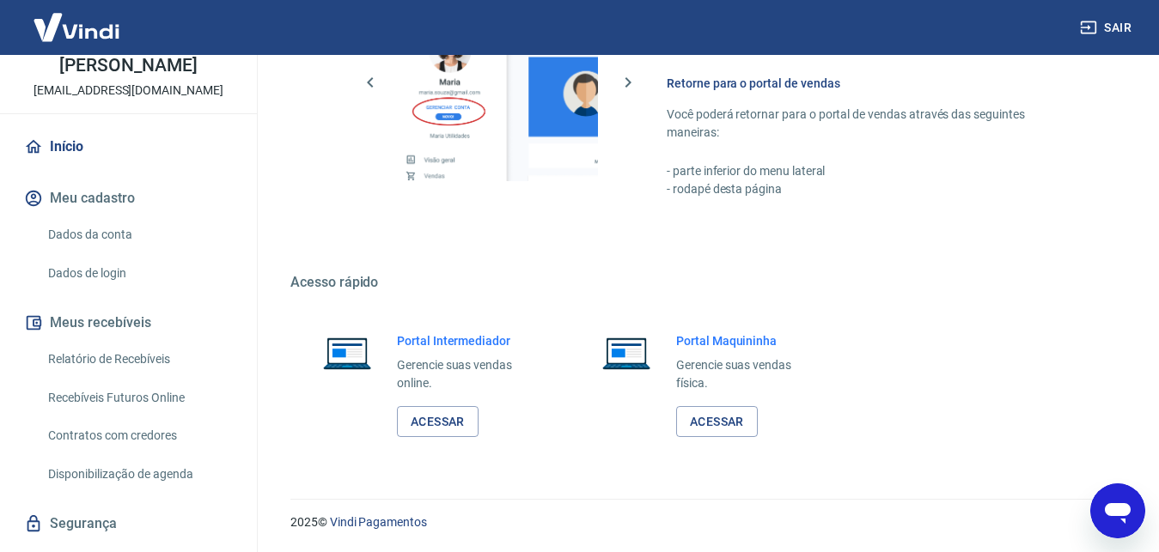
scroll to position [130, 0]
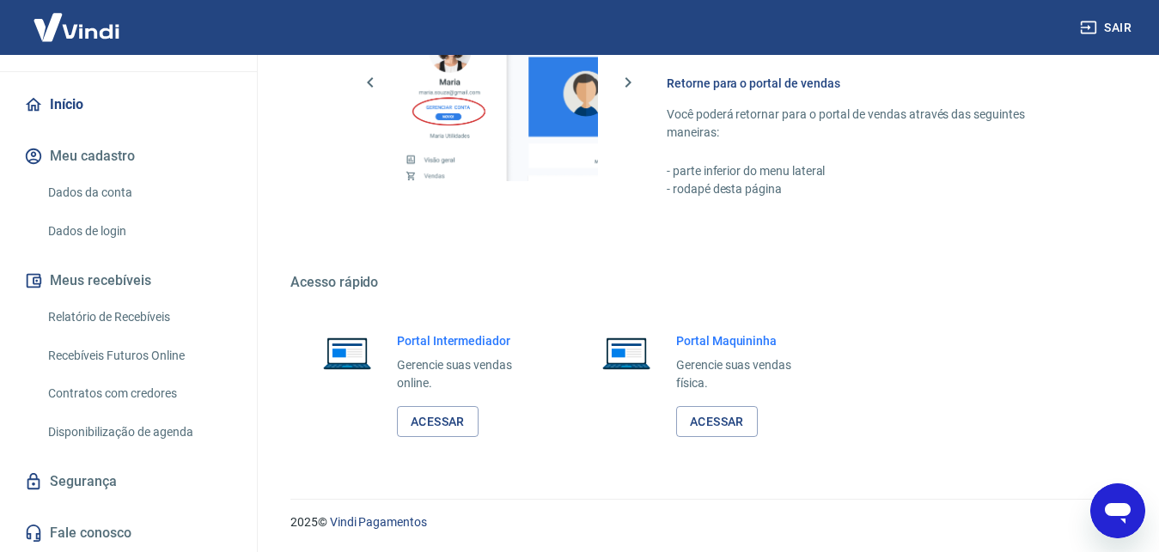
click at [88, 507] on div "Início Meu cadastro Dados da conta Dados de login Meus recebíveis Relatório de …" at bounding box center [128, 319] width 257 height 466
click at [97, 484] on link "Segurança" at bounding box center [129, 482] width 216 height 38
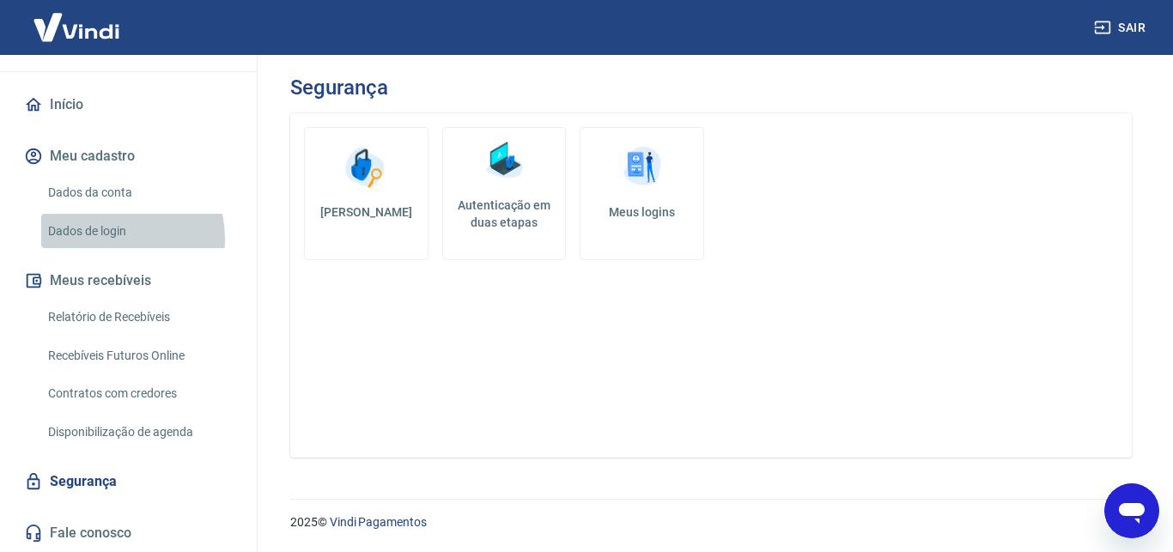
click at [105, 239] on link "Dados de login" at bounding box center [138, 231] width 195 height 35
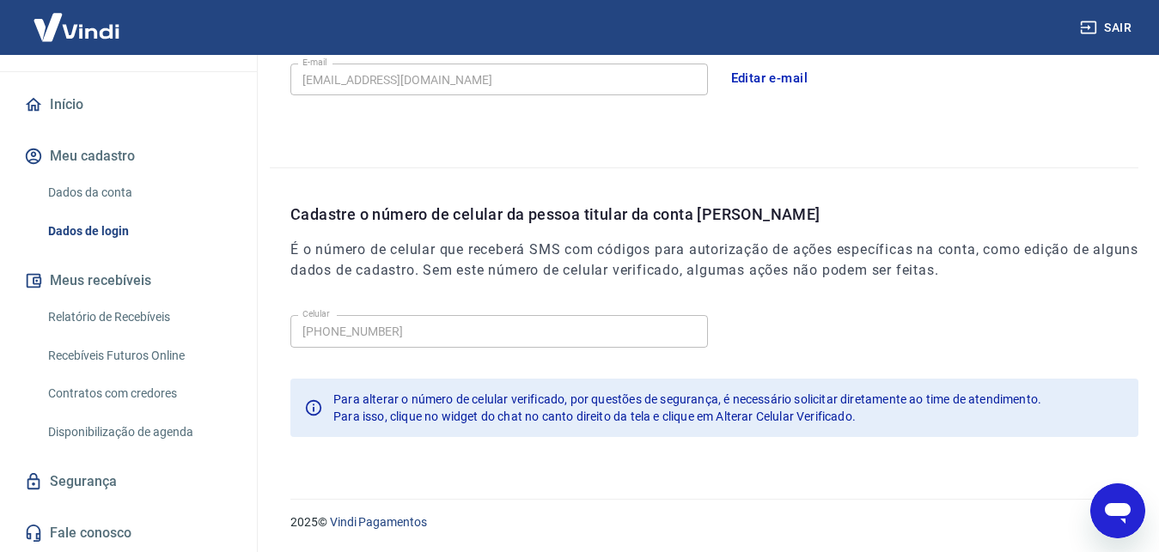
scroll to position [373, 0]
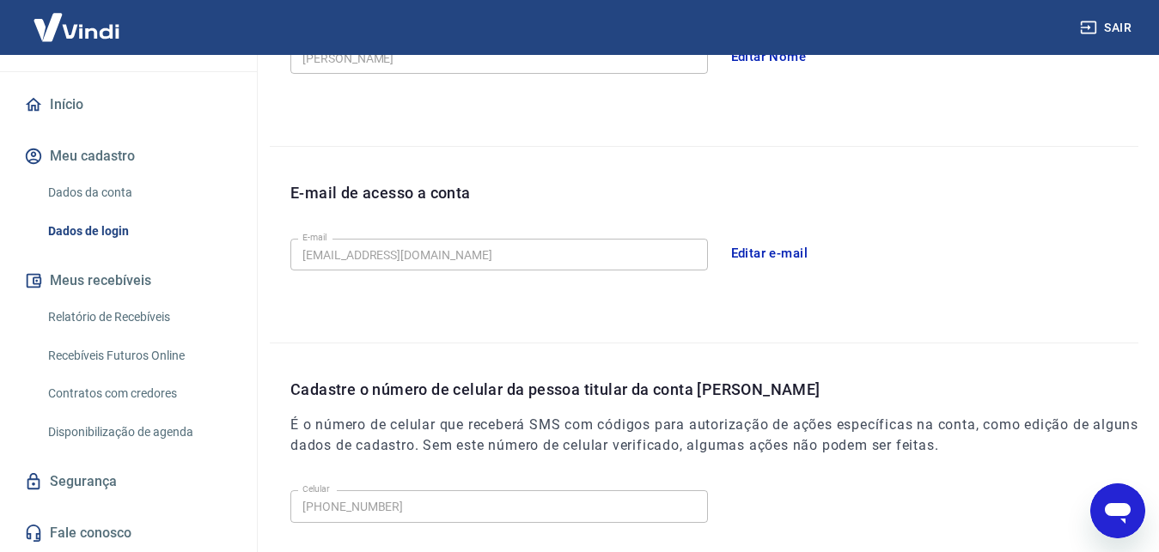
click at [778, 257] on button "Editar e-mail" at bounding box center [769, 253] width 96 height 36
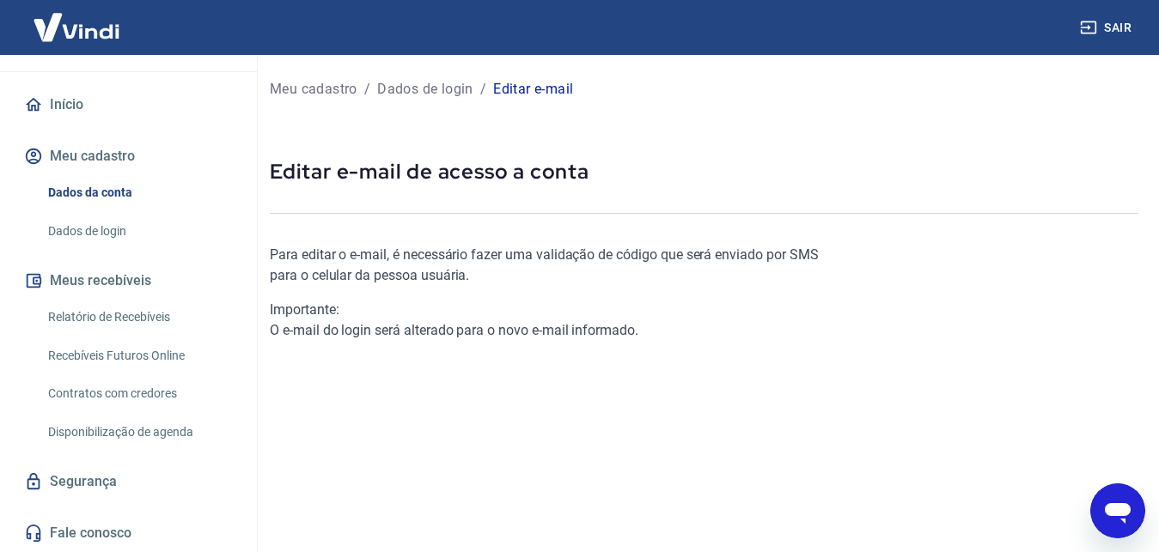
type textarea "x"
